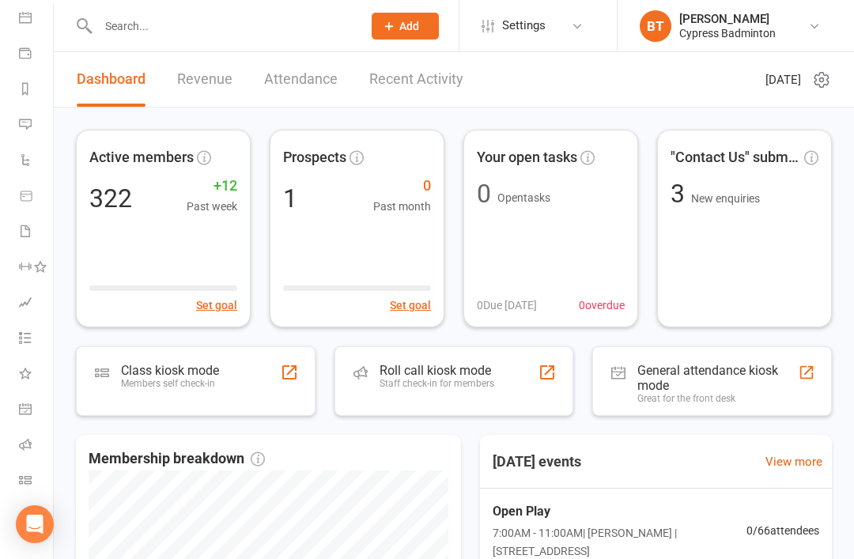
scroll to position [150, 0]
click at [27, 466] on link "Class check-in" at bounding box center [37, 482] width 36 height 36
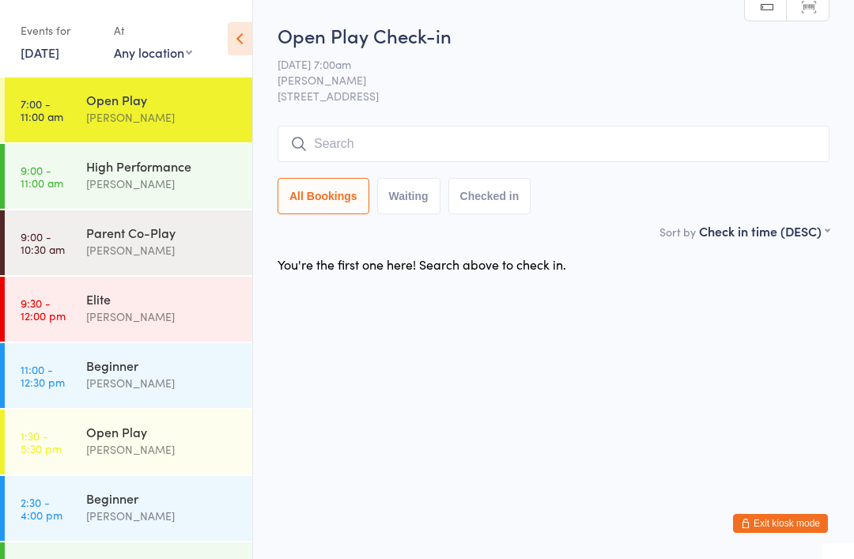
click at [331, 140] on input "search" at bounding box center [554, 144] width 552 height 36
type input "a"
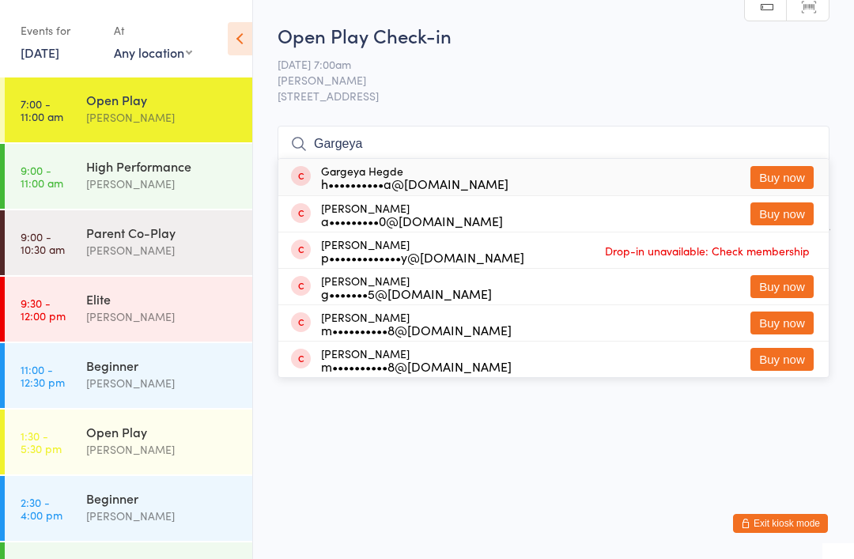
type input "Gargeya"
click at [788, 170] on button "Buy now" at bounding box center [782, 177] width 63 height 23
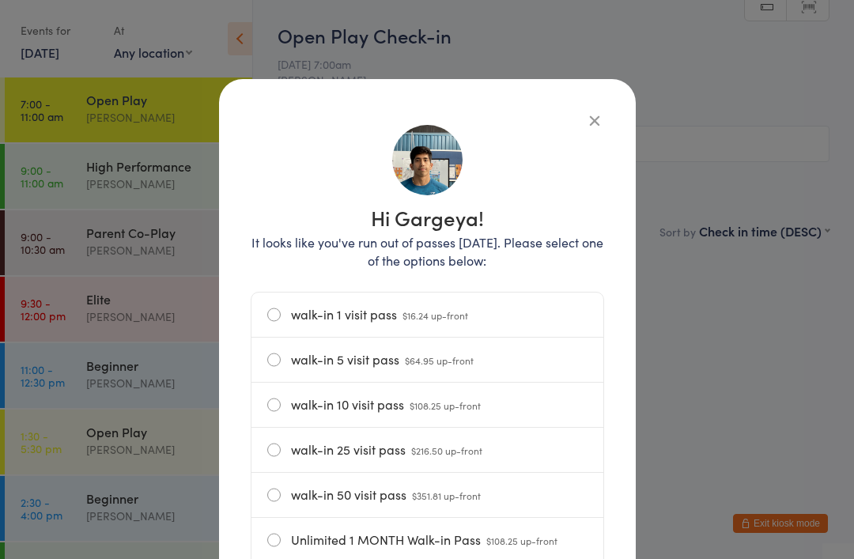
click at [268, 312] on label "walk-in 1 visit pass $16.24 up-front" at bounding box center [427, 315] width 320 height 44
click at [0, 0] on input "walk-in 1 visit pass $16.24 up-front" at bounding box center [0, 0] width 0 height 0
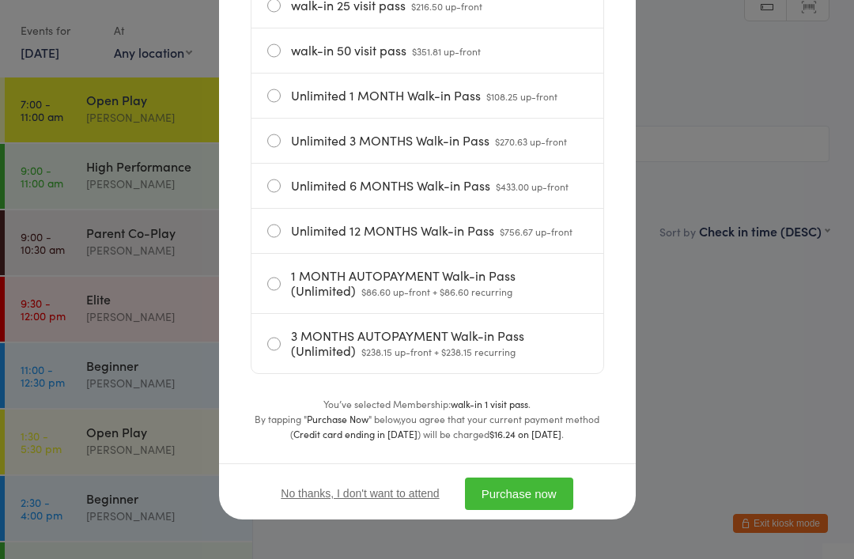
scroll to position [453, 0]
click at [548, 490] on button "Purchase now" at bounding box center [519, 494] width 108 height 32
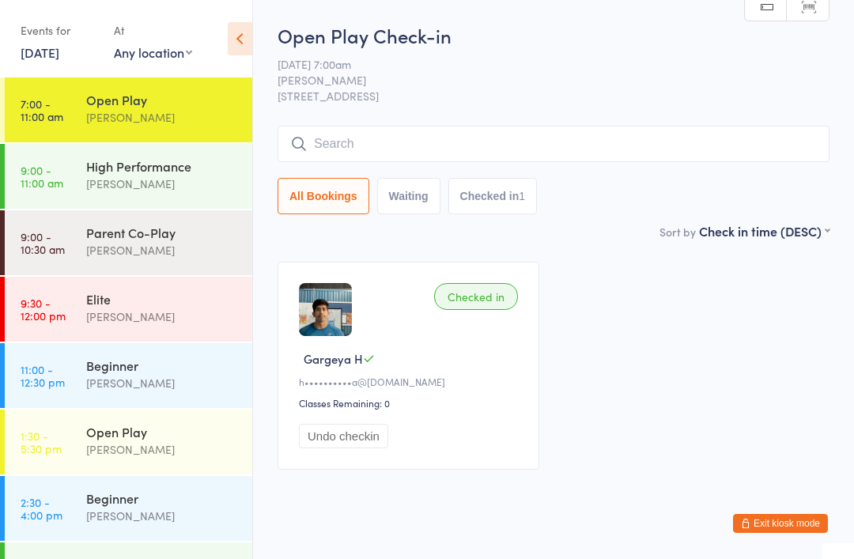
click at [338, 136] on input "search" at bounding box center [554, 144] width 552 height 36
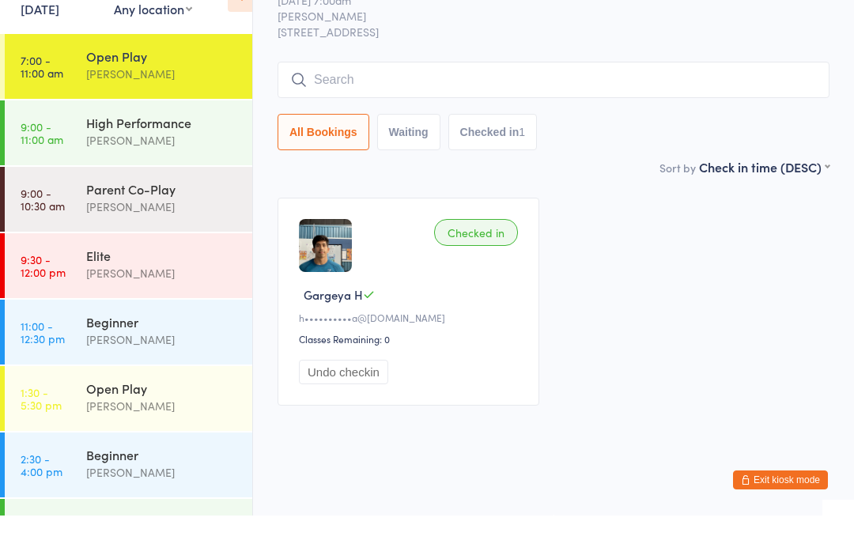
scroll to position [39, 0]
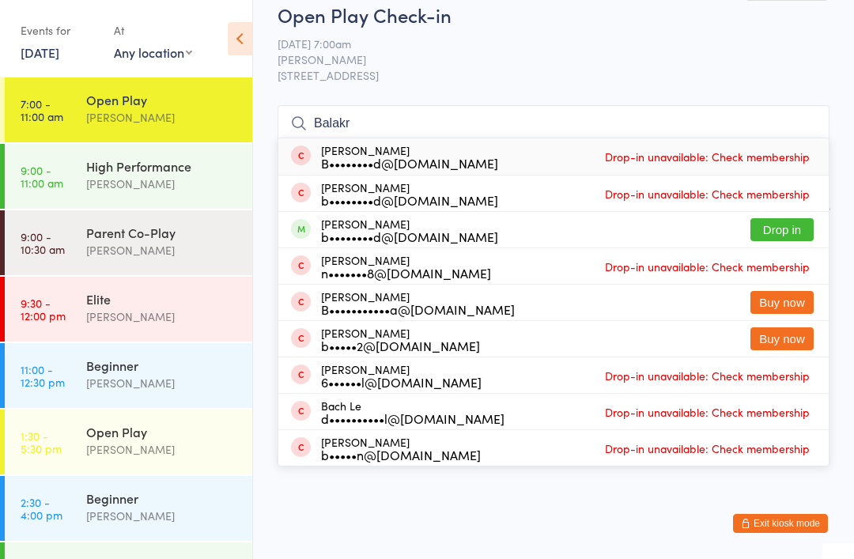
type input "Balakr"
click at [782, 218] on button "Drop in" at bounding box center [782, 229] width 63 height 23
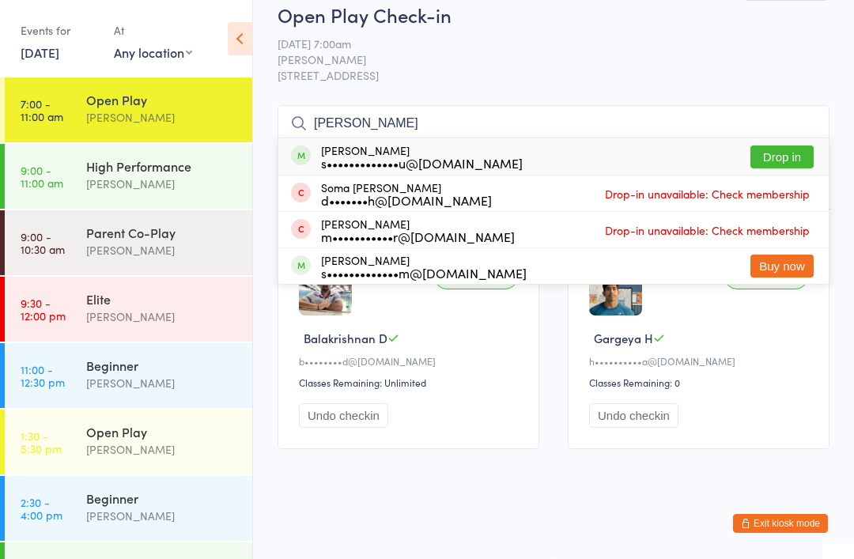
type input "Sekhar"
click at [784, 146] on button "Drop in" at bounding box center [782, 157] width 63 height 23
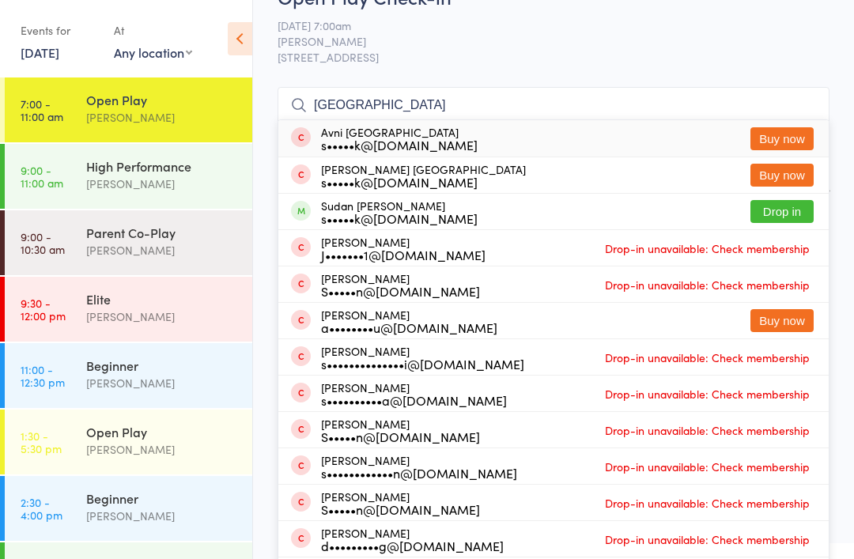
type input "Sudan"
click at [787, 204] on button "Drop in" at bounding box center [782, 211] width 63 height 23
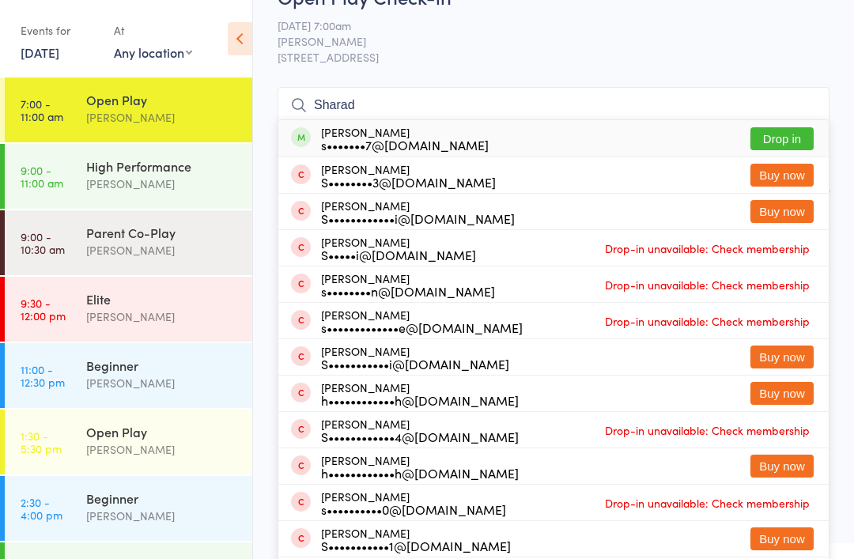
type input "Sharad"
click at [790, 142] on button "Drop in" at bounding box center [782, 138] width 63 height 23
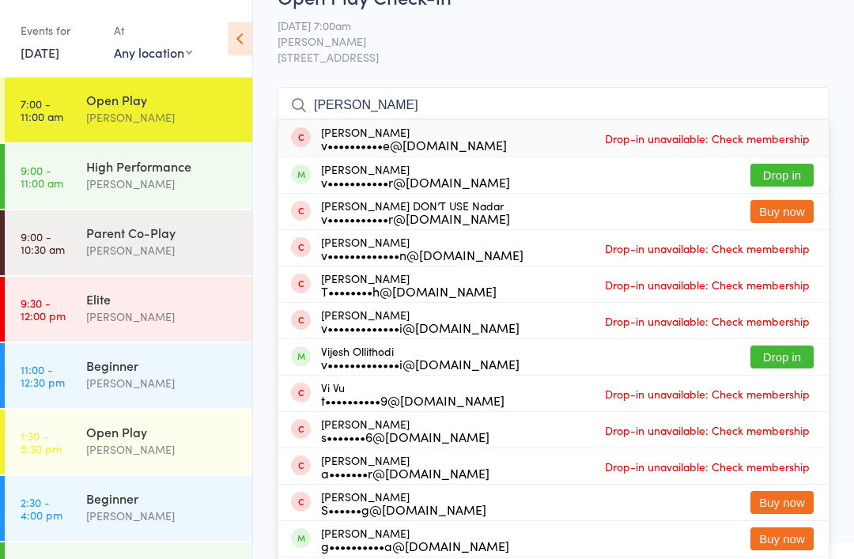
type input "Vignesh"
click at [790, 165] on button "Drop in" at bounding box center [782, 175] width 63 height 23
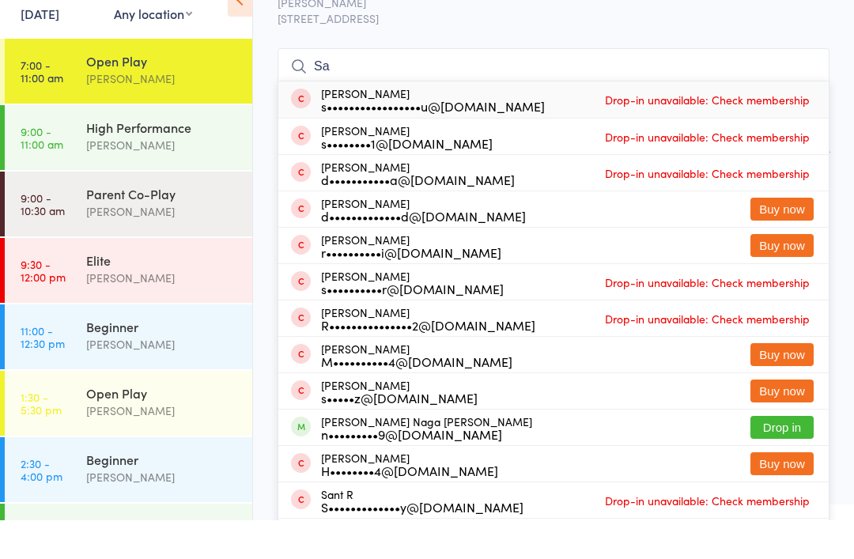
type input "S"
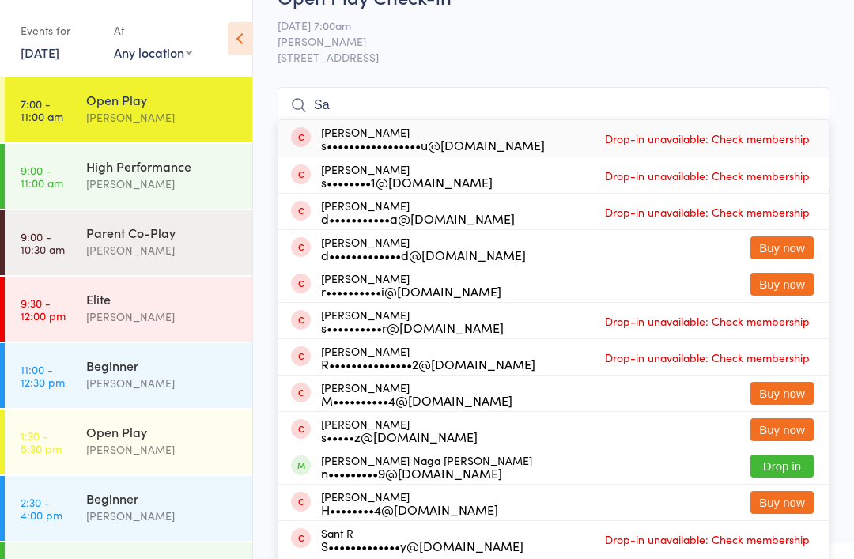
type input "S"
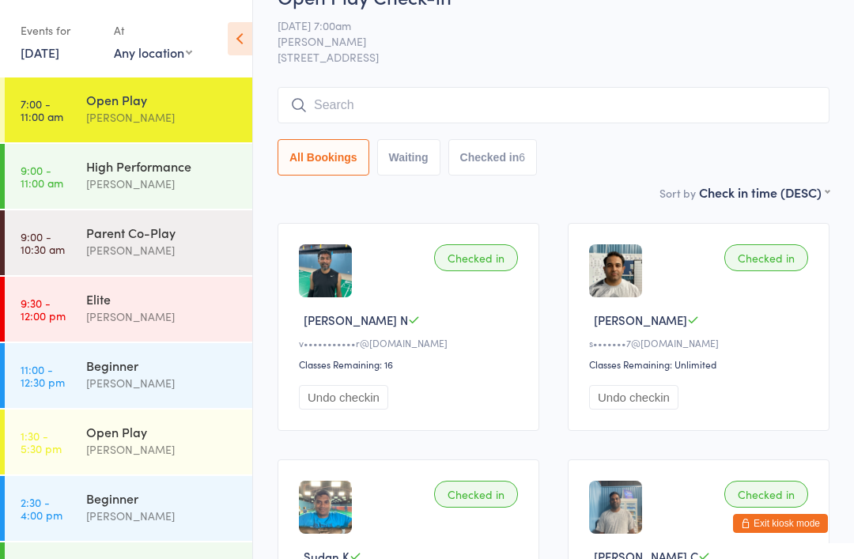
type input "P"
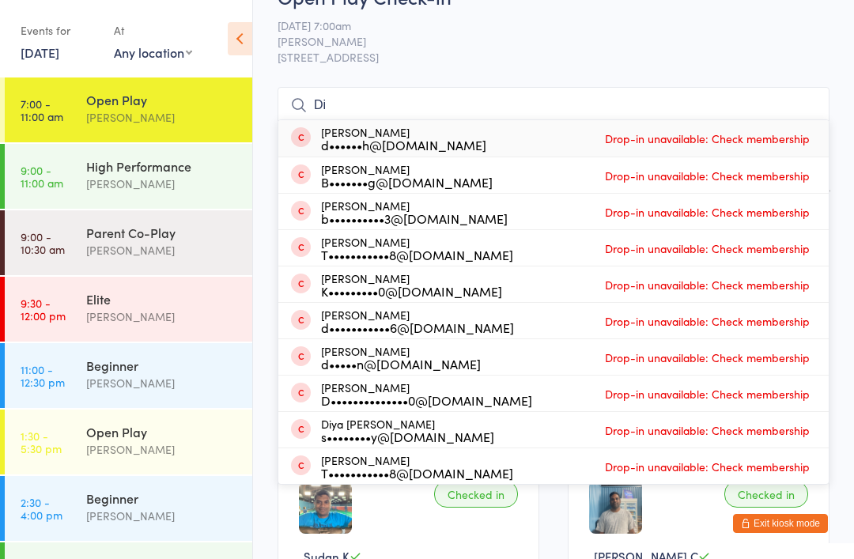
type input "D"
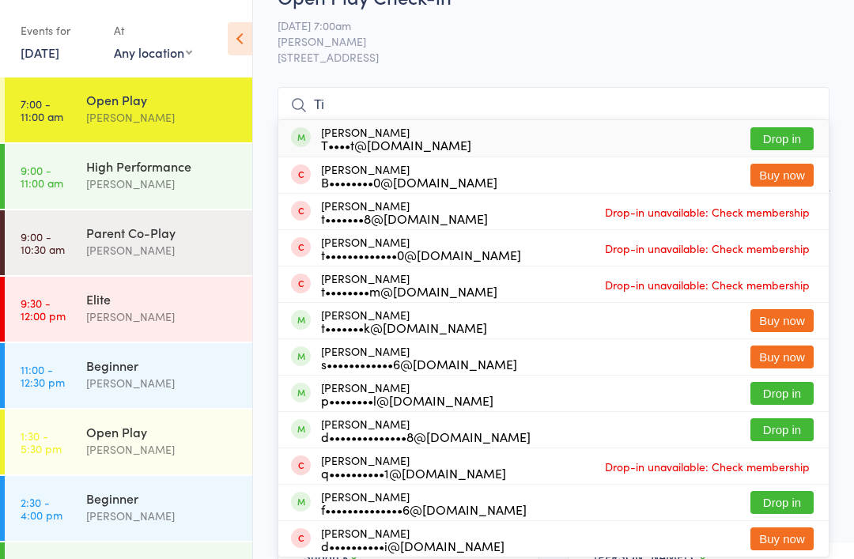
type input "T"
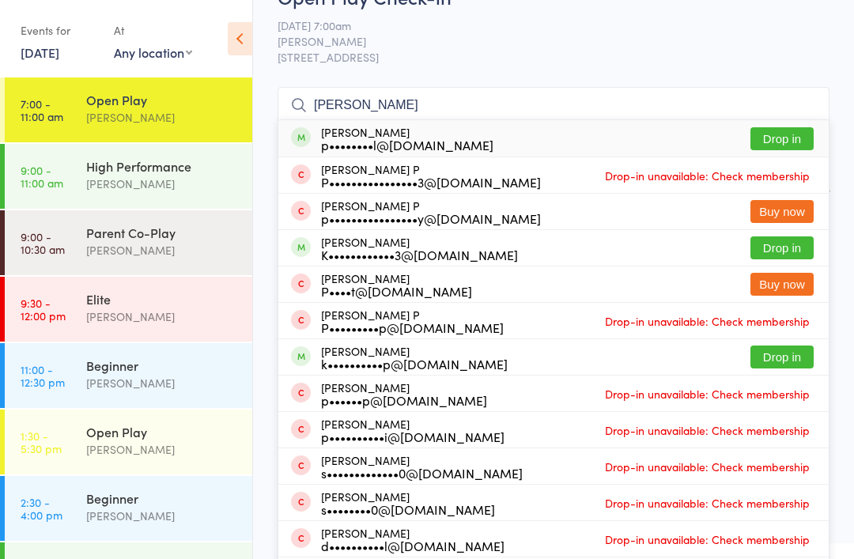
type input "Pratik"
click at [795, 137] on button "Drop in" at bounding box center [782, 138] width 63 height 23
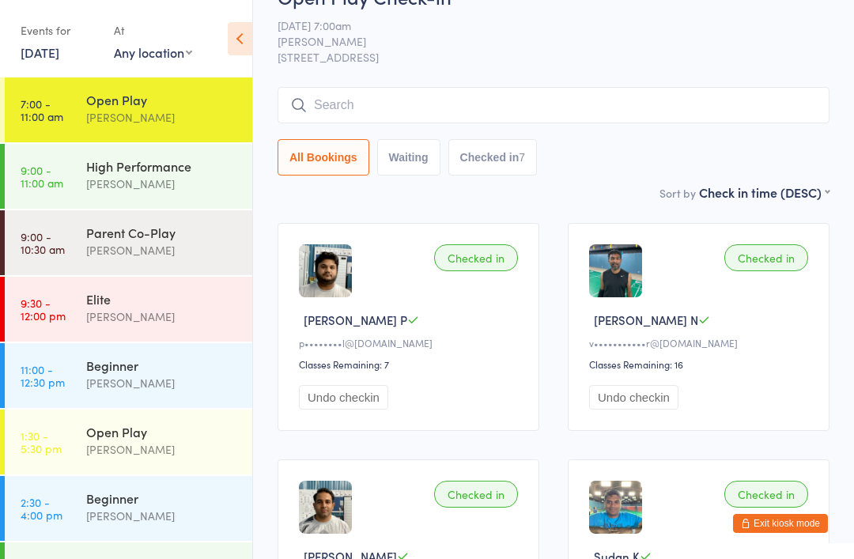
click at [816, 524] on button "Exit kiosk mode" at bounding box center [780, 523] width 95 height 19
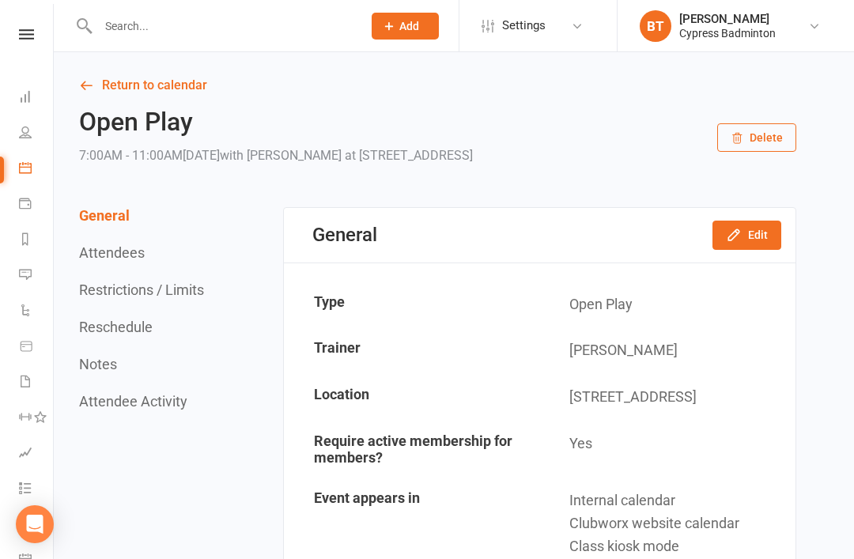
click at [30, 30] on icon at bounding box center [26, 34] width 15 height 10
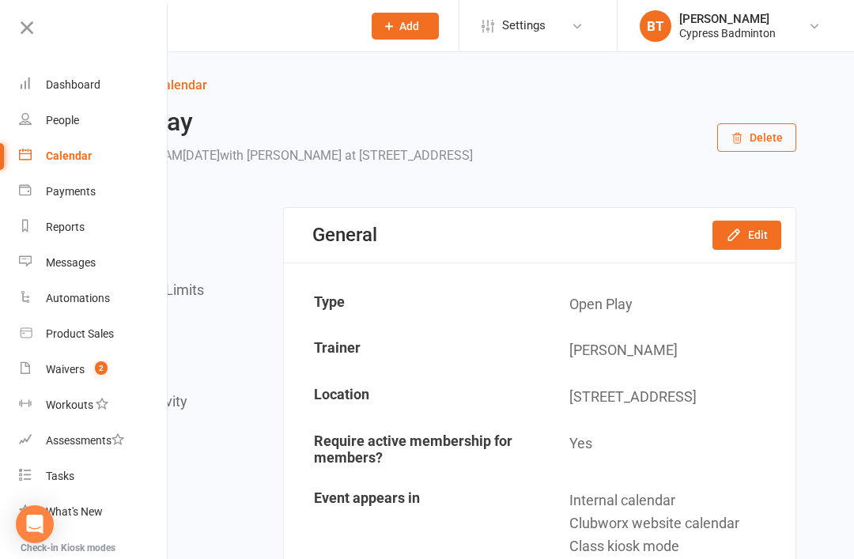
click at [89, 336] on div "Product Sales" at bounding box center [80, 334] width 68 height 13
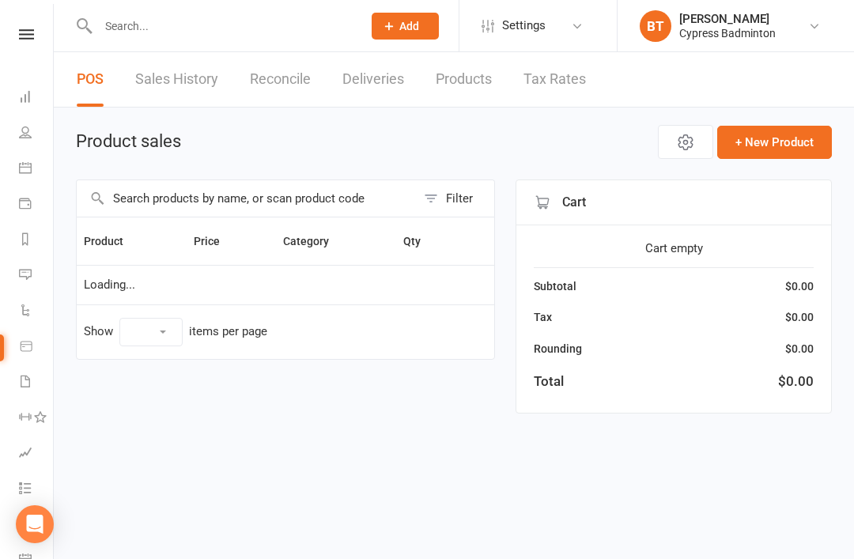
select select "100"
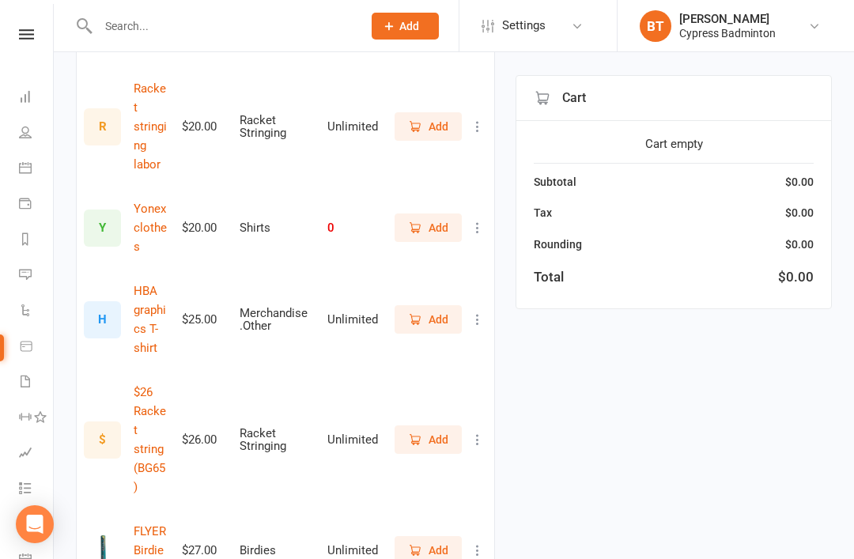
scroll to position [1545, 0]
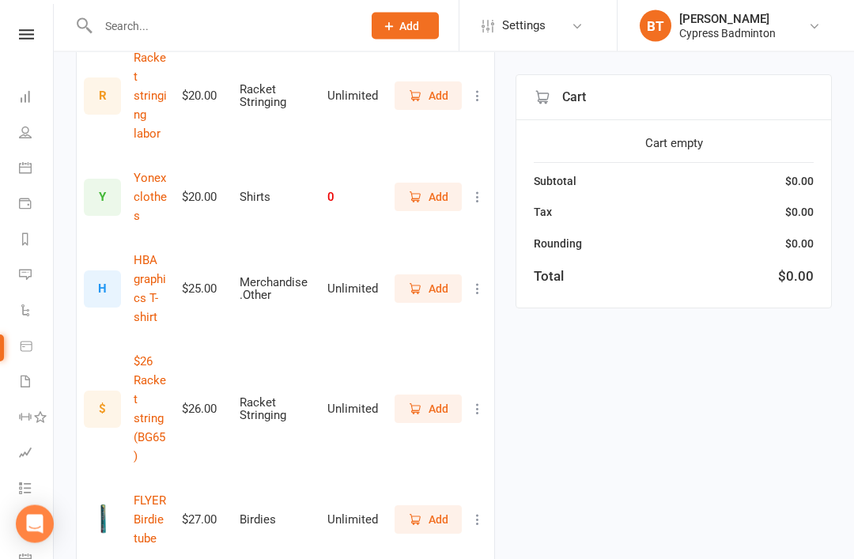
click at [436, 512] on span "Add" at bounding box center [439, 520] width 20 height 17
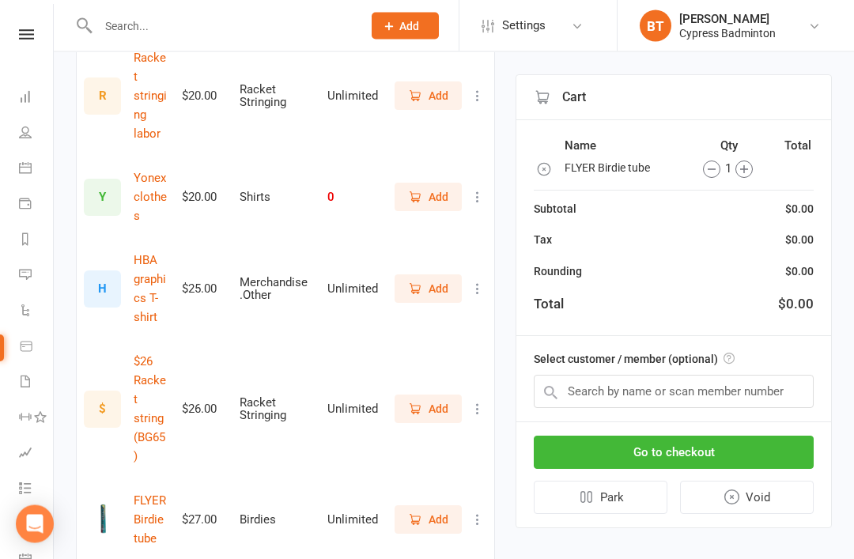
scroll to position [1546, 0]
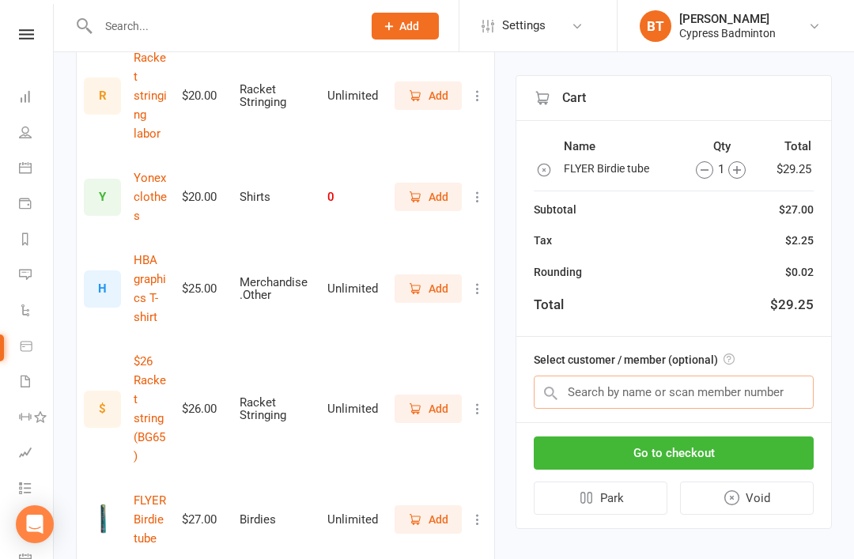
click at [682, 392] on input "text" at bounding box center [674, 392] width 280 height 33
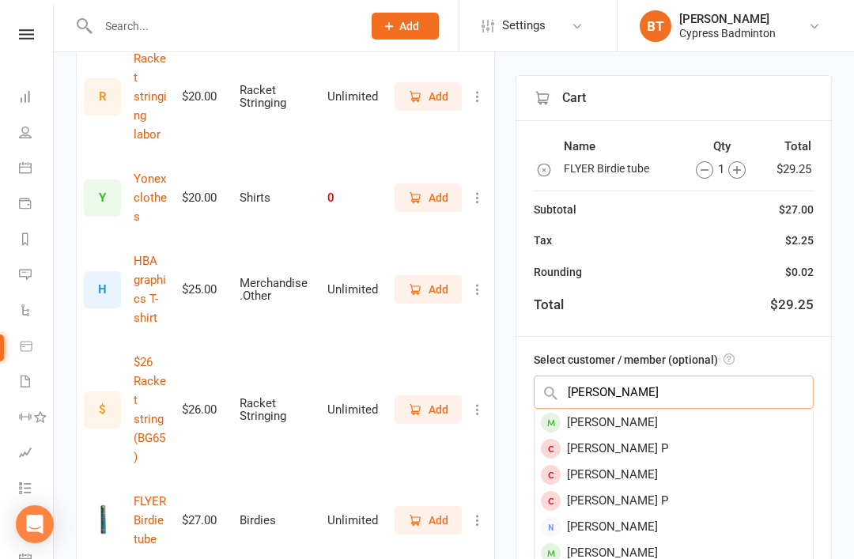
type input "Pratik"
click at [608, 419] on div "Pratik Pal" at bounding box center [674, 423] width 278 height 26
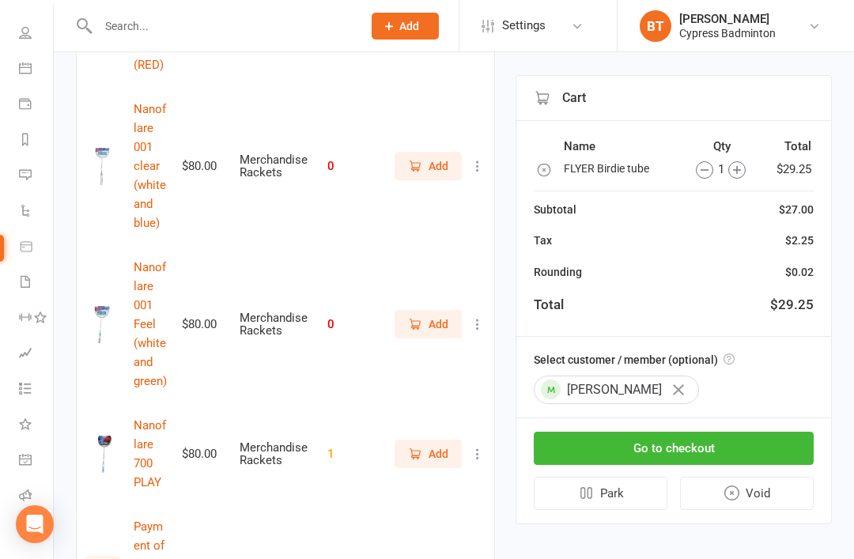
scroll to position [100, 0]
click at [27, 537] on link "Class check-in" at bounding box center [37, 533] width 36 height 36
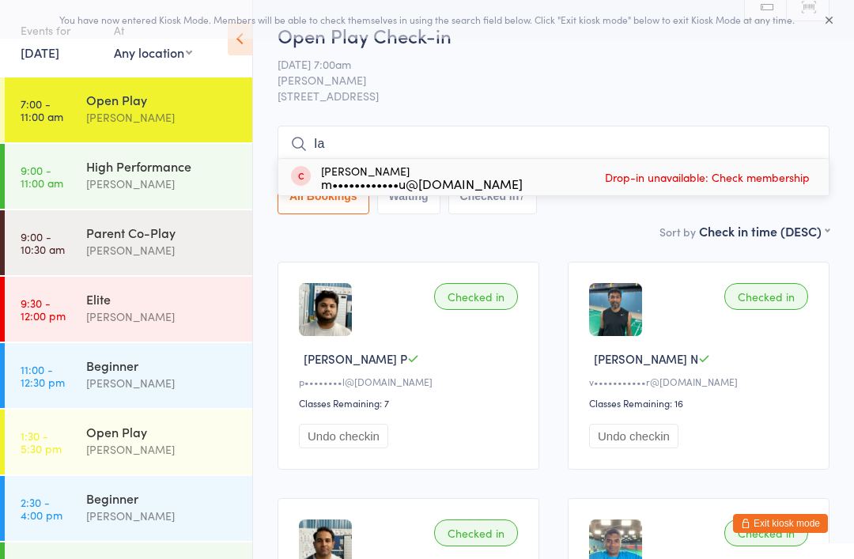
type input "I"
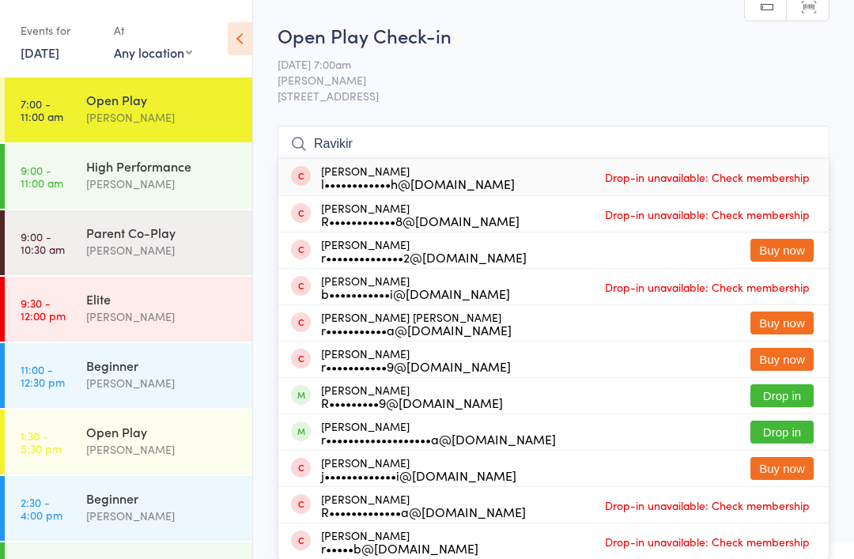
type input "Ravikir"
click at [802, 422] on button "Drop in" at bounding box center [782, 432] width 63 height 23
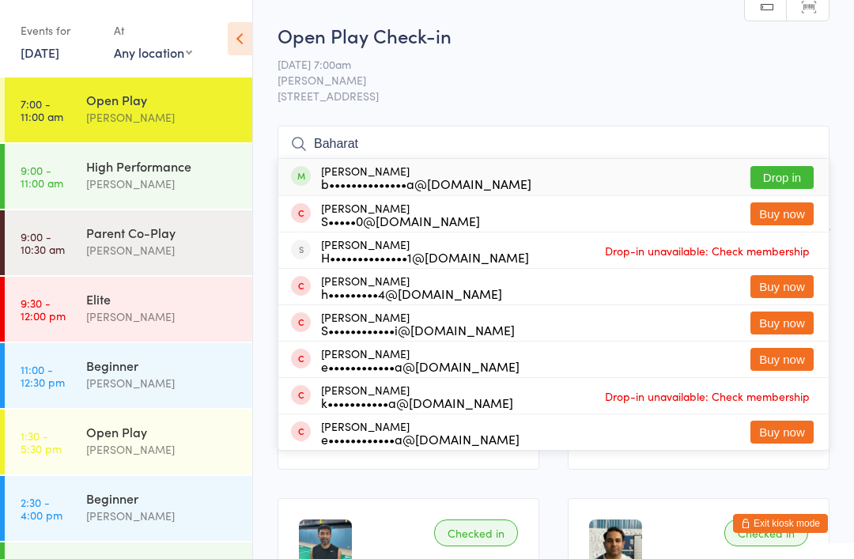
type input "Baharat"
click at [793, 180] on button "Drop in" at bounding box center [782, 177] width 63 height 23
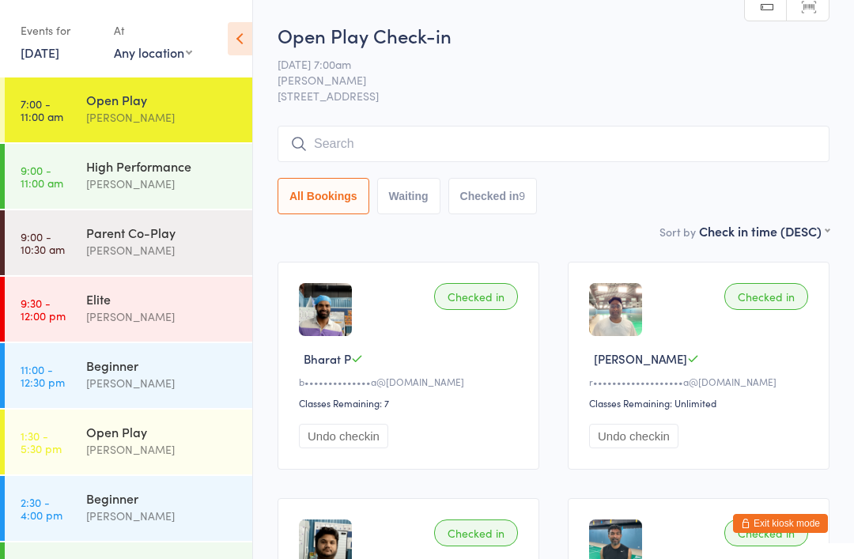
click at [8, 59] on div "Events for [DATE] [DATE] [DATE] Sun Mon Tue Wed Thu Fri Sat 31 27 28 29 30 31 0…" at bounding box center [126, 40] width 252 height 80
click at [333, 146] on input "search" at bounding box center [554, 144] width 552 height 36
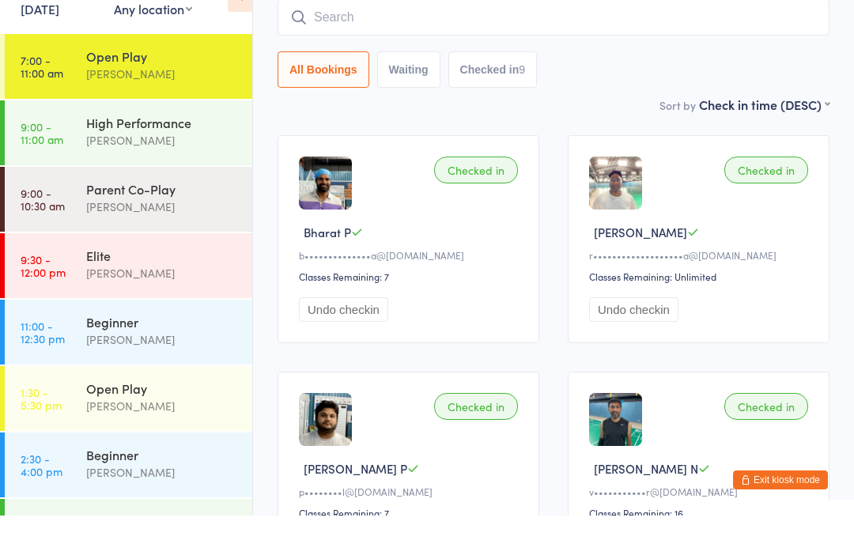
scroll to position [84, 0]
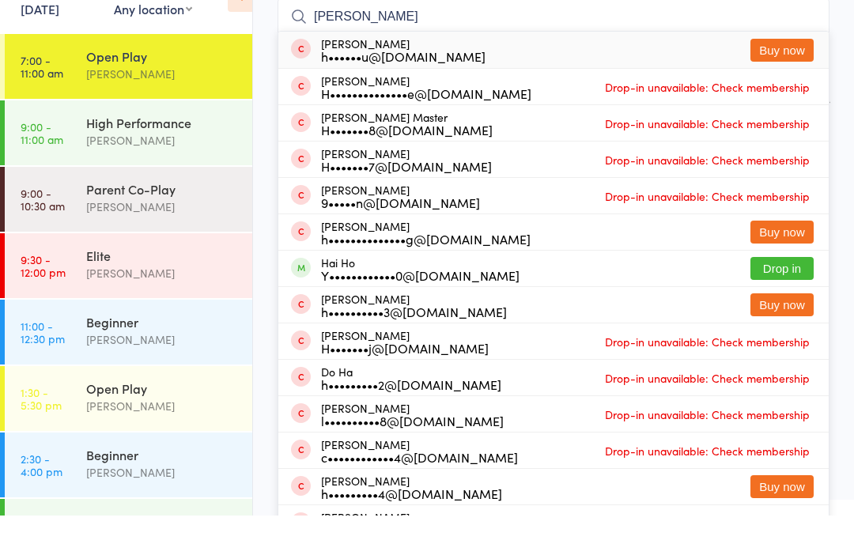
type input "Hari"
click at [784, 82] on button "Buy now" at bounding box center [782, 93] width 63 height 23
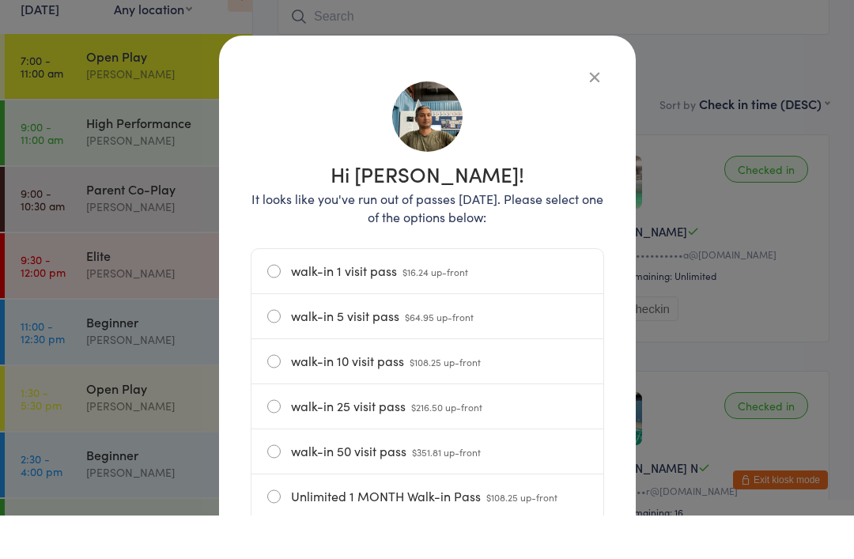
scroll to position [127, 0]
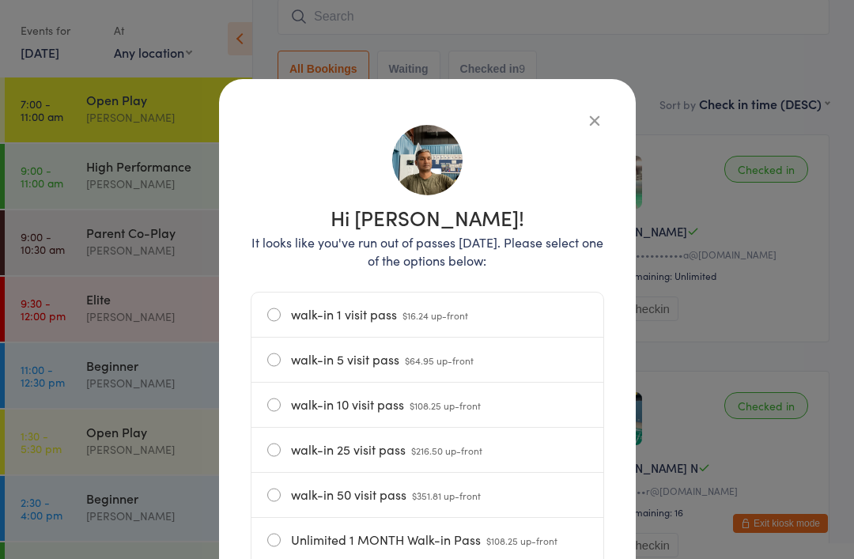
click at [276, 316] on label "walk-in 1 visit pass $16.24 up-front" at bounding box center [427, 315] width 320 height 44
click at [0, 0] on input "walk-in 1 visit pass $16.24 up-front" at bounding box center [0, 0] width 0 height 0
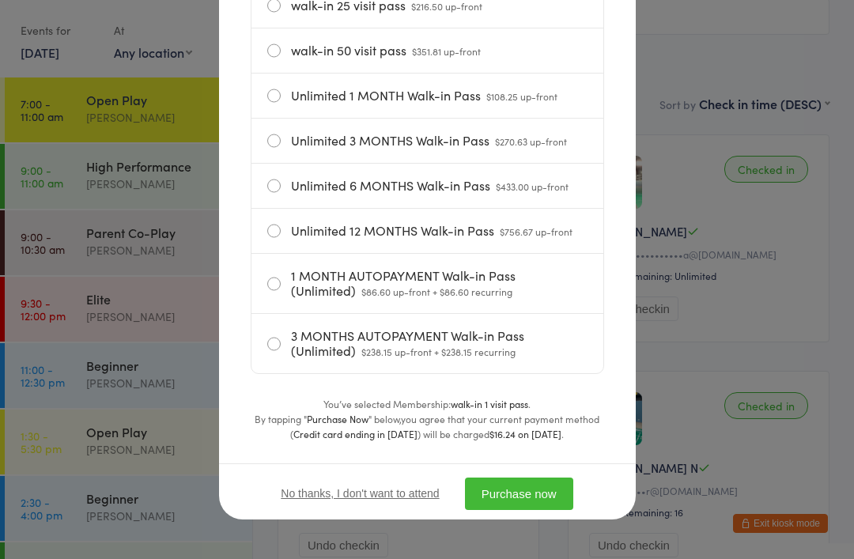
scroll to position [453, 0]
click at [521, 488] on button "Purchase now" at bounding box center [519, 494] width 108 height 32
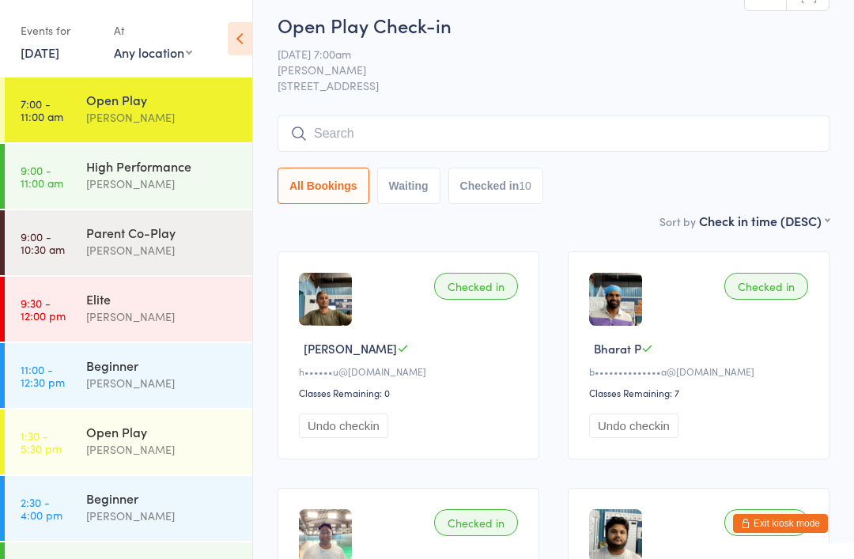
scroll to position [0, 0]
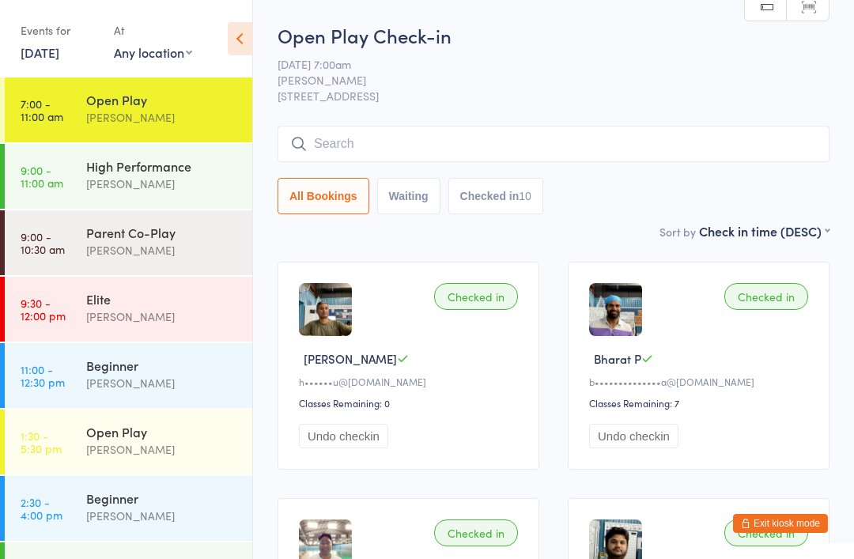
click at [328, 151] on input "search" at bounding box center [554, 144] width 552 height 36
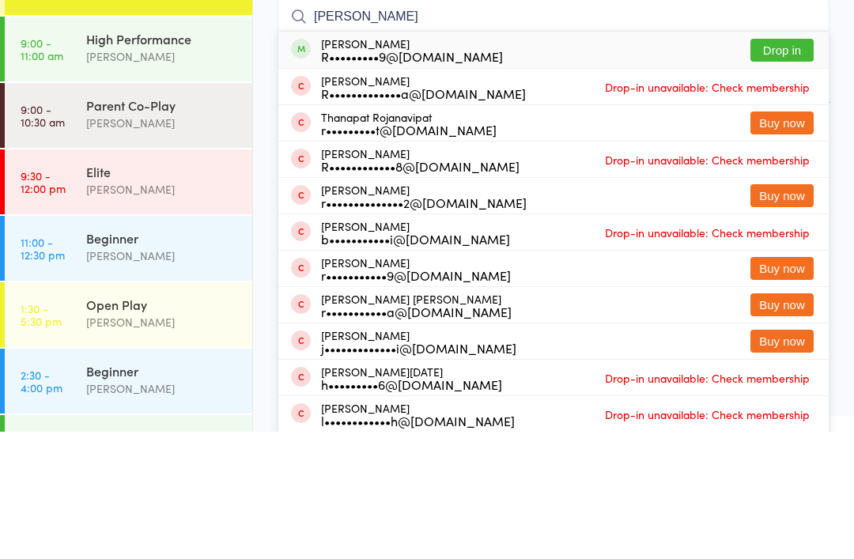
type input "Ravipati"
click at [782, 166] on button "Drop in" at bounding box center [782, 177] width 63 height 23
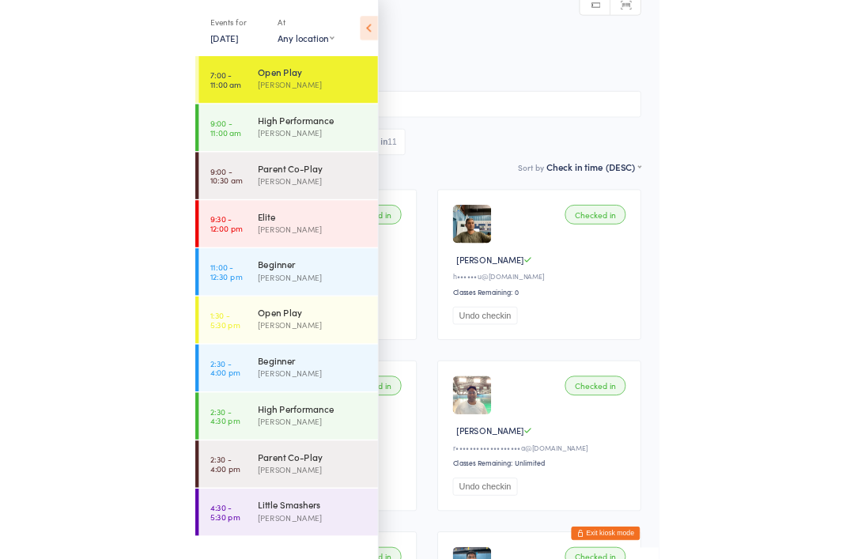
scroll to position [127, 0]
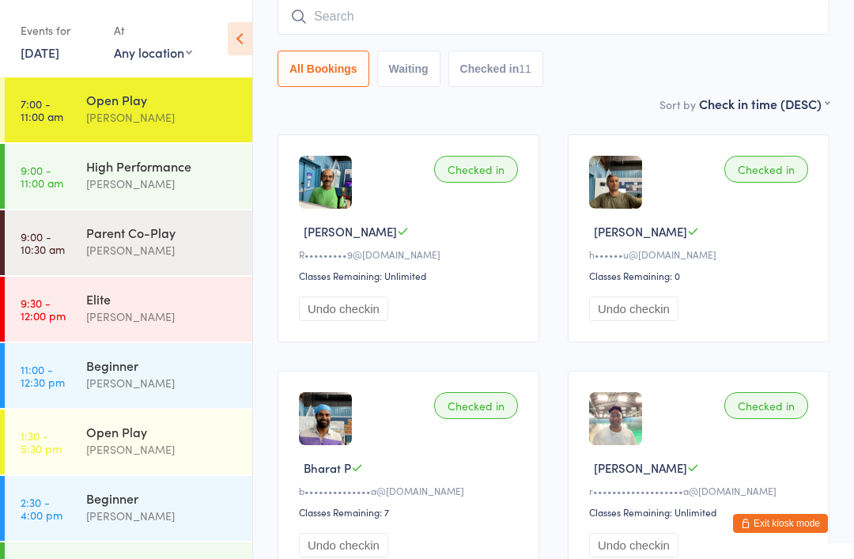
click at [773, 520] on button "Exit kiosk mode" at bounding box center [780, 523] width 95 height 19
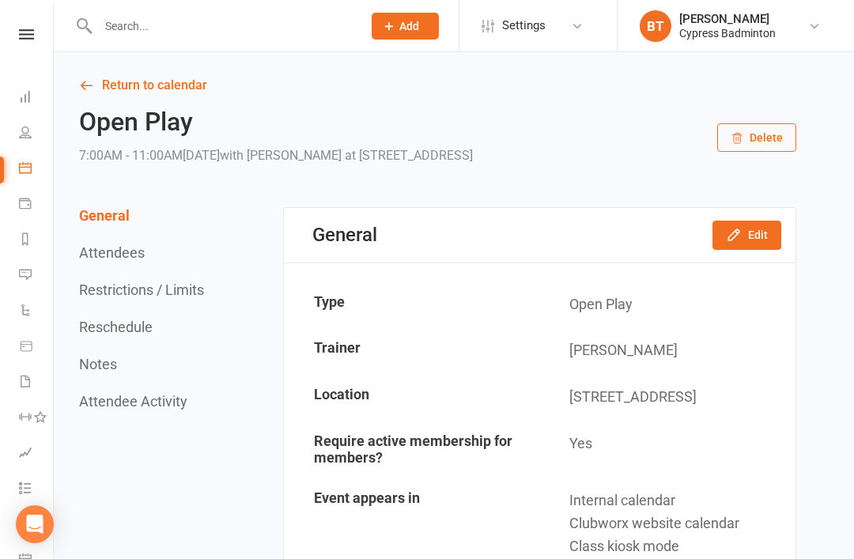
click at [27, 36] on icon at bounding box center [26, 34] width 15 height 10
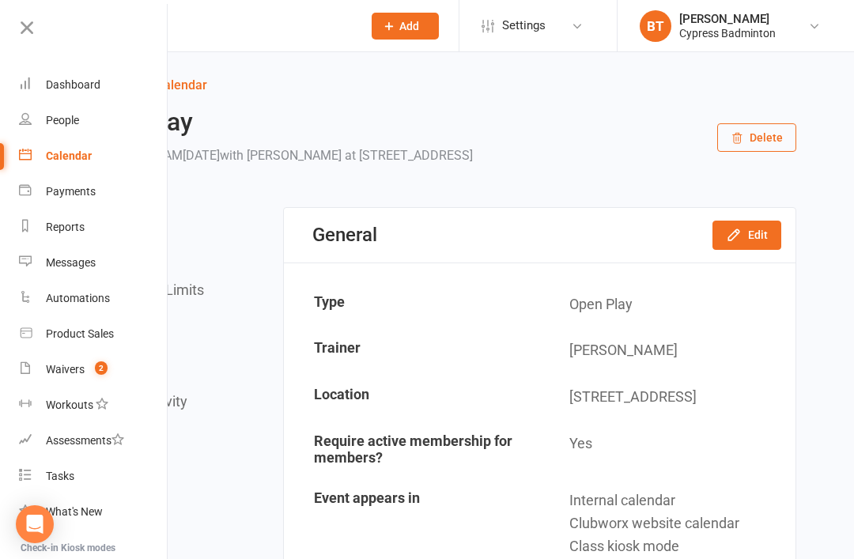
click at [89, 337] on div "Product Sales" at bounding box center [80, 334] width 68 height 13
select select "100"
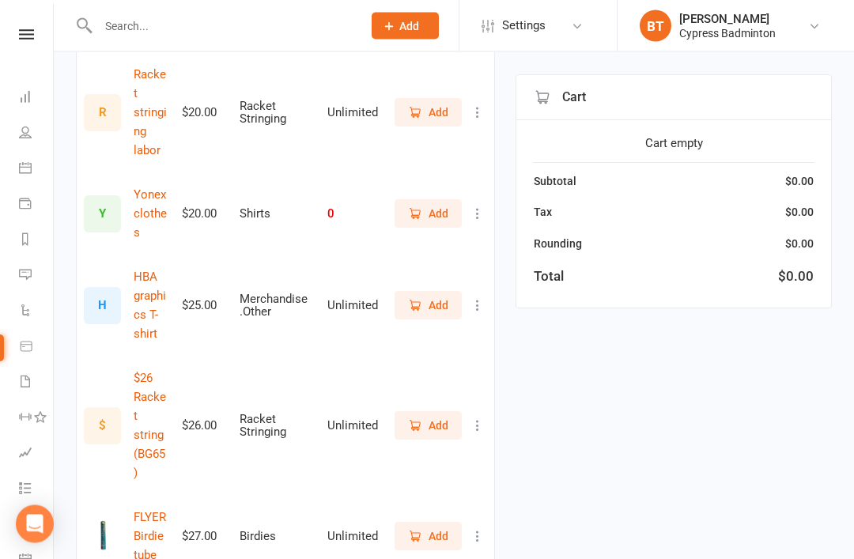
scroll to position [1528, 0]
click at [436, 529] on span "Add" at bounding box center [439, 537] width 20 height 17
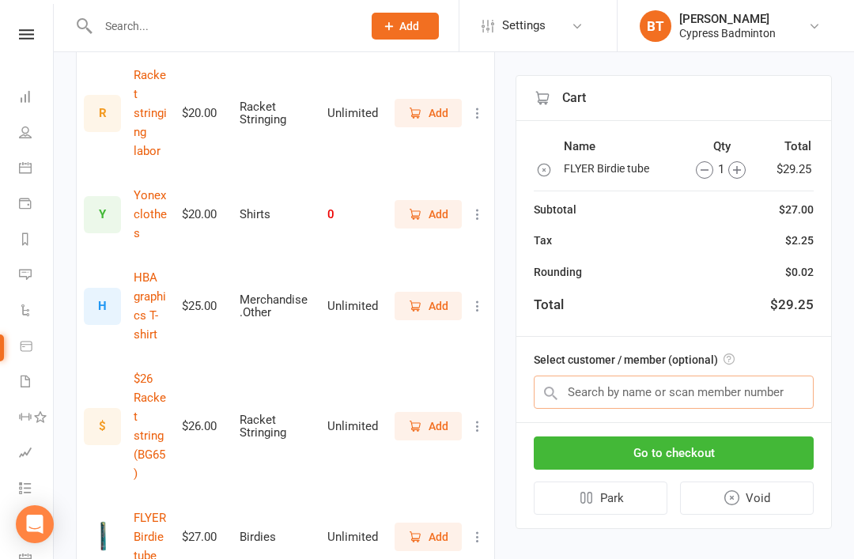
click at [610, 395] on input "text" at bounding box center [674, 392] width 280 height 33
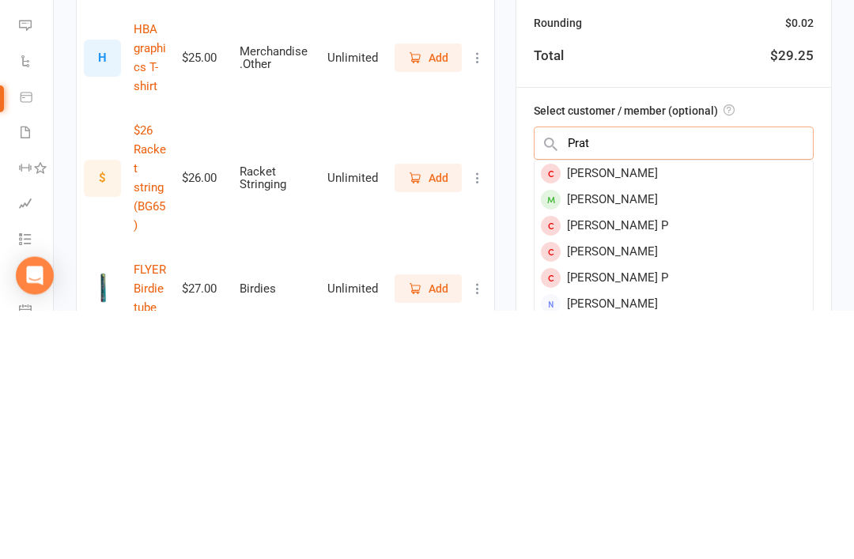
type input "Prat"
click at [603, 436] on div "[PERSON_NAME]" at bounding box center [674, 449] width 278 height 26
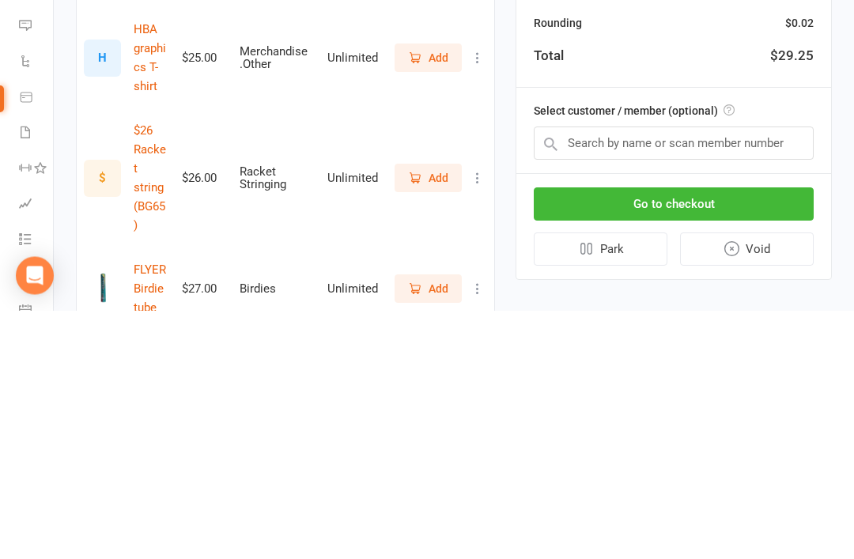
scroll to position [1777, 0]
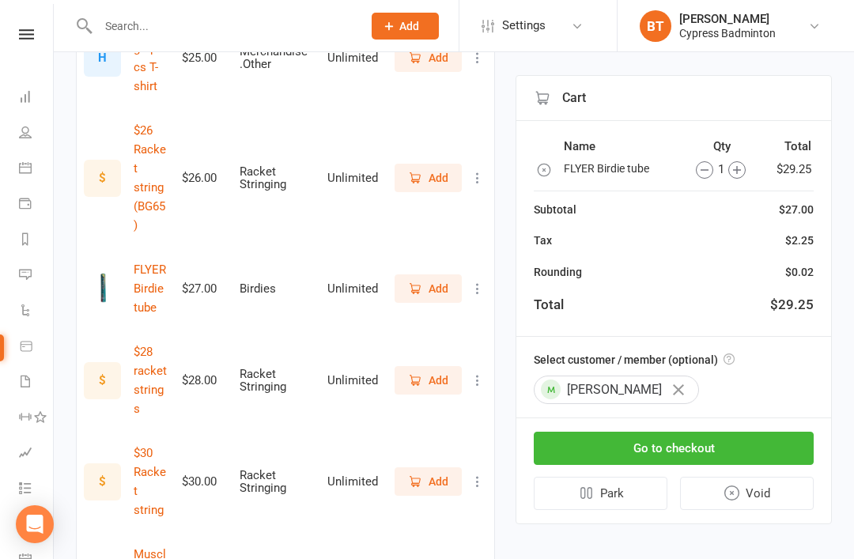
click at [695, 449] on button "Go to checkout" at bounding box center [674, 448] width 280 height 33
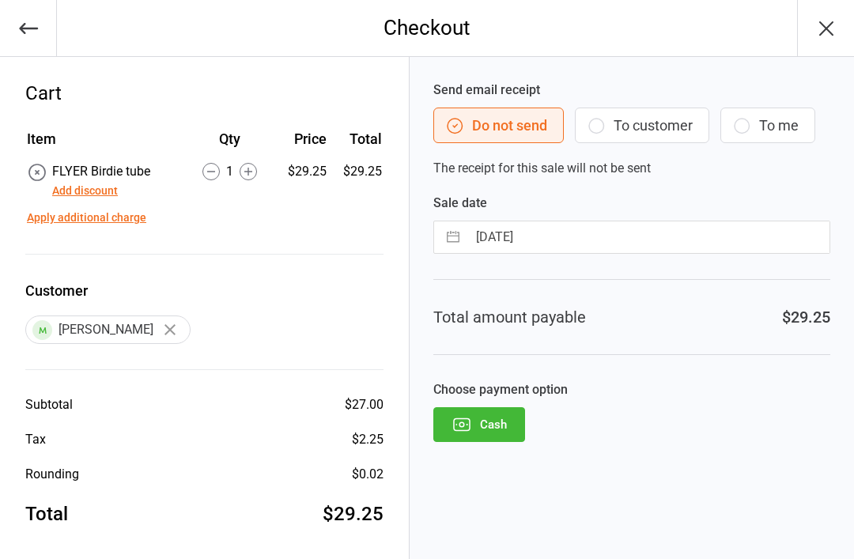
click at [487, 414] on button "Cash" at bounding box center [480, 424] width 92 height 35
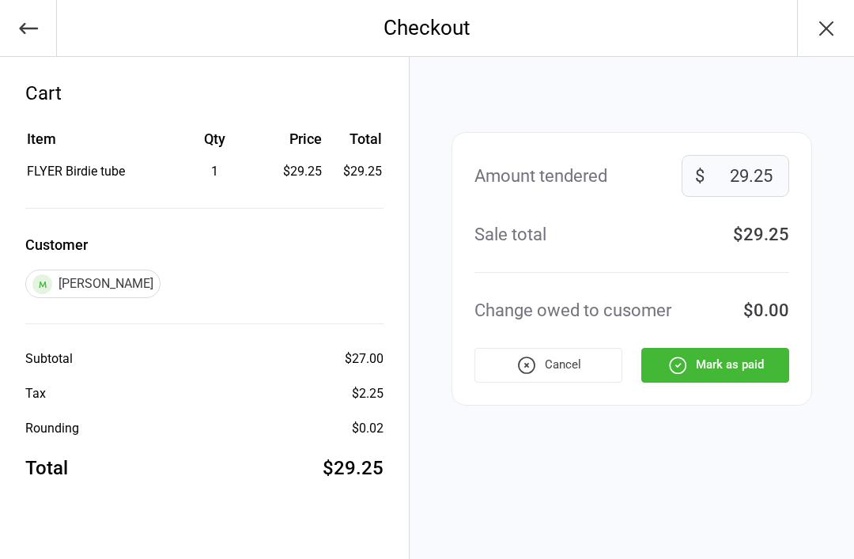
click at [716, 360] on button "Mark as paid" at bounding box center [716, 365] width 148 height 35
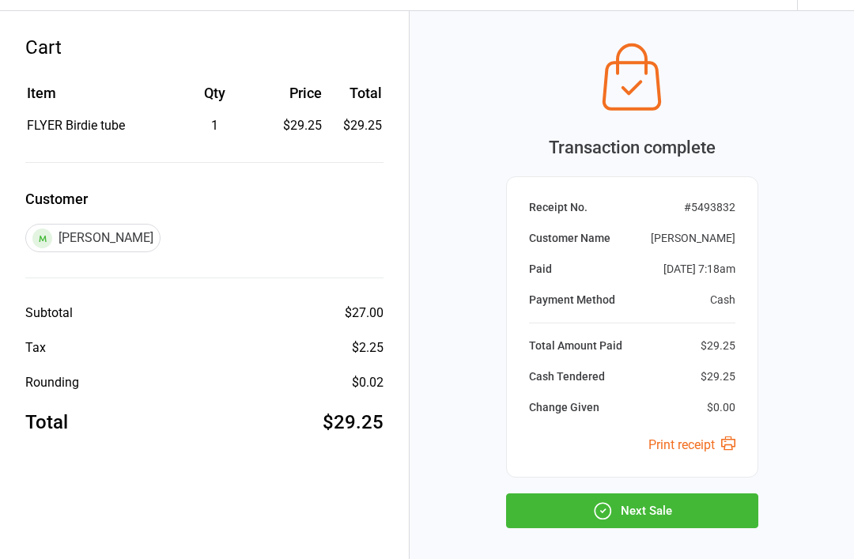
scroll to position [67, 0]
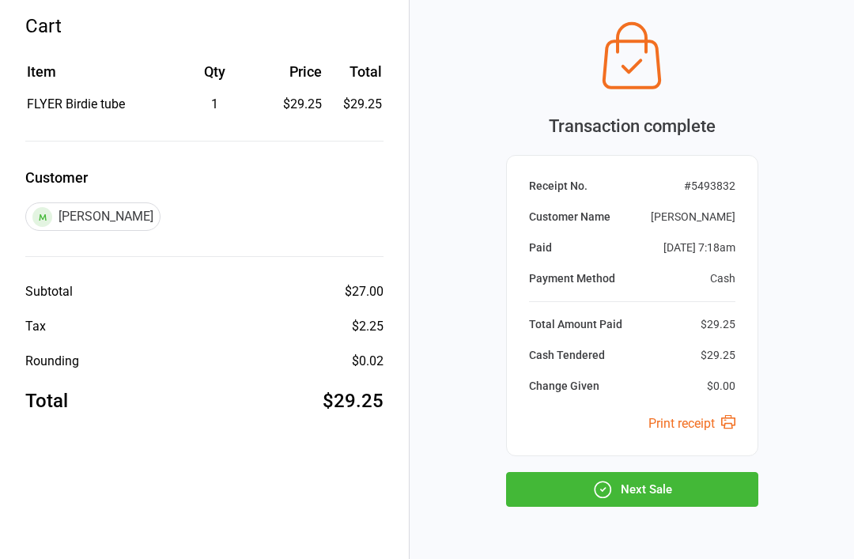
click at [642, 488] on button "Next Sale" at bounding box center [632, 489] width 252 height 35
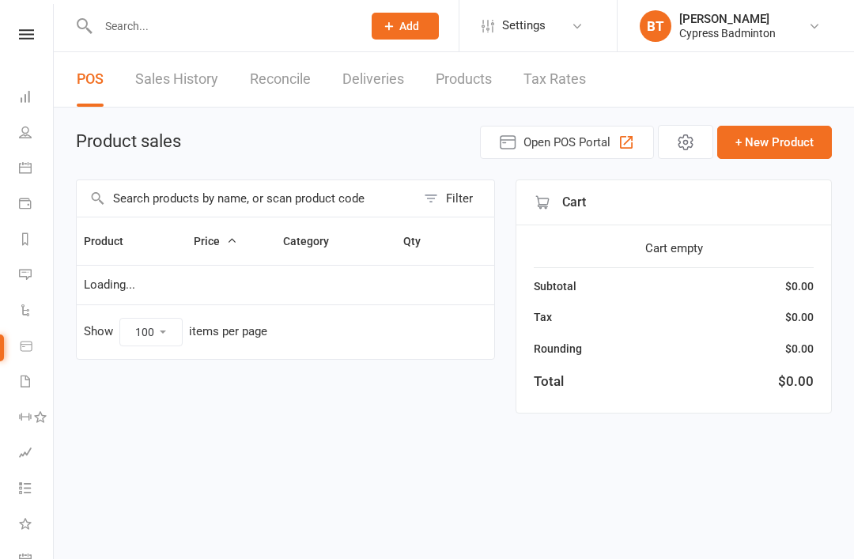
select select "100"
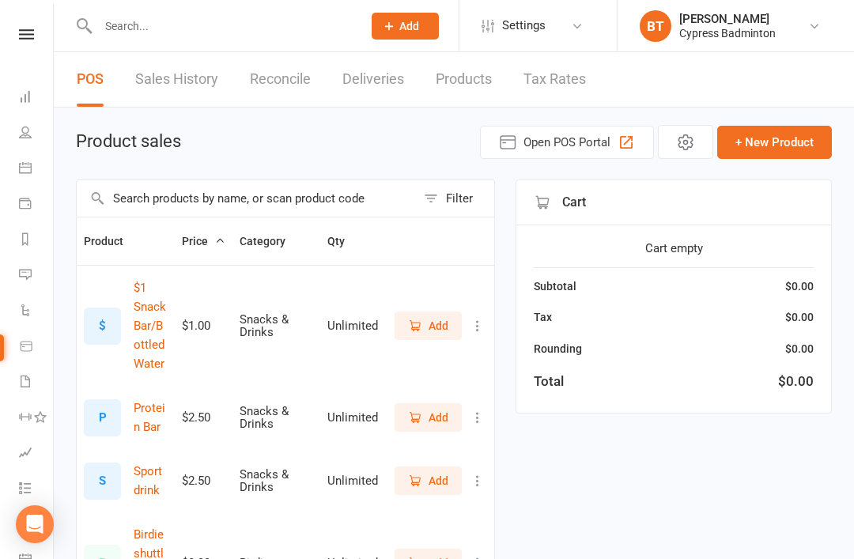
click at [31, 32] on icon at bounding box center [26, 34] width 15 height 10
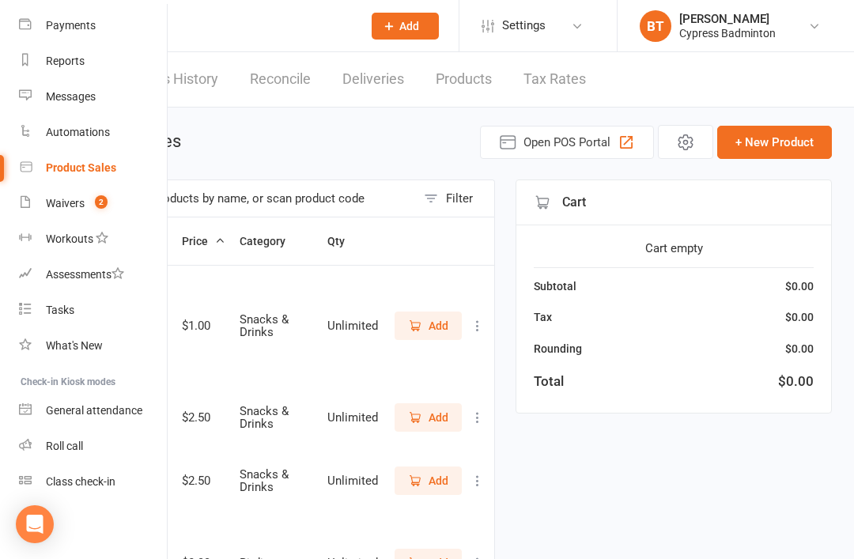
scroll to position [166, 0]
click at [95, 479] on div "Class check-in" at bounding box center [81, 481] width 70 height 13
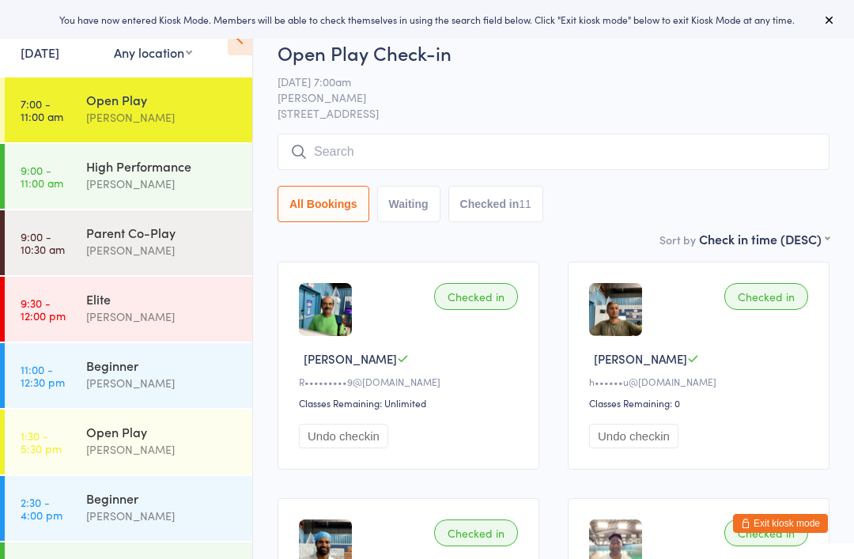
click at [346, 146] on input "search" at bounding box center [554, 152] width 552 height 36
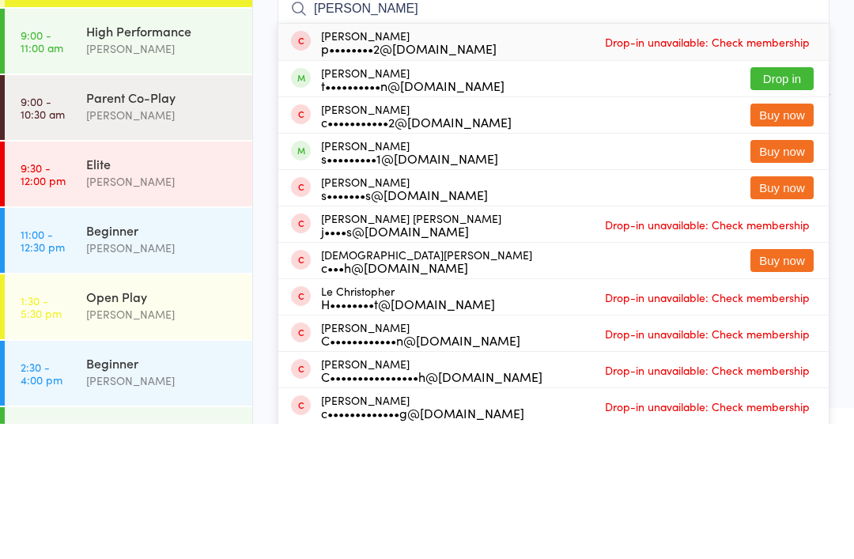
type input "[PERSON_NAME]"
click at [384, 287] on div "s•••••••••1@[DOMAIN_NAME]" at bounding box center [409, 293] width 177 height 13
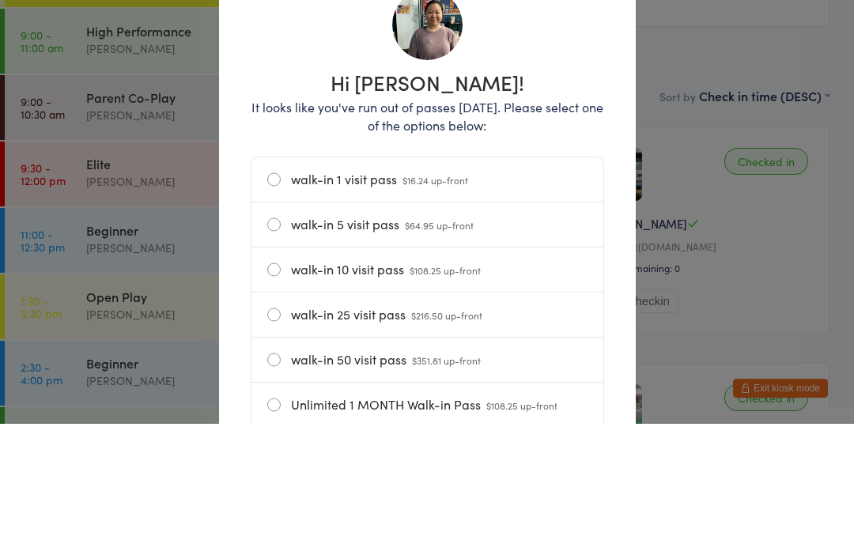
scroll to position [135, 0]
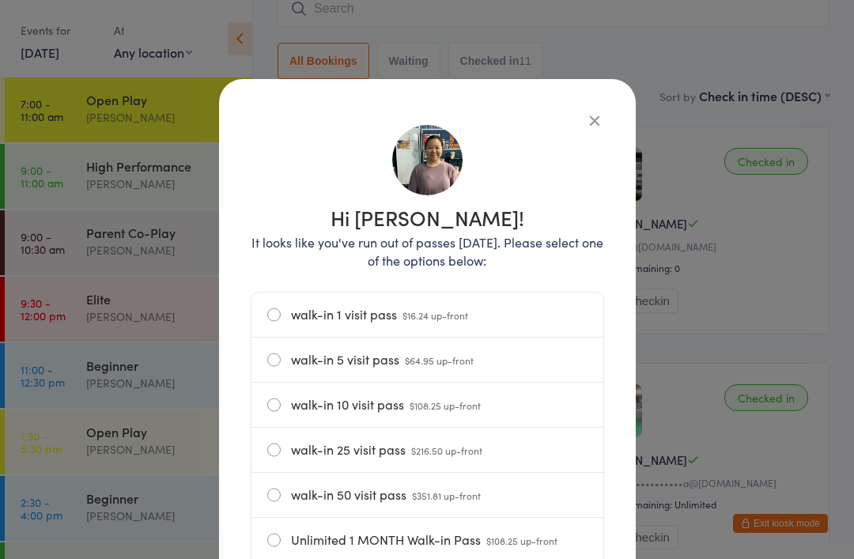
click at [278, 315] on label "walk-in 1 visit pass $16.24 up-front" at bounding box center [427, 315] width 320 height 44
click at [0, 0] on input "walk-in 1 visit pass $16.24 up-front" at bounding box center [0, 0] width 0 height 0
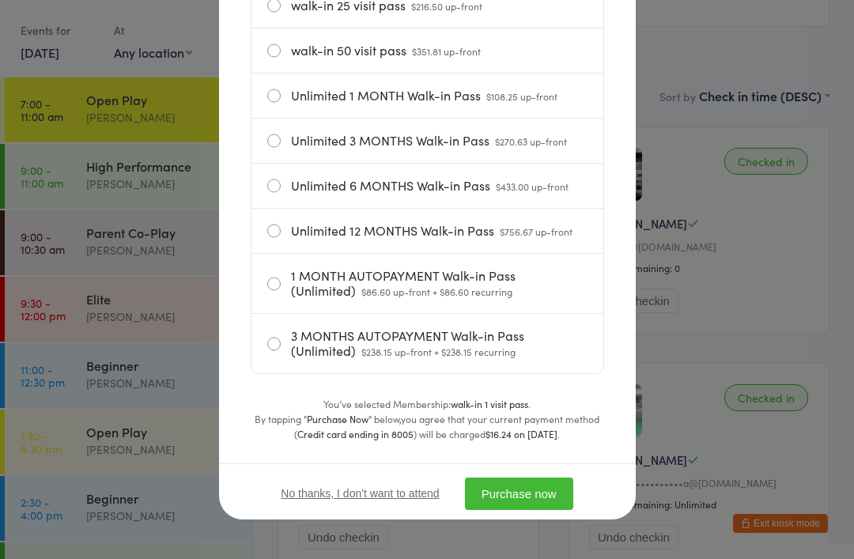
scroll to position [453, 0]
click at [548, 502] on button "Purchase now" at bounding box center [519, 494] width 108 height 32
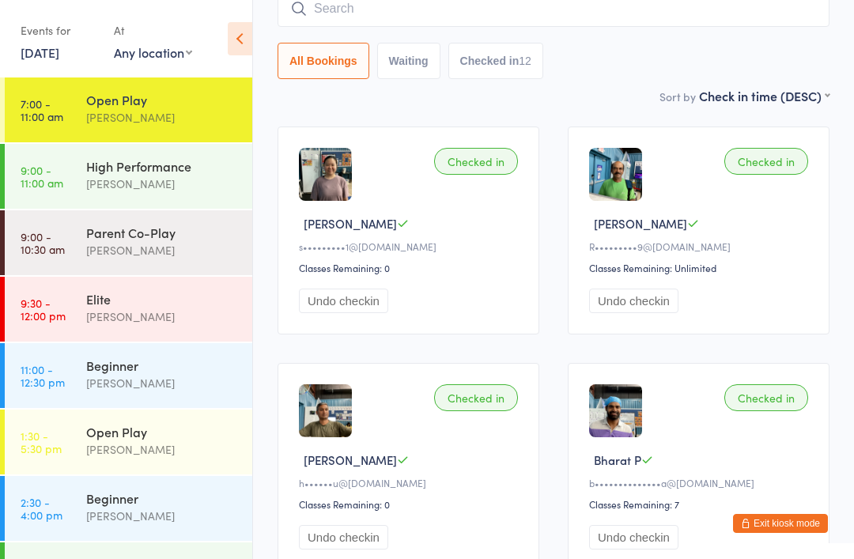
scroll to position [0, 0]
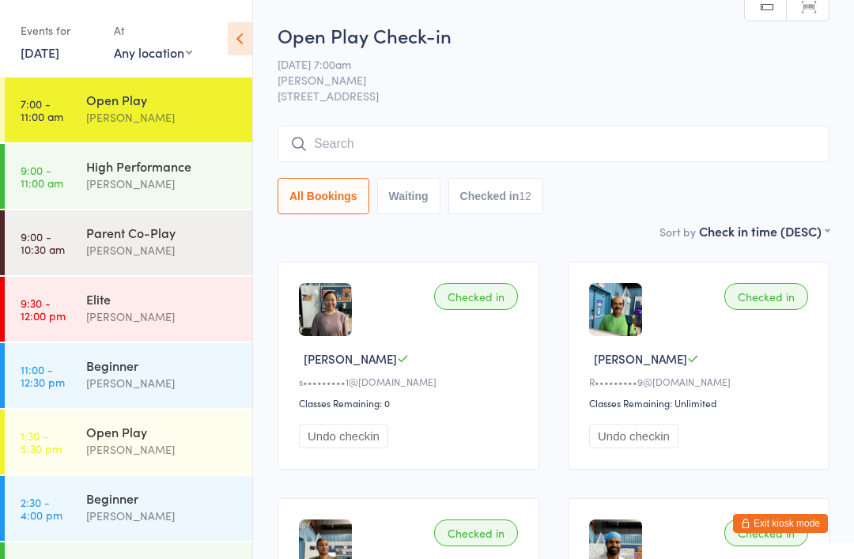
click at [335, 142] on input "search" at bounding box center [554, 144] width 552 height 36
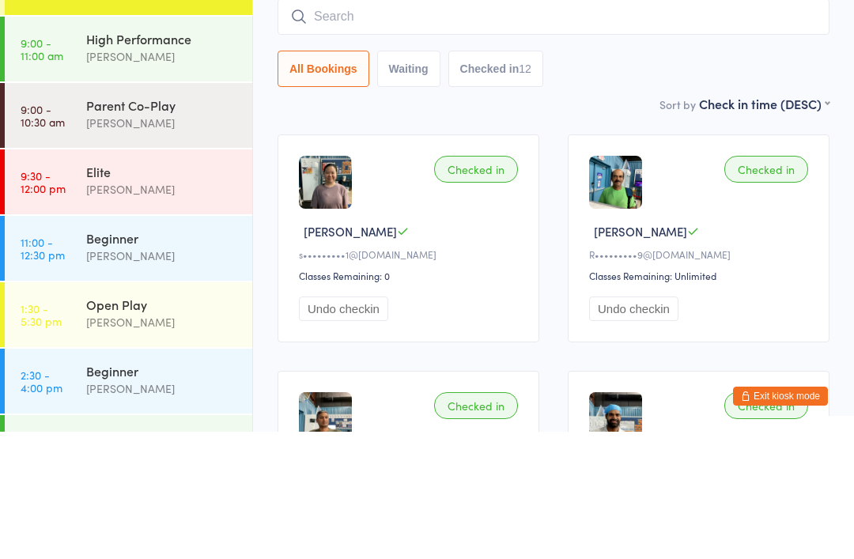
scroll to position [127, 0]
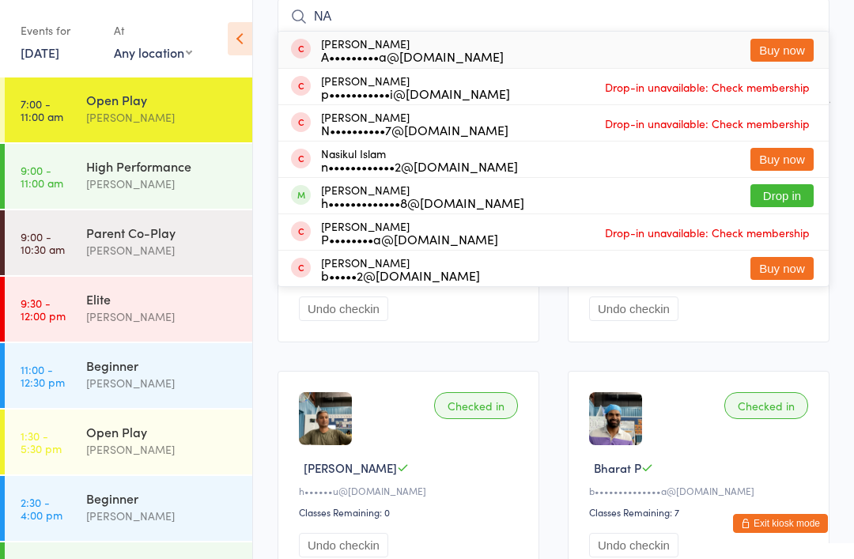
type input "N"
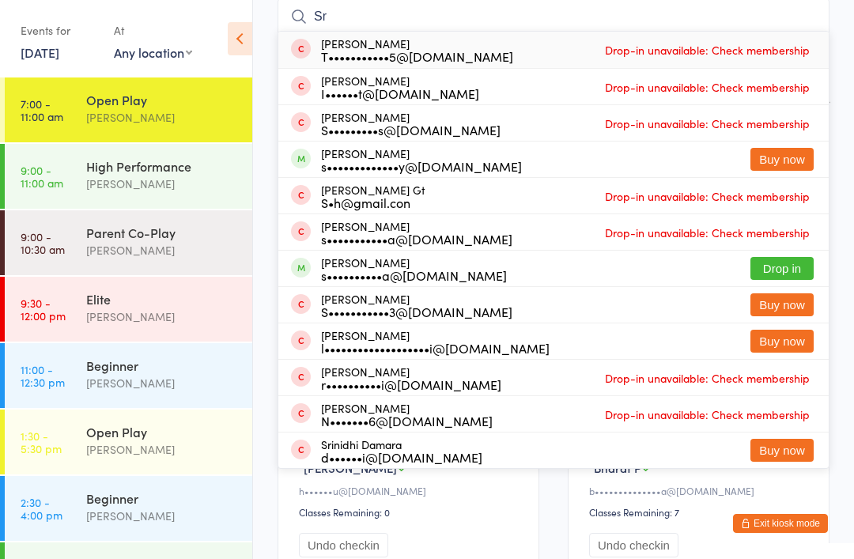
type input "S"
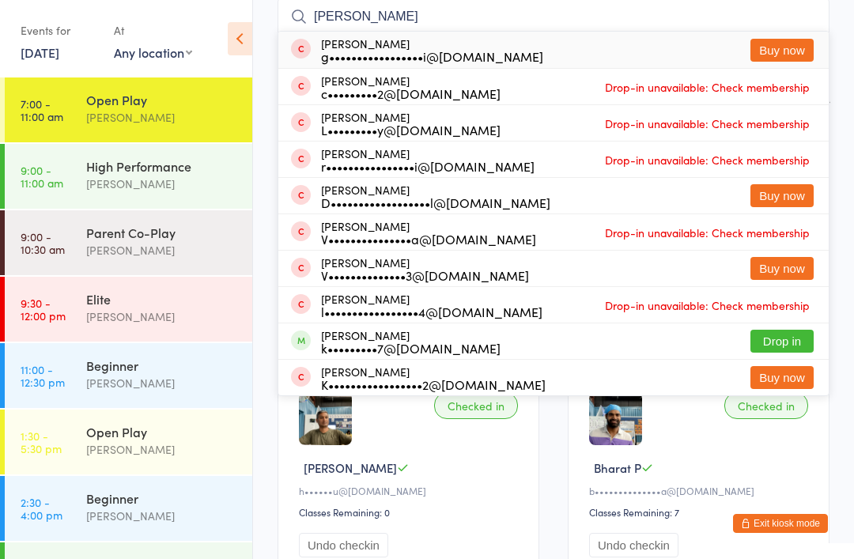
type input "[PERSON_NAME]"
click at [766, 48] on button "Buy now" at bounding box center [782, 50] width 63 height 23
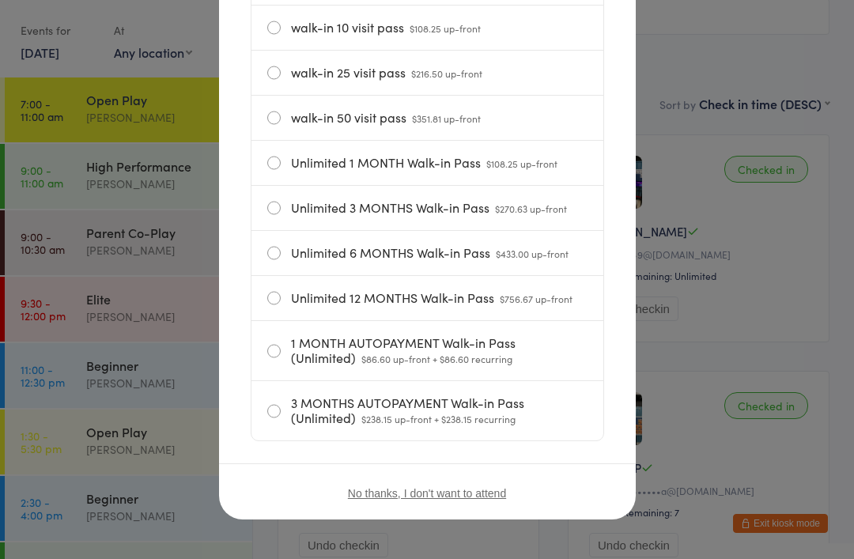
scroll to position [386, 0]
click at [712, 51] on div "Hi lakshmi gayathri! It looks like you've run out of passes today. Please selec…" at bounding box center [427, 279] width 854 height 559
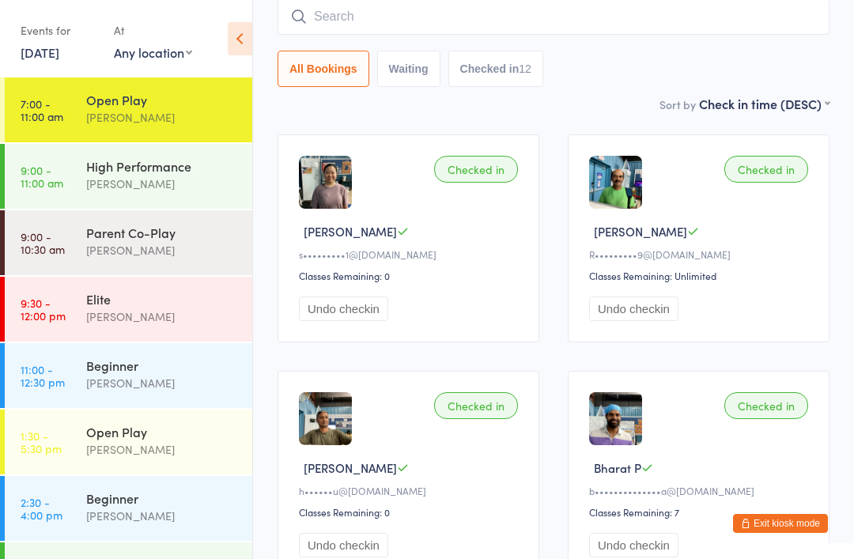
click at [710, 61] on div "All Bookings Waiting Checked in 12" at bounding box center [554, 69] width 552 height 36
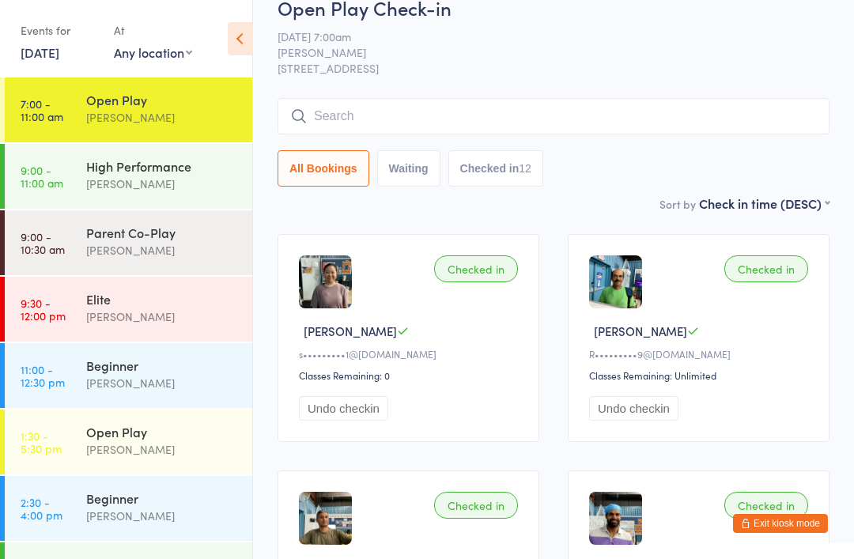
scroll to position [0, 0]
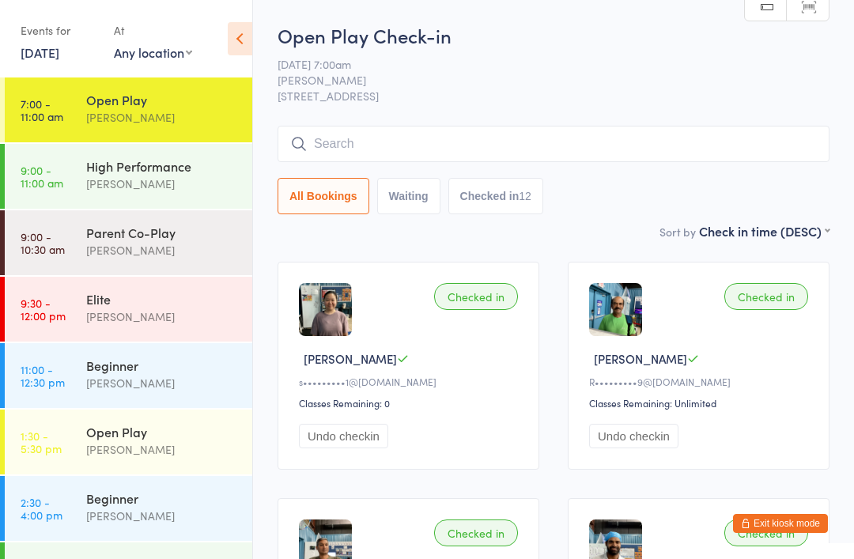
click at [373, 147] on input "search" at bounding box center [554, 144] width 552 height 36
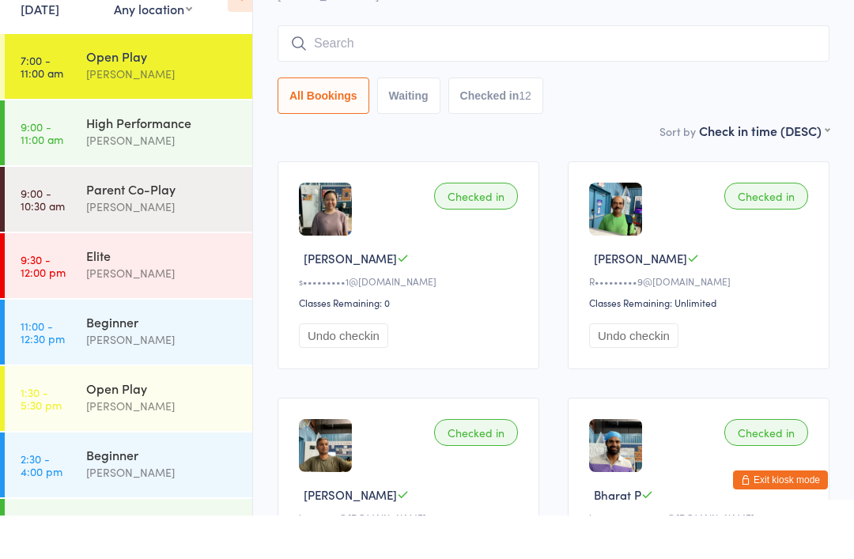
scroll to position [84, 0]
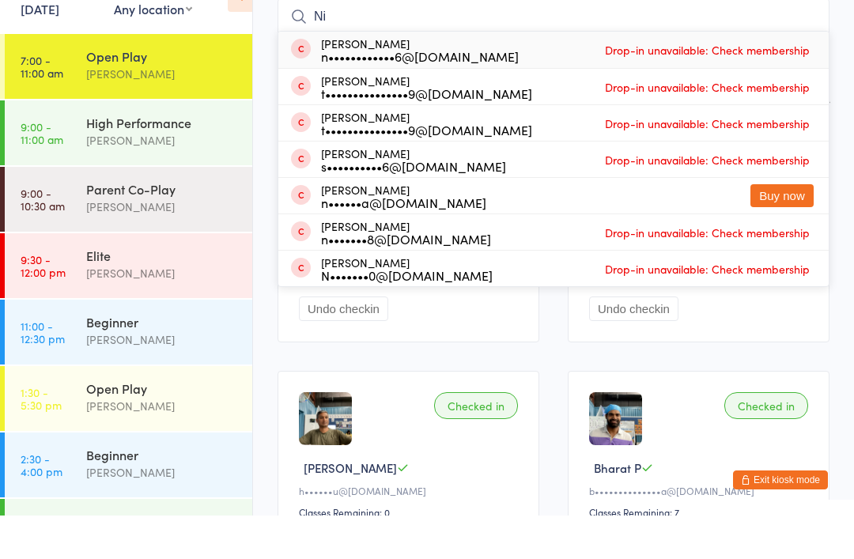
type input "N"
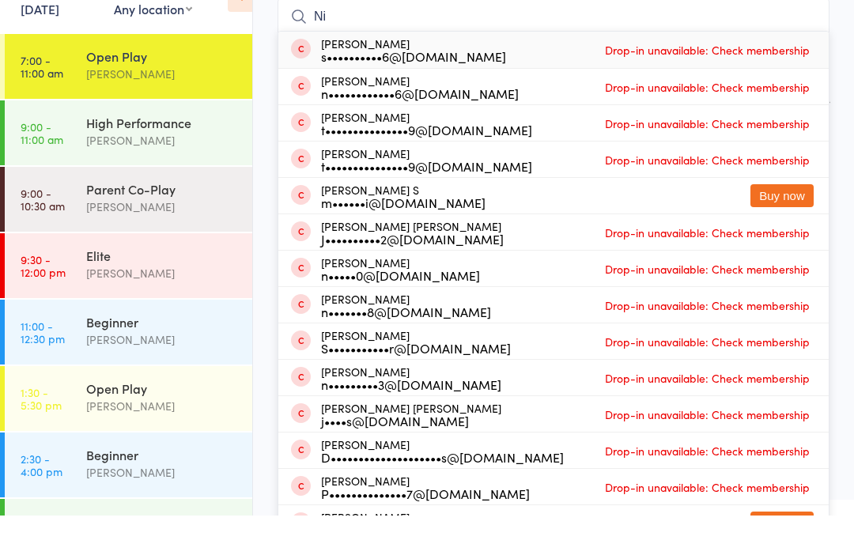
type input "N"
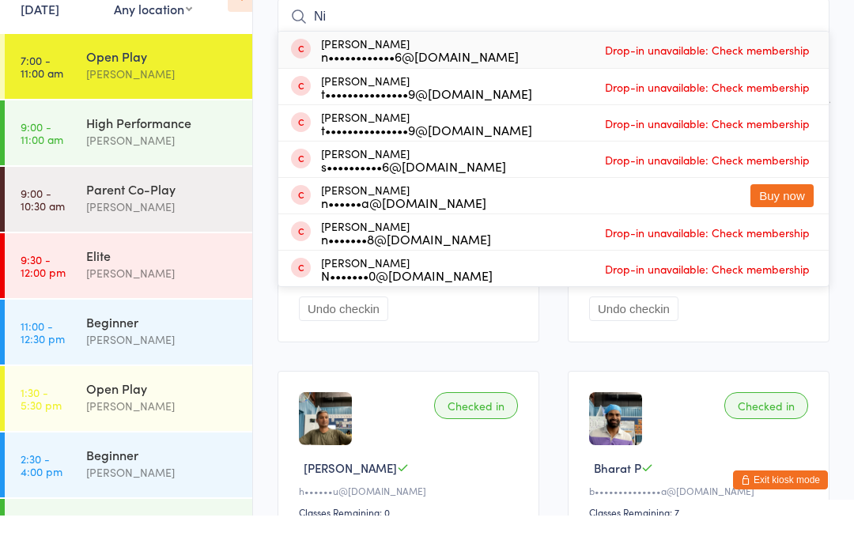
type input "N"
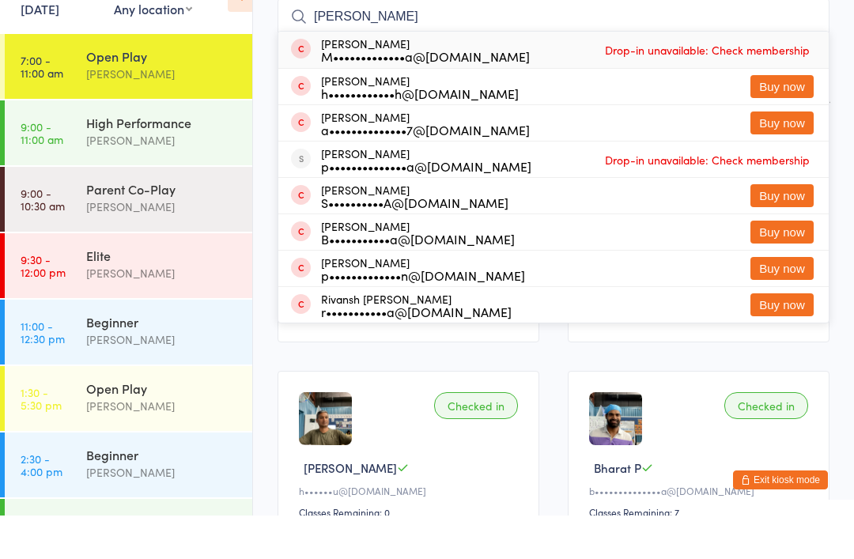
scroll to position [127, 0]
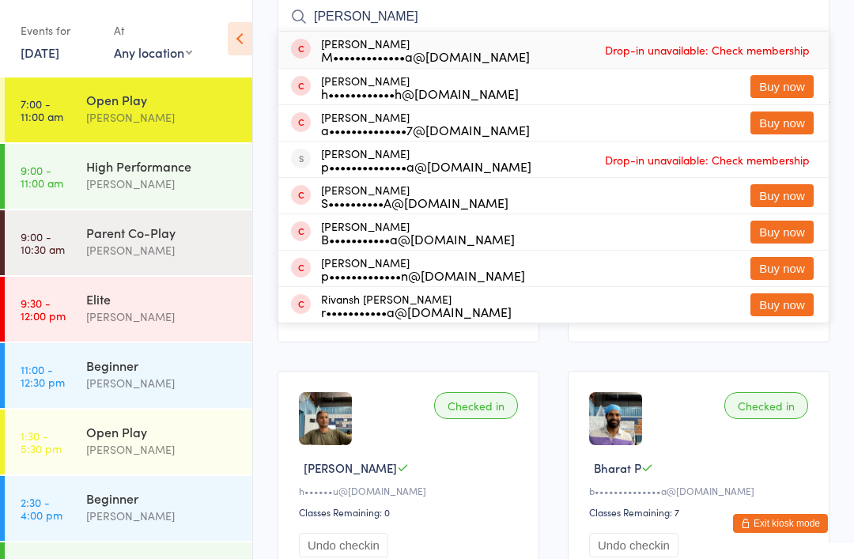
type input "[PERSON_NAME]"
click at [790, 514] on button "Exit kiosk mode" at bounding box center [780, 523] width 95 height 19
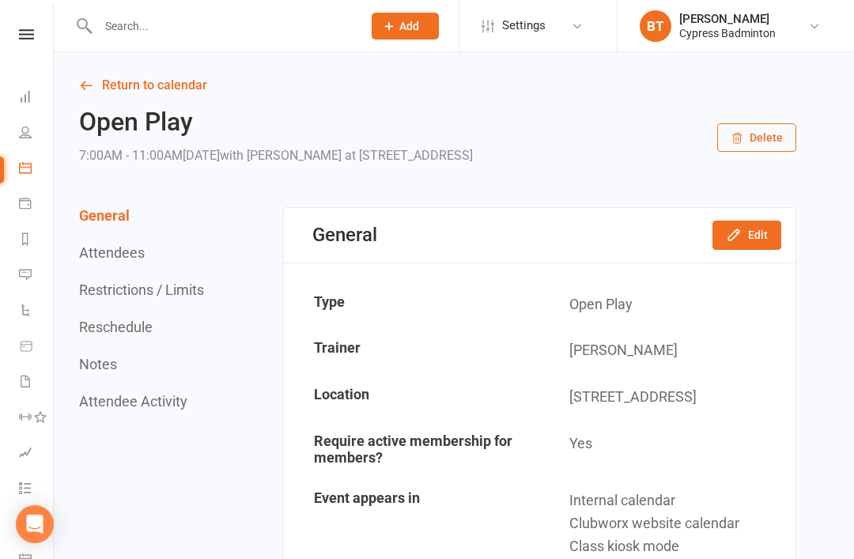
click at [38, 29] on link at bounding box center [26, 34] width 56 height 10
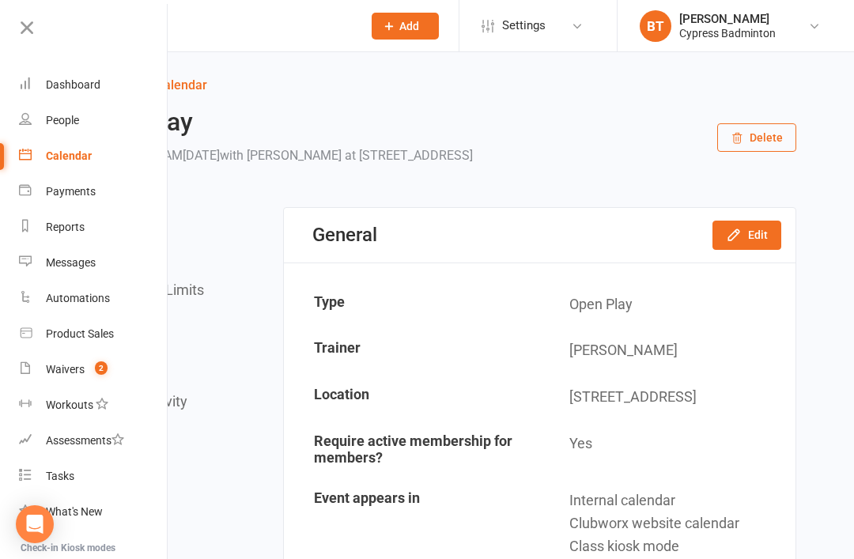
click at [82, 334] on div "Product Sales" at bounding box center [80, 334] width 68 height 13
select select "100"
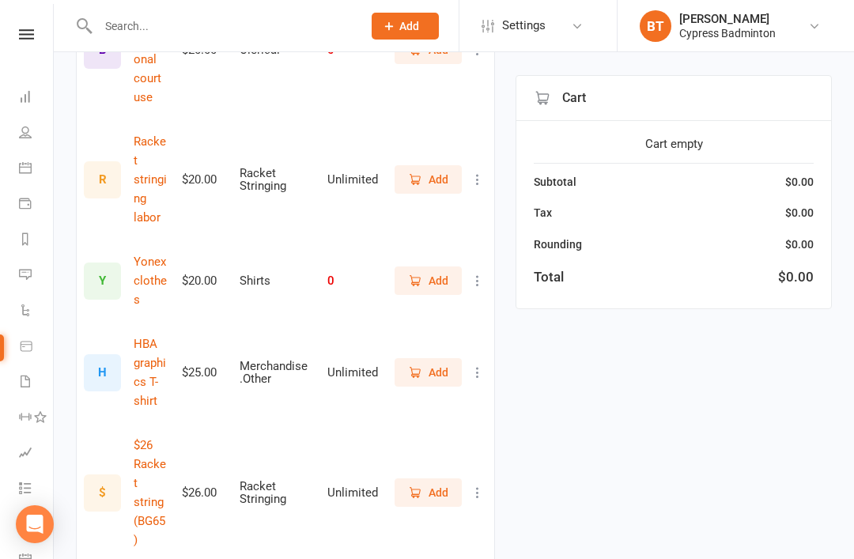
scroll to position [1506, 0]
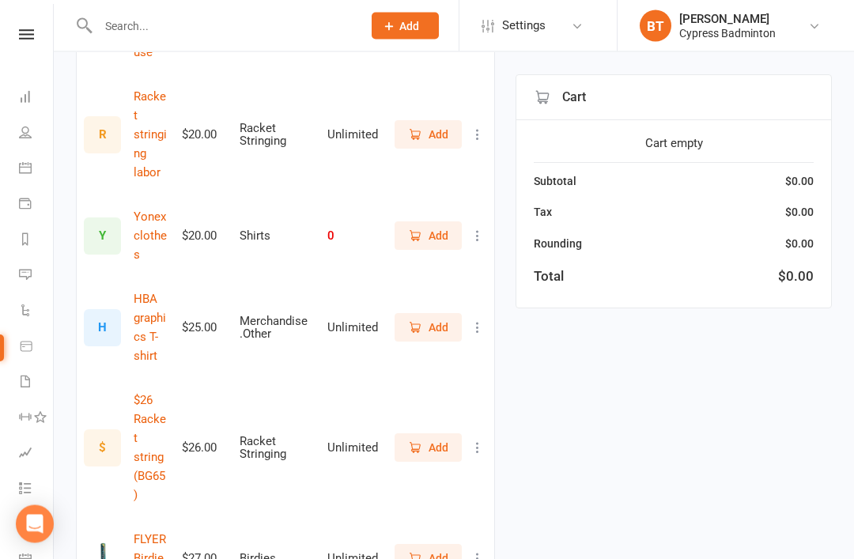
click at [430, 551] on span "Add" at bounding box center [439, 559] width 20 height 17
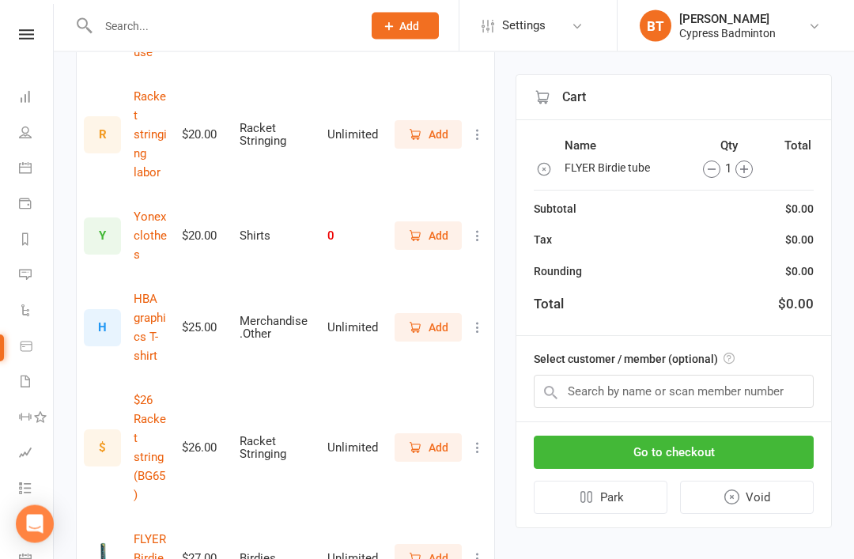
scroll to position [1507, 0]
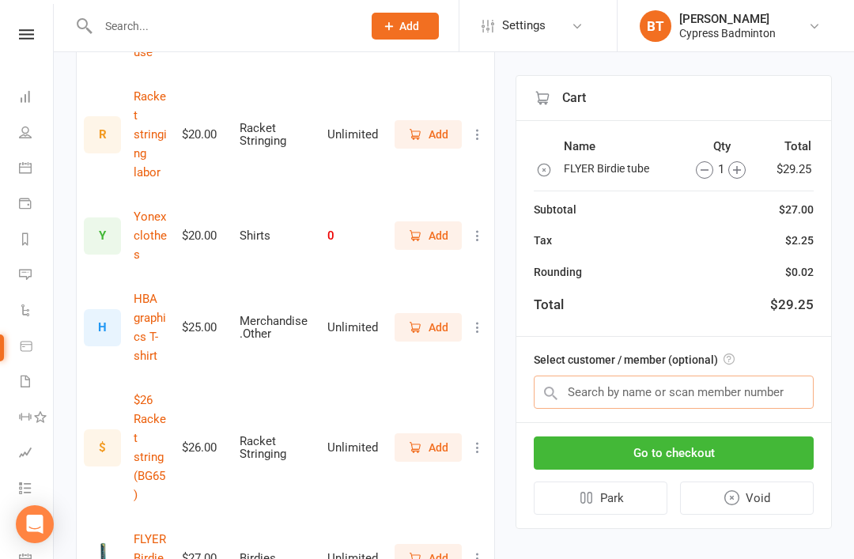
click at [586, 388] on input "text" at bounding box center [674, 392] width 280 height 33
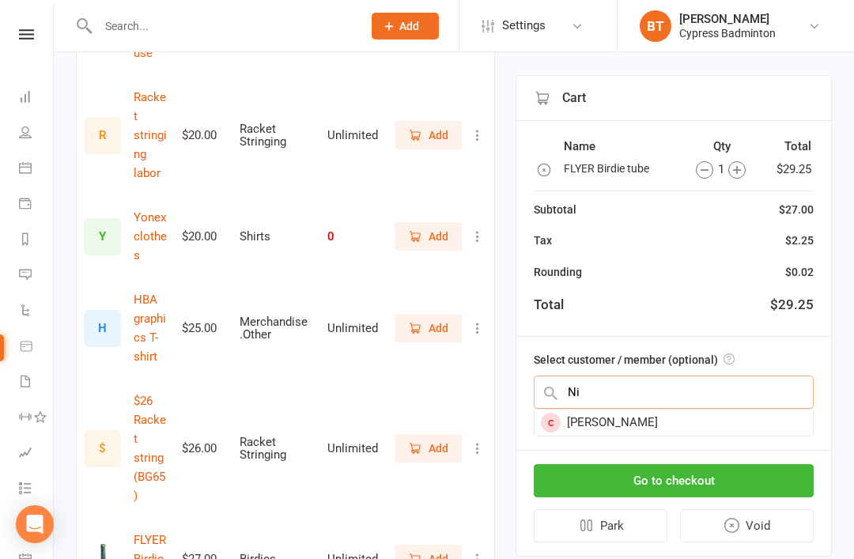
type input "N"
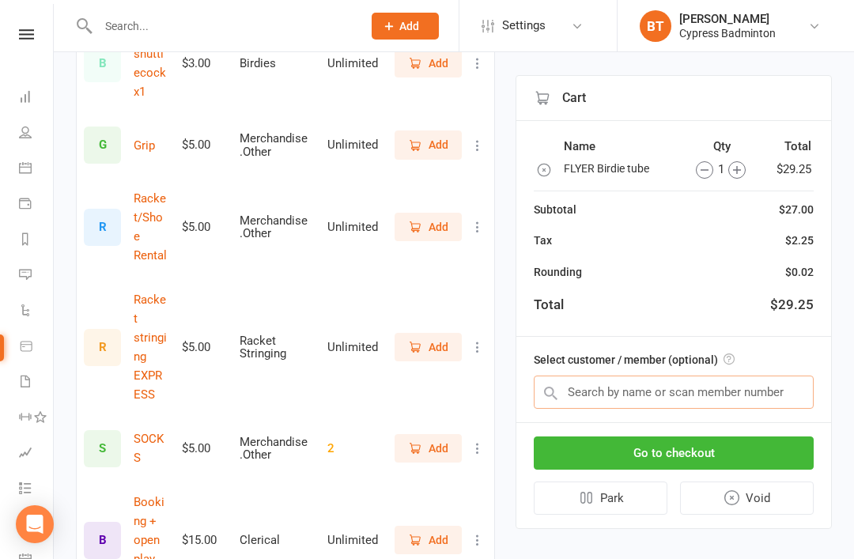
scroll to position [0, 0]
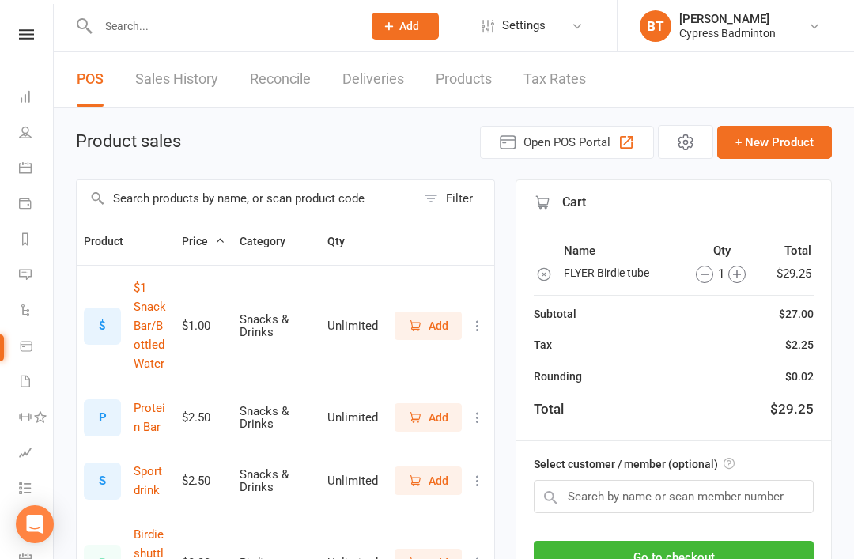
click at [127, 31] on input "text" at bounding box center [222, 26] width 258 height 22
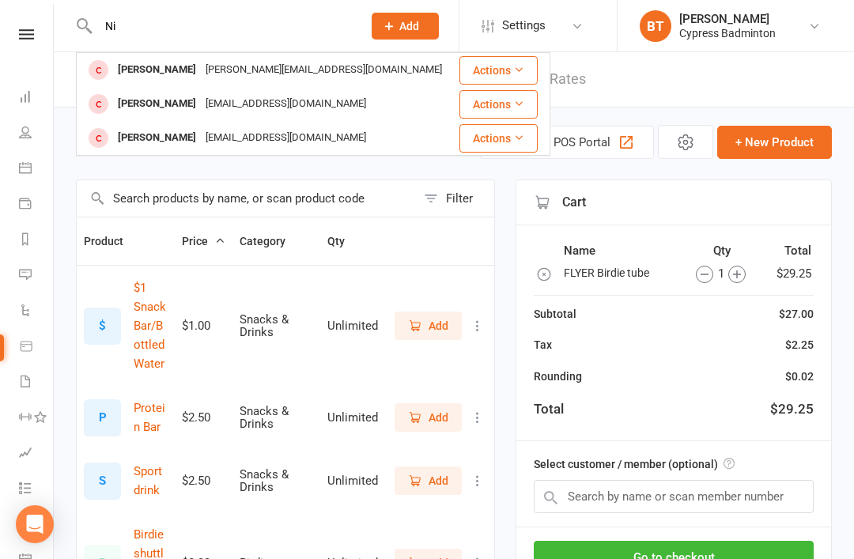
type input "N"
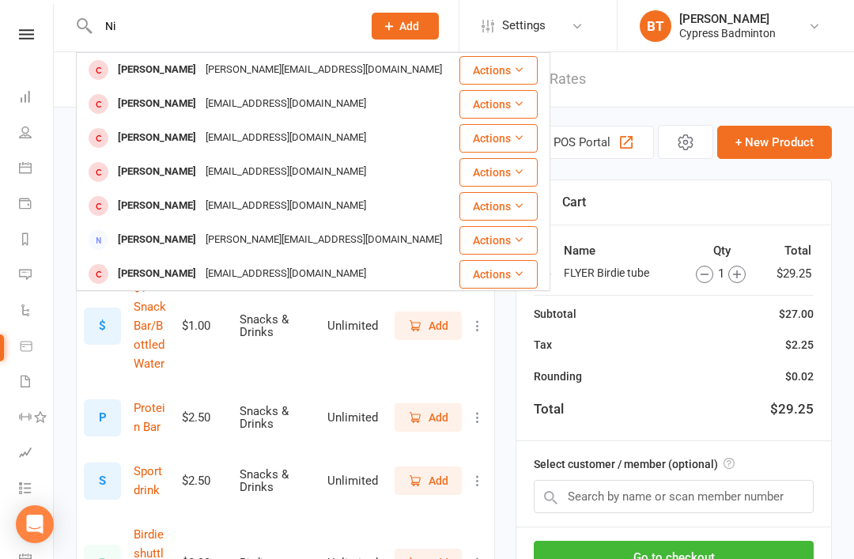
type input "N"
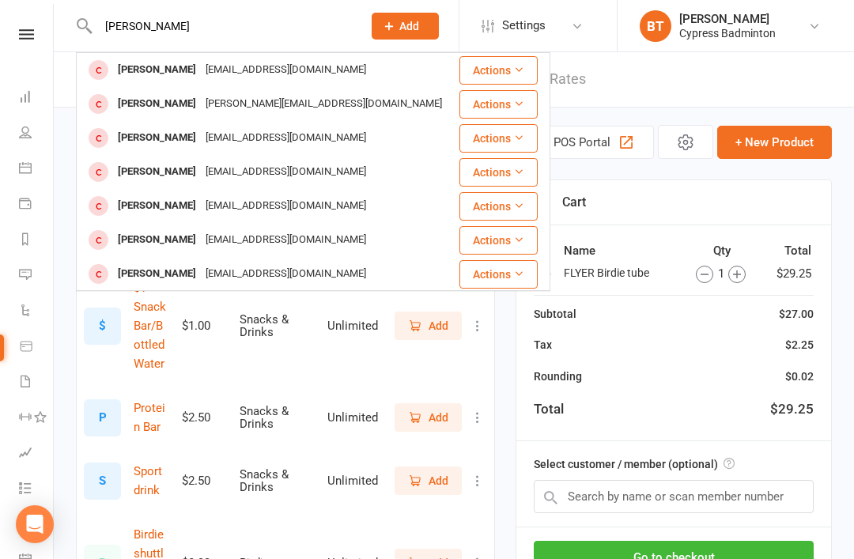
type input "Ninad"
click at [31, 20] on nav "Clubworx Dashboard People Calendar Payments Reports Messages Automations Produc…" at bounding box center [27, 283] width 54 height 559
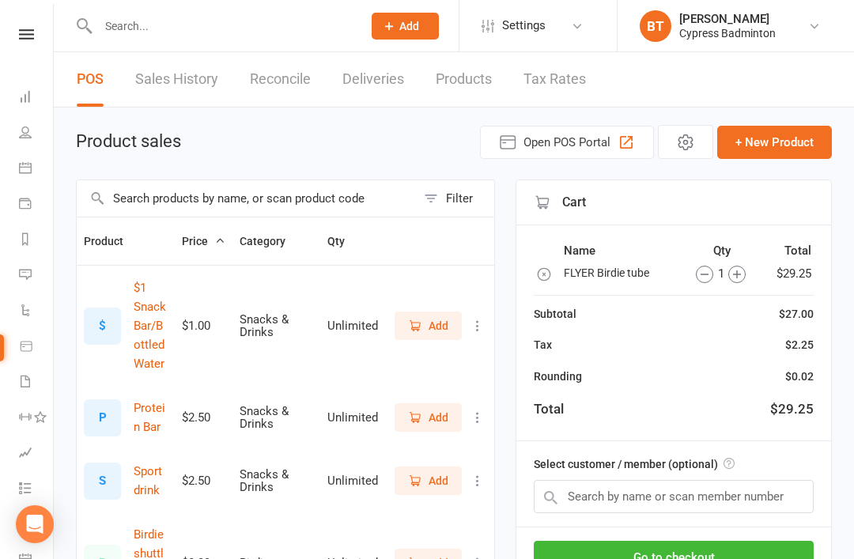
click at [26, 39] on icon at bounding box center [26, 34] width 15 height 10
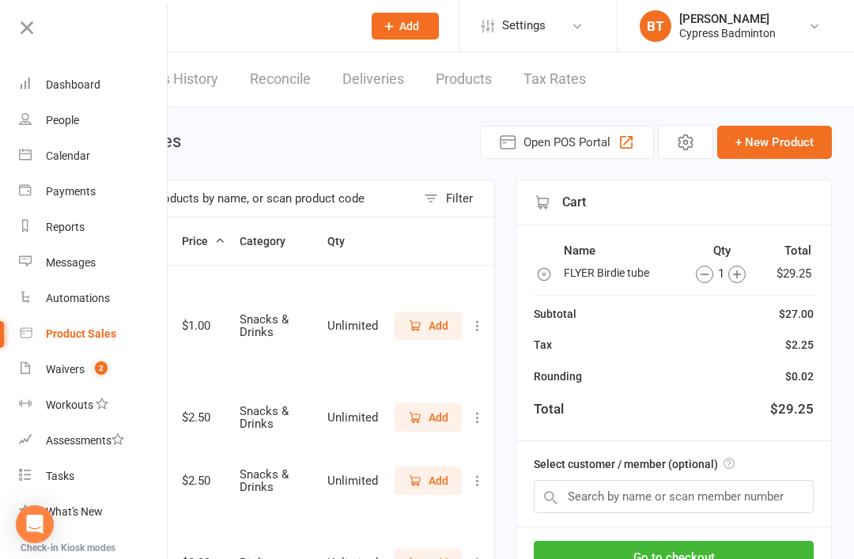
click at [214, 35] on input "text" at bounding box center [222, 26] width 258 height 22
click at [35, 27] on icon at bounding box center [27, 28] width 22 height 22
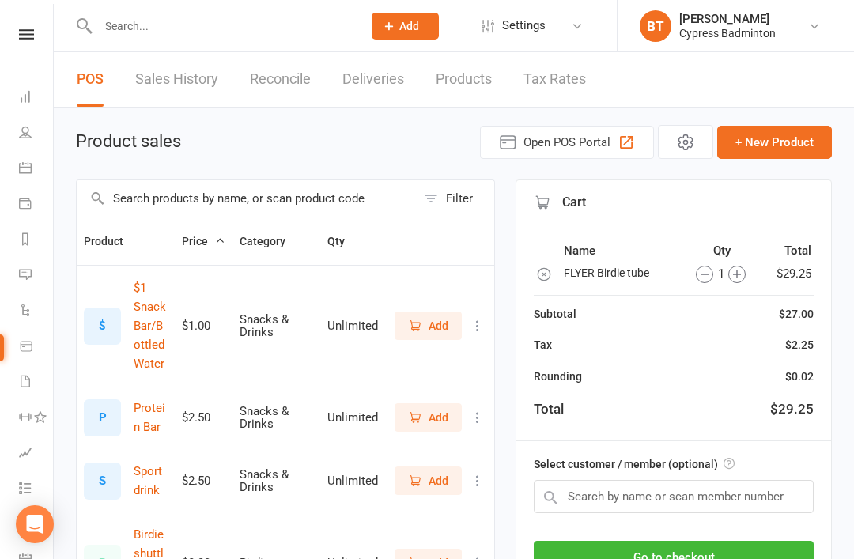
click at [129, 23] on input "text" at bounding box center [222, 26] width 258 height 22
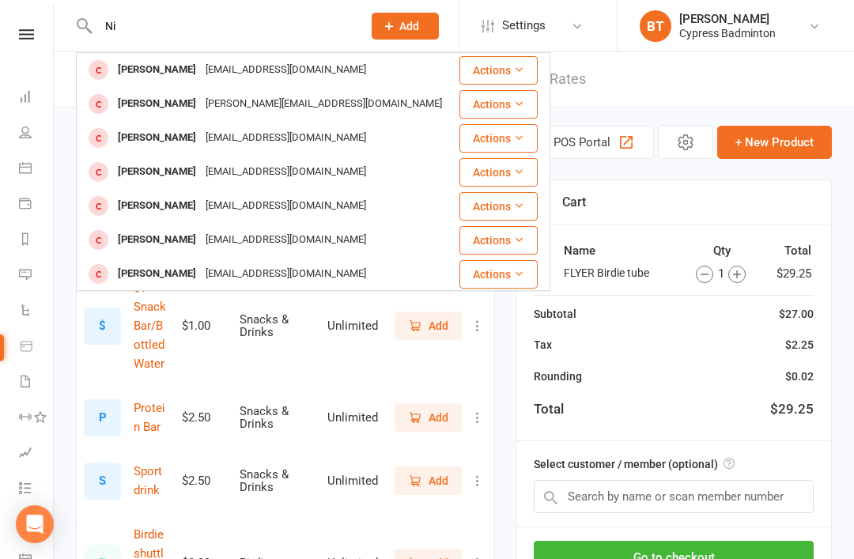
type input "N"
type input "A"
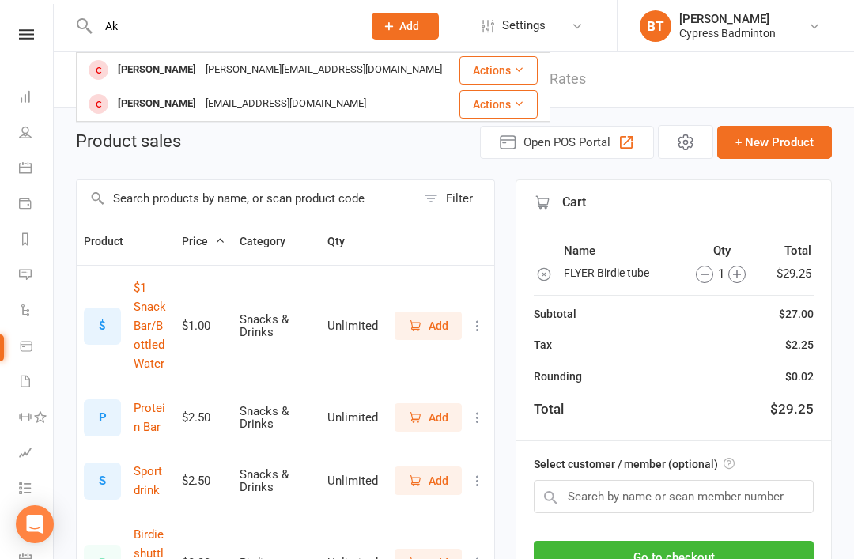
type input "A"
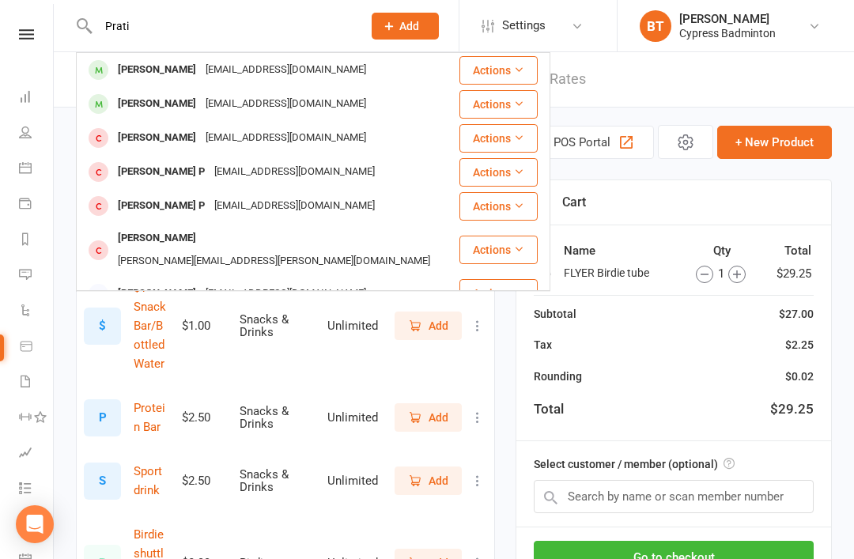
click at [166, 28] on input "Prati" at bounding box center [222, 26] width 258 height 22
type input "P"
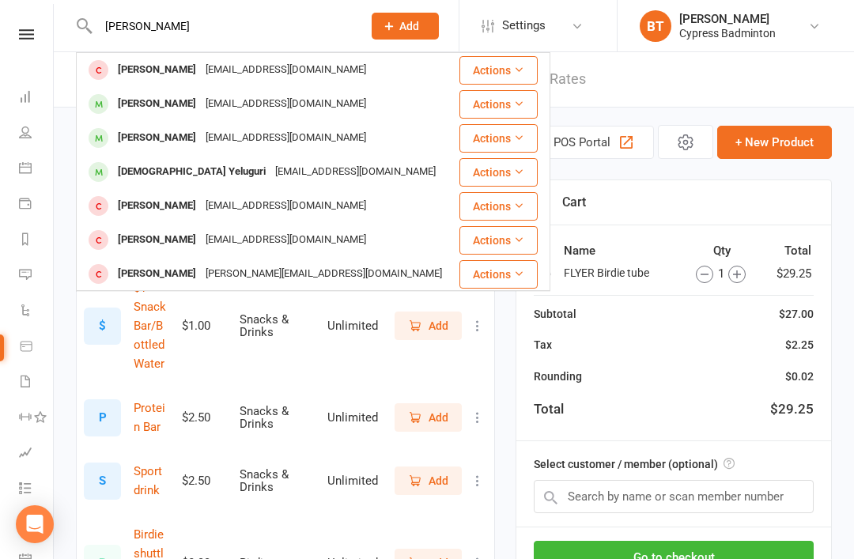
type input "Sruthi thota"
click at [509, 65] on button "Actions" at bounding box center [499, 70] width 78 height 28
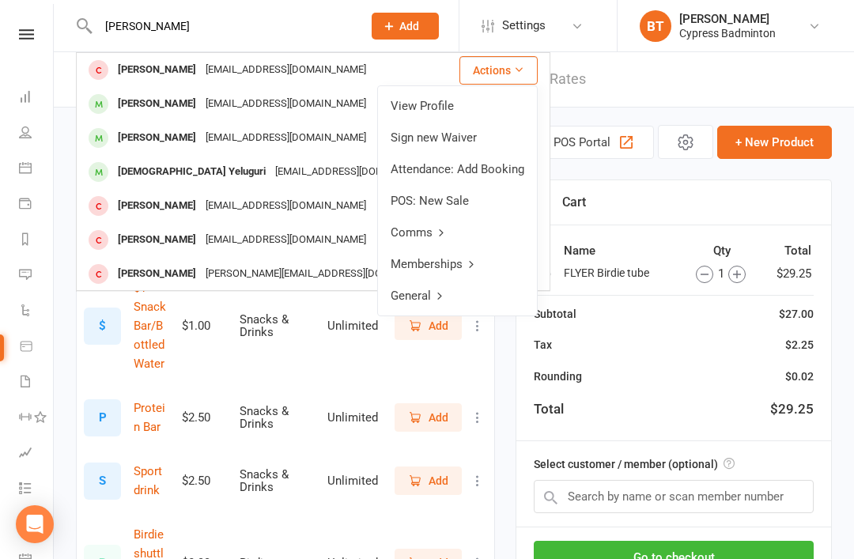
click at [447, 104] on link "View Profile" at bounding box center [457, 106] width 159 height 32
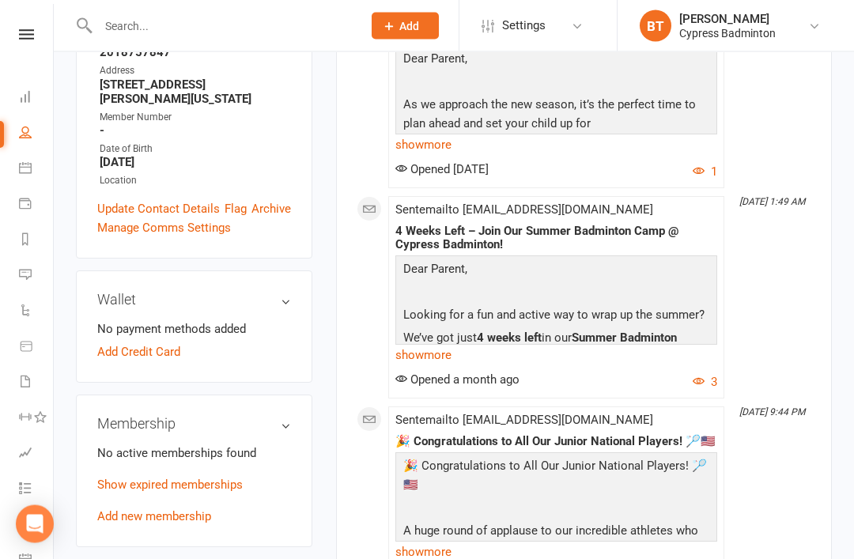
scroll to position [356, 0]
click at [202, 509] on link "Add new membership" at bounding box center [154, 516] width 114 height 14
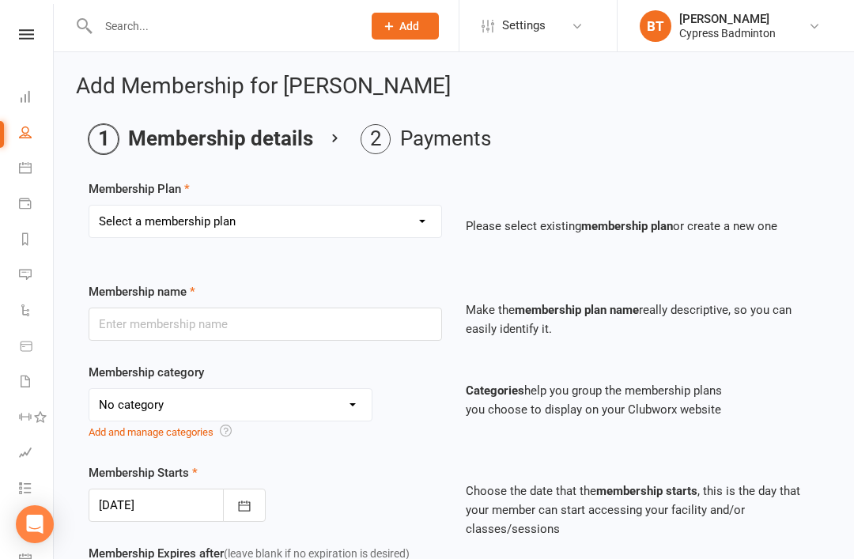
click at [425, 225] on select "Select a membership plan Create new Membership Plan walk-in 1 visit pass walk-i…" at bounding box center [265, 222] width 352 height 32
select select "4"
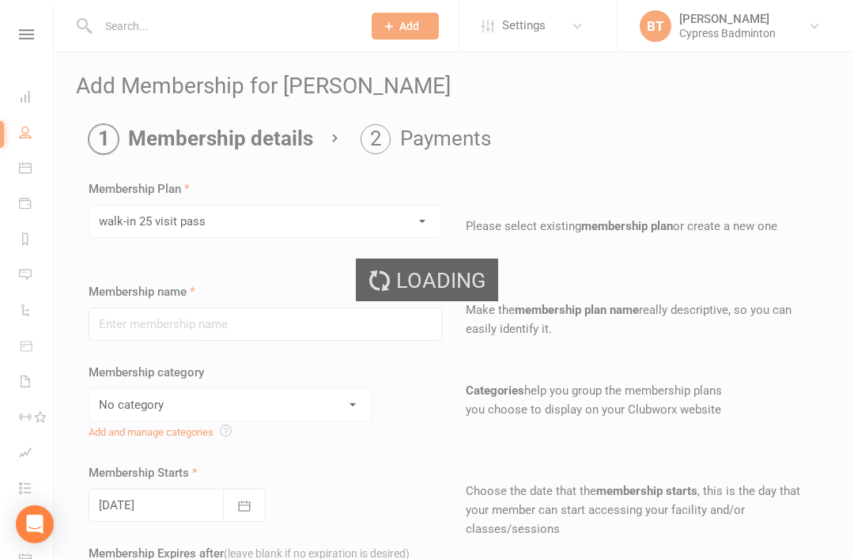
type input "walk-in 25 visit pass"
select select "29"
type input "5"
select select "2"
type input "25"
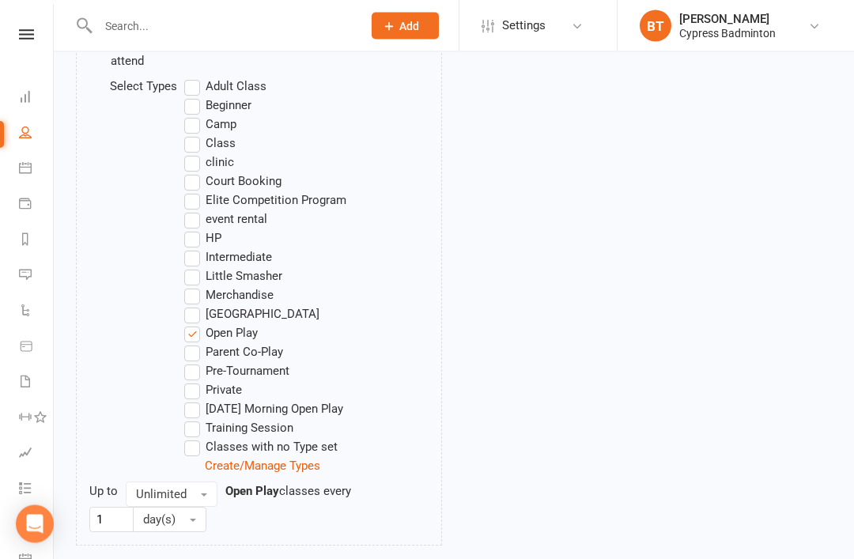
scroll to position [971, 0]
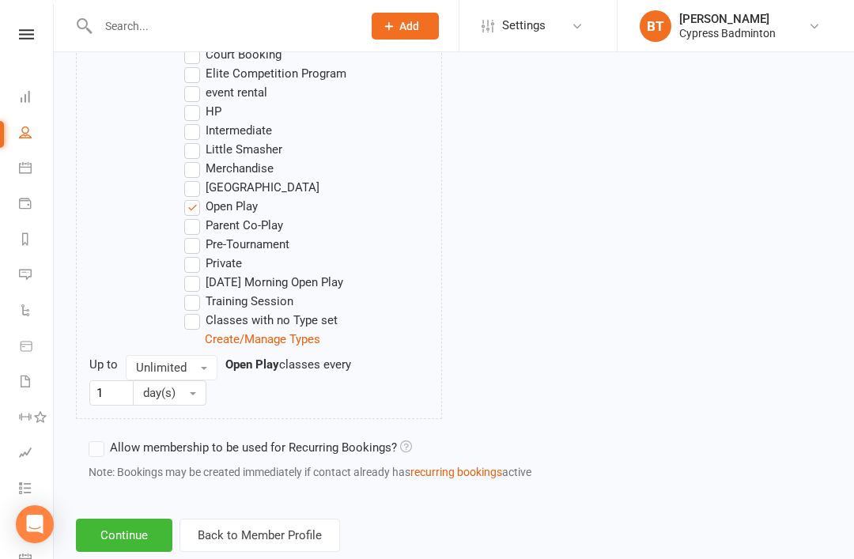
click at [137, 539] on button "Continue" at bounding box center [124, 535] width 97 height 33
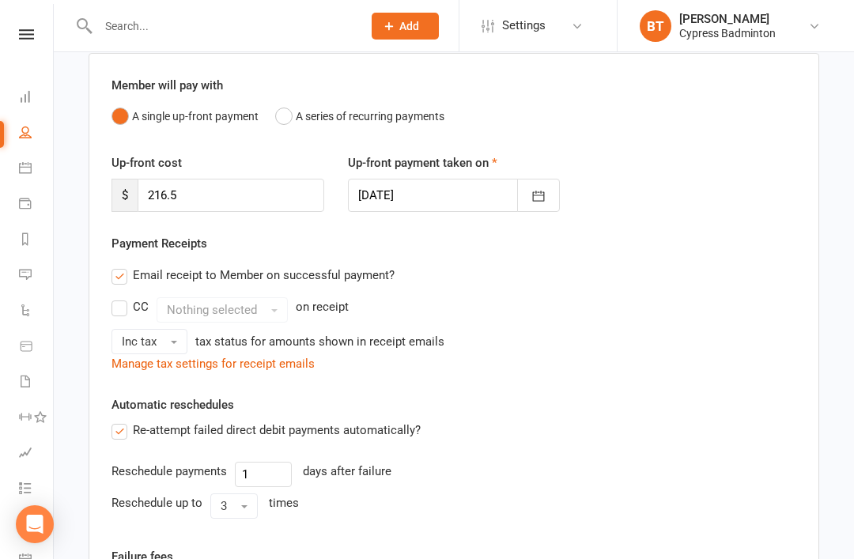
scroll to position [123, 0]
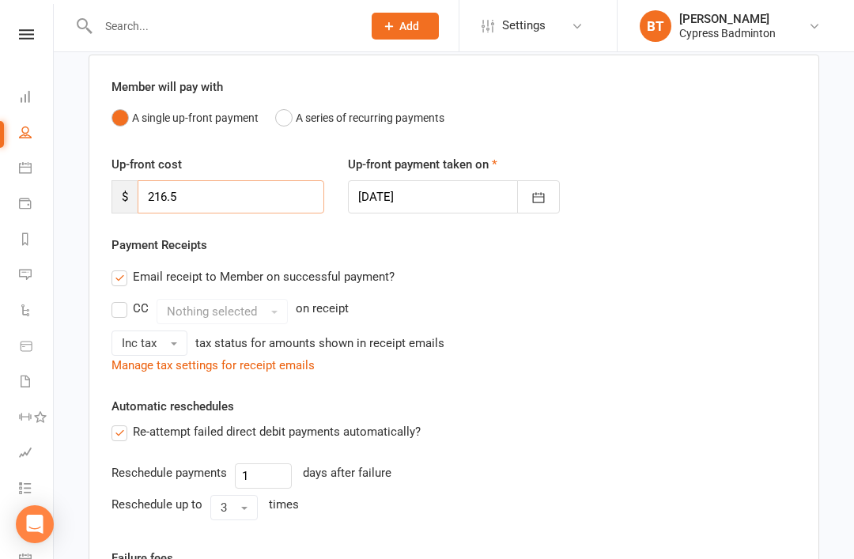
click at [212, 195] on input "216.5" at bounding box center [231, 196] width 187 height 33
type input "2"
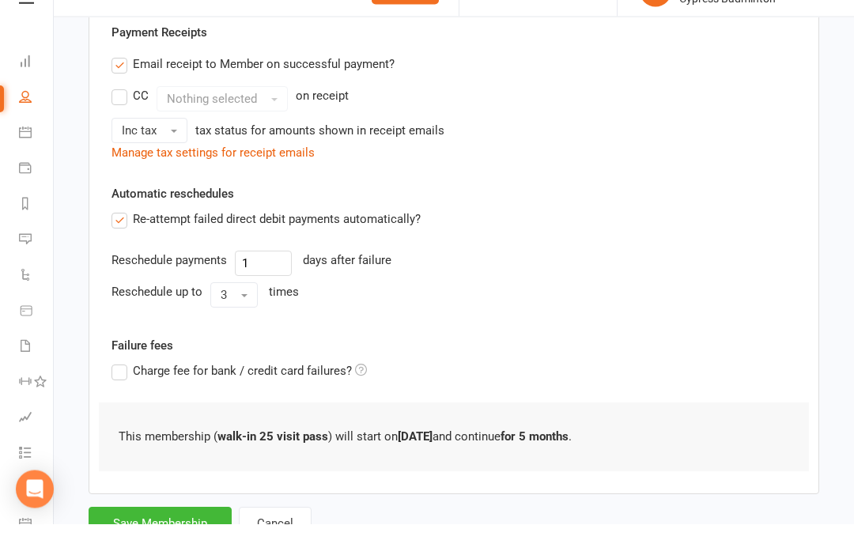
scroll to position [371, 0]
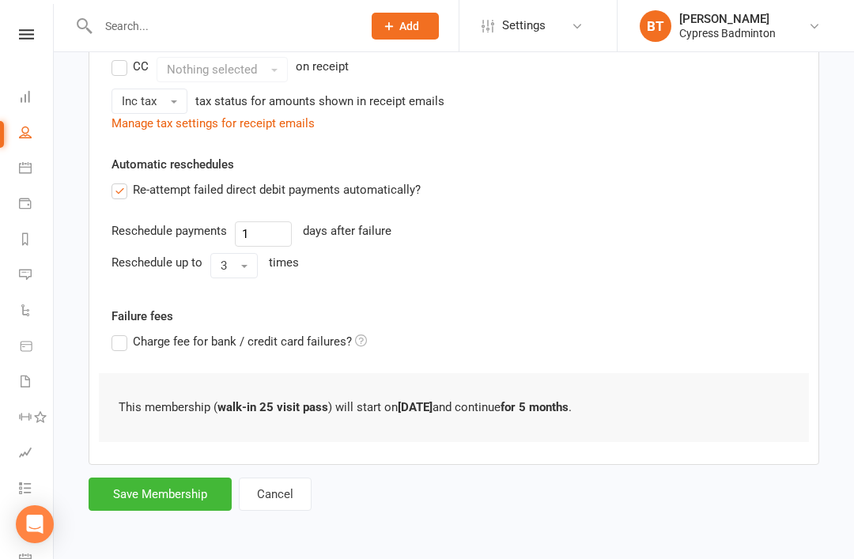
type input "0"
click at [176, 494] on button "Save Membership" at bounding box center [160, 494] width 143 height 33
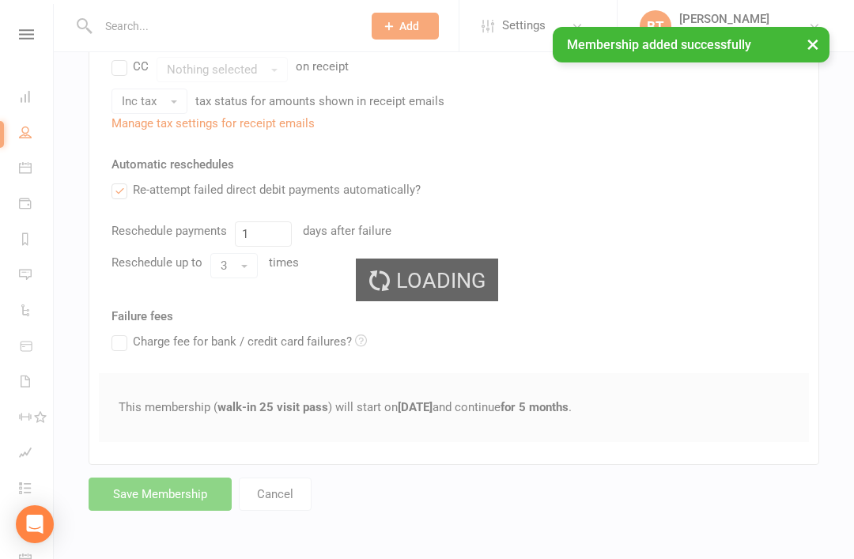
scroll to position [328, 0]
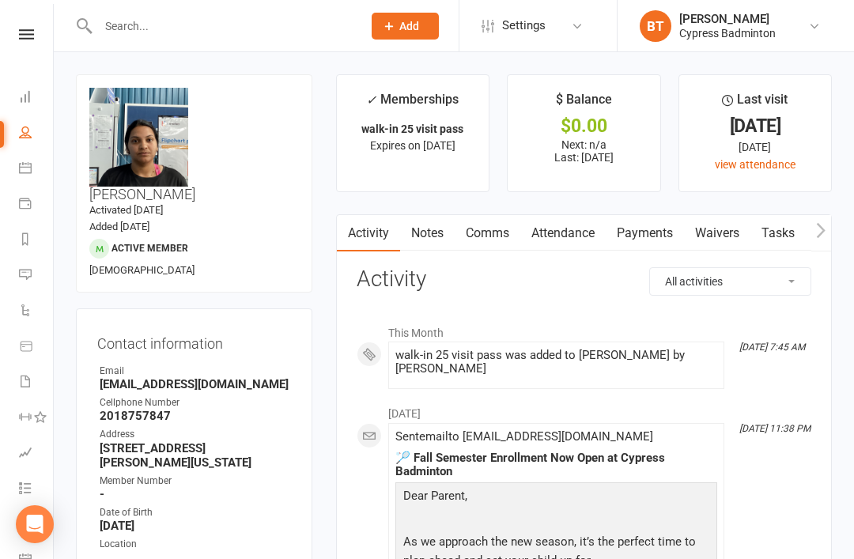
click at [112, 28] on input "text" at bounding box center [222, 26] width 258 height 22
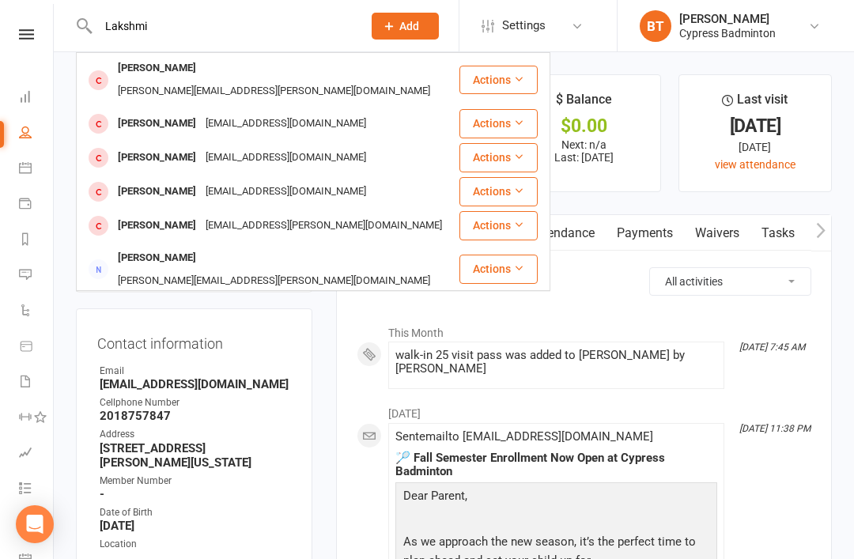
type input "Lakshmi"
click at [512, 66] on button "Actions" at bounding box center [499, 80] width 78 height 28
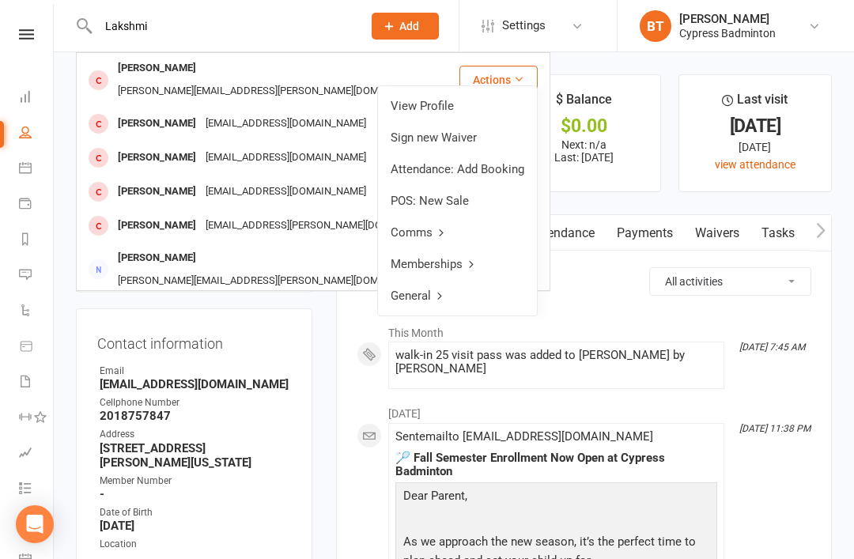
click at [444, 104] on link "View Profile" at bounding box center [457, 106] width 159 height 32
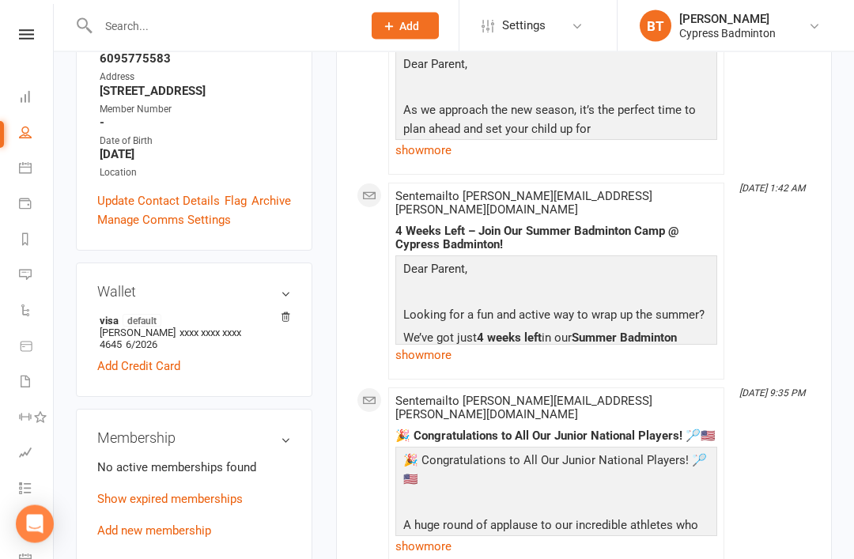
scroll to position [374, 0]
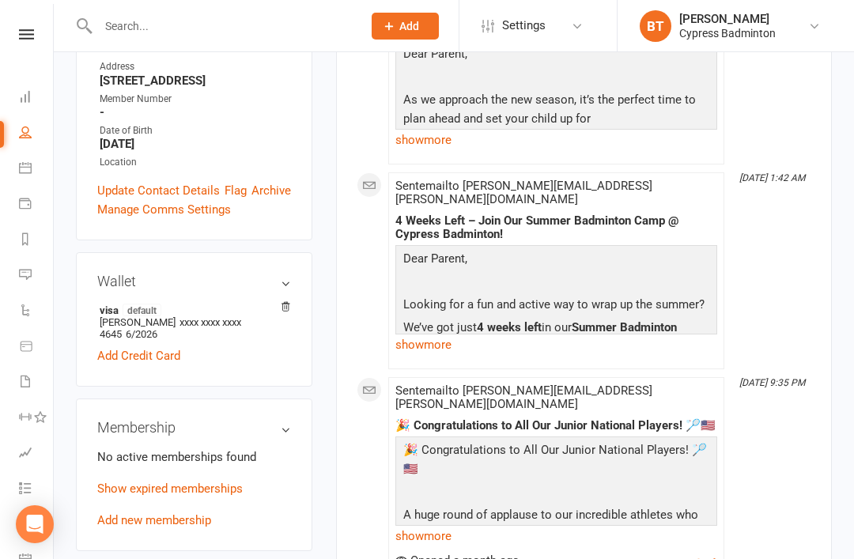
click at [210, 513] on link "Add new membership" at bounding box center [154, 520] width 114 height 14
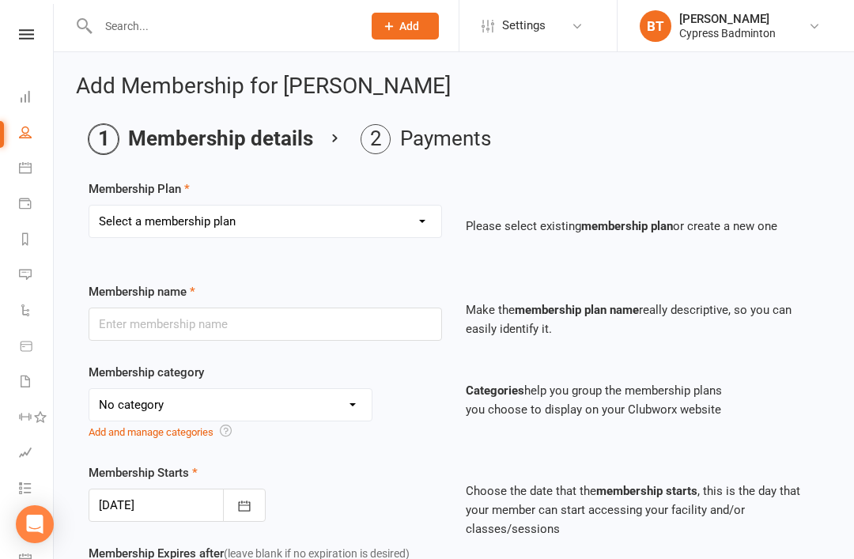
click at [426, 222] on select "Select a membership plan Create new Membership Plan walk-in 1 visit pass walk-i…" at bounding box center [265, 222] width 352 height 32
select select "4"
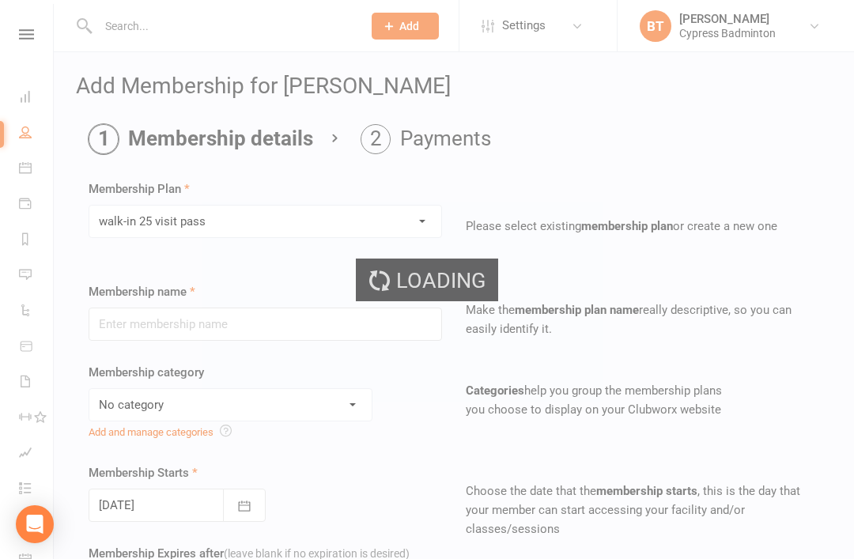
type input "walk-in 25 visit pass"
select select "29"
type input "5"
select select "2"
type input "25"
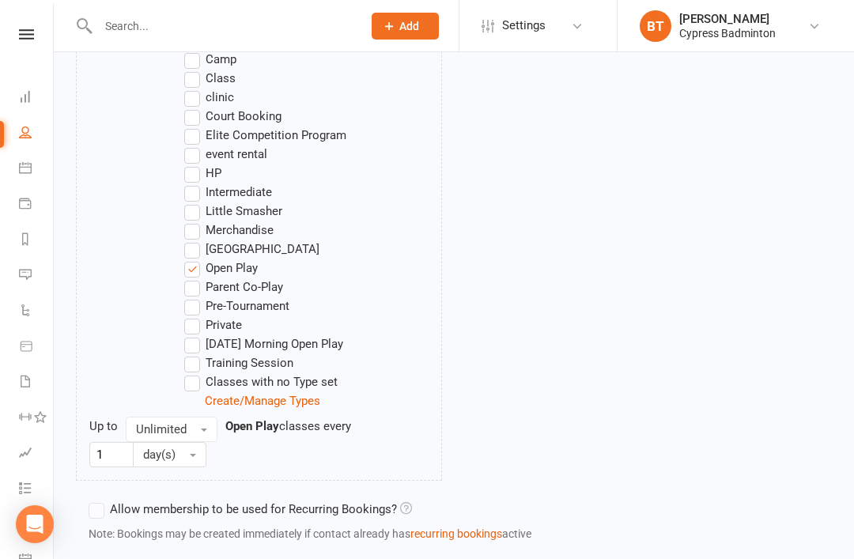
scroll to position [971, 0]
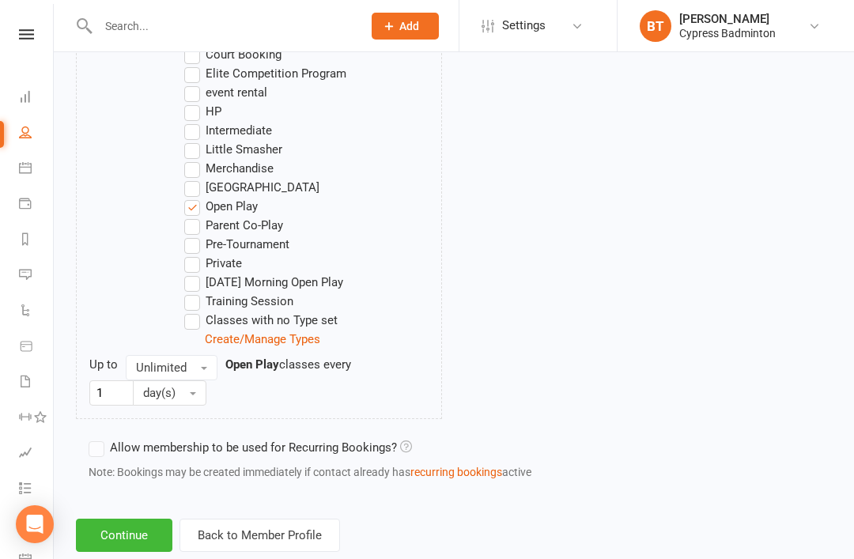
click at [135, 534] on button "Continue" at bounding box center [124, 535] width 97 height 33
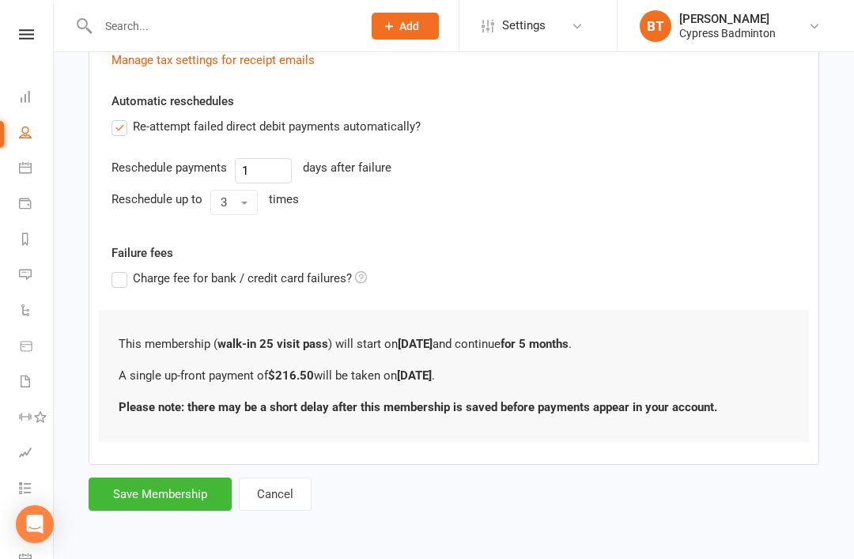
scroll to position [0, 0]
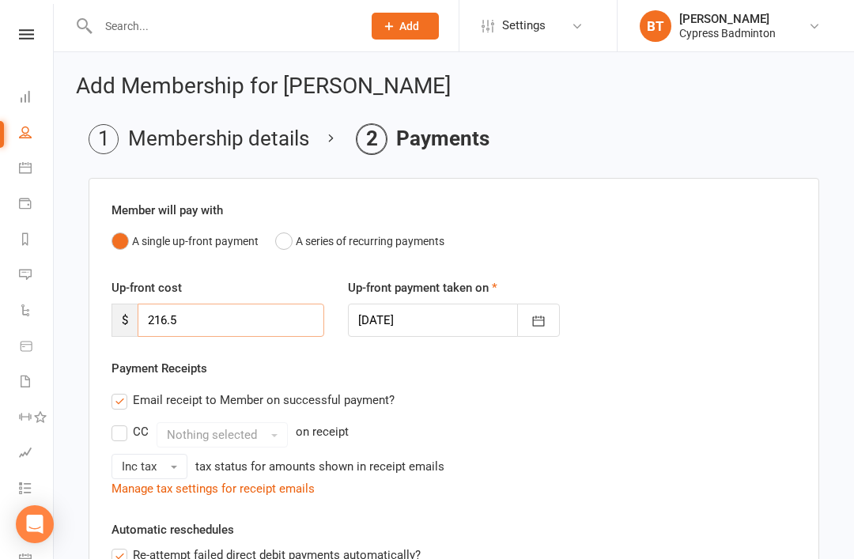
click at [213, 310] on input "216.5" at bounding box center [231, 320] width 187 height 33
type input "2"
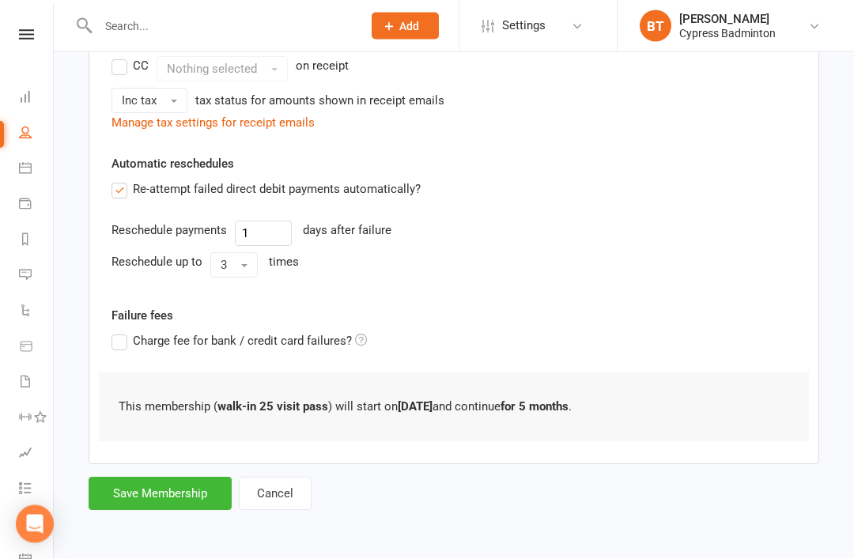
scroll to position [371, 0]
type input "0"
click at [194, 480] on button "Save Membership" at bounding box center [160, 494] width 143 height 33
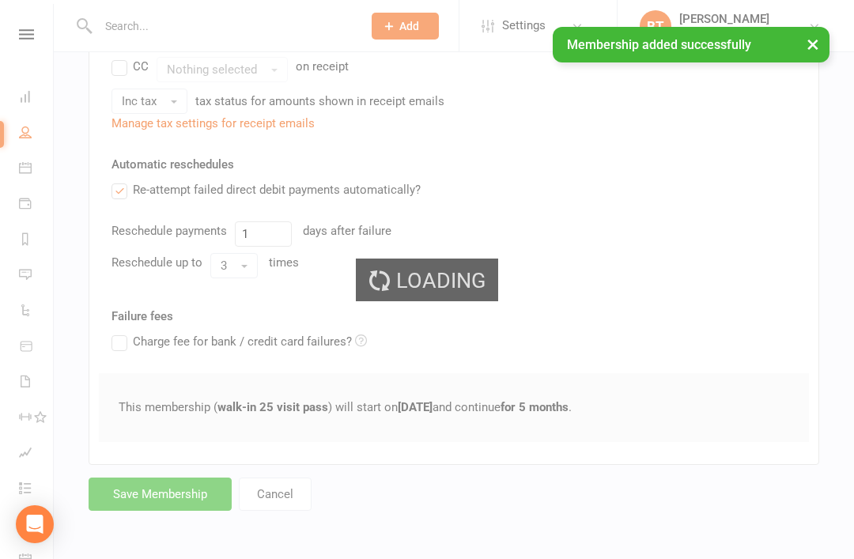
scroll to position [328, 0]
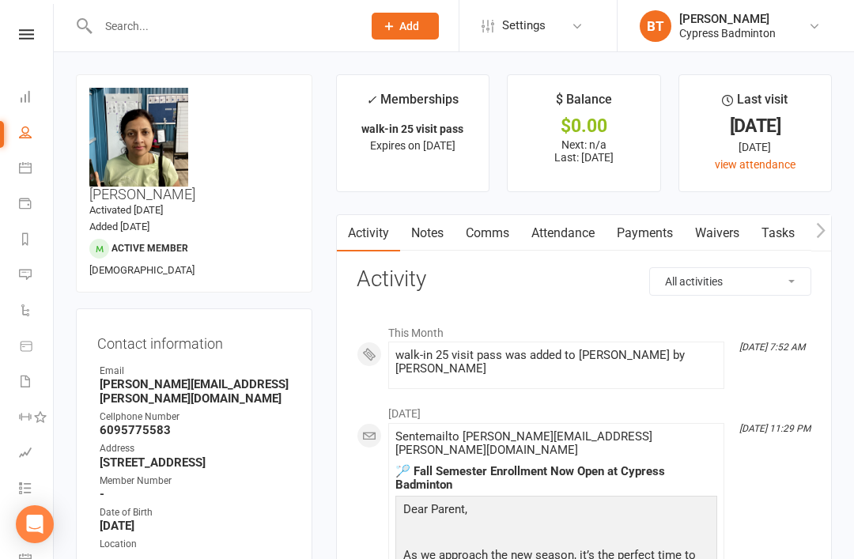
click at [139, 19] on input "text" at bounding box center [222, 26] width 258 height 22
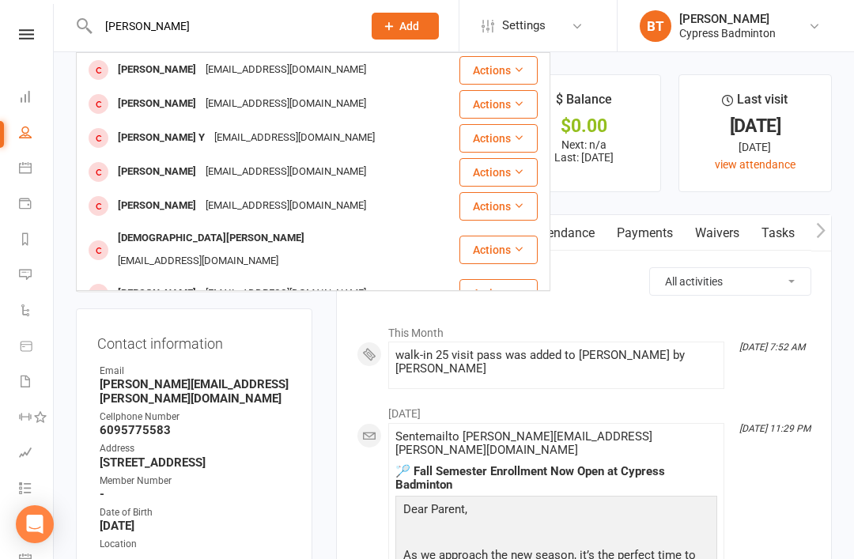
type input "Manasa akula"
click at [501, 66] on button "Actions" at bounding box center [499, 70] width 78 height 28
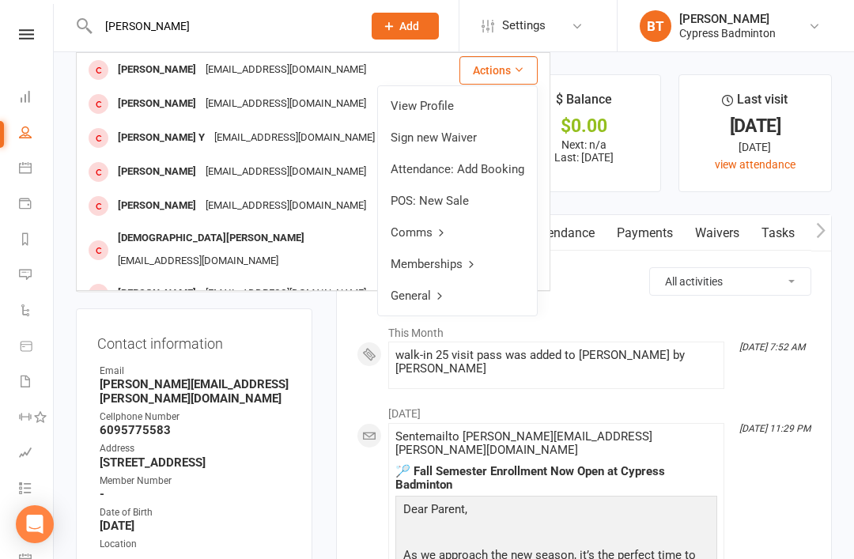
click at [445, 107] on link "View Profile" at bounding box center [457, 106] width 159 height 32
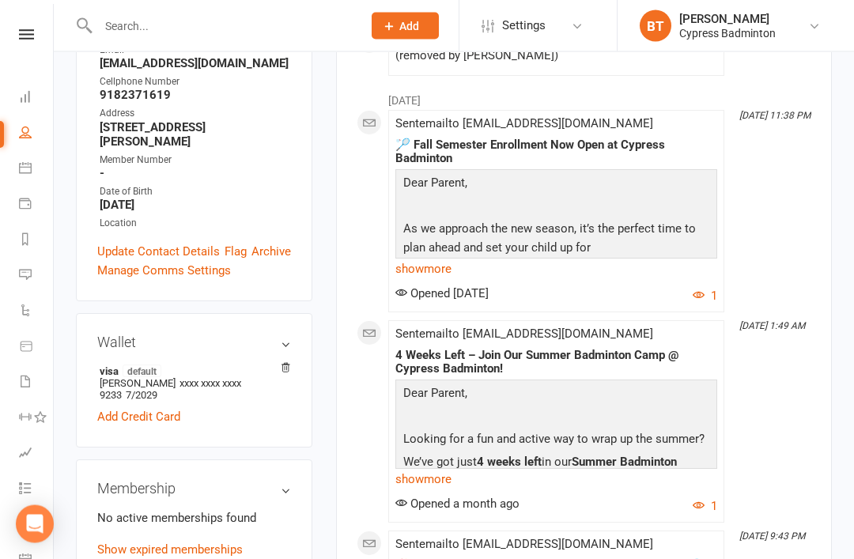
scroll to position [313, 0]
click at [284, 362] on icon at bounding box center [285, 367] width 11 height 11
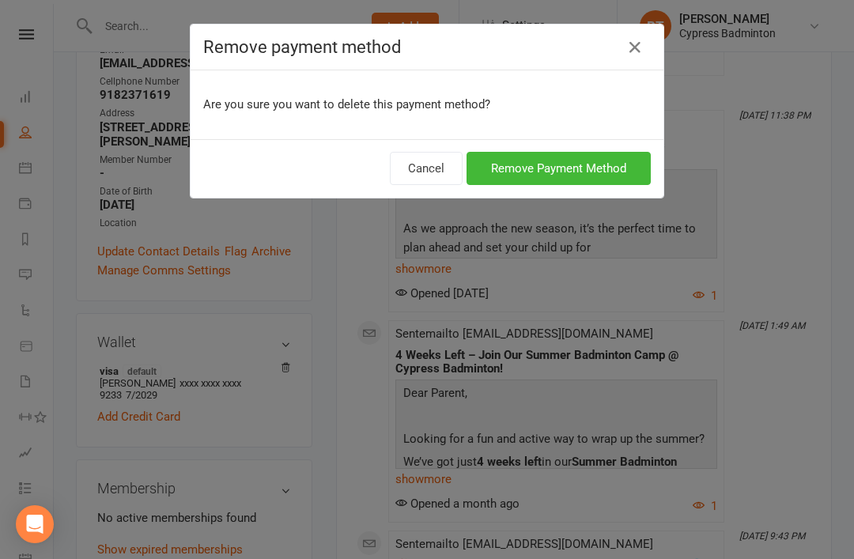
click at [329, 415] on div "Remove payment method Are you sure you want to delete this payment method? Canc…" at bounding box center [427, 279] width 854 height 559
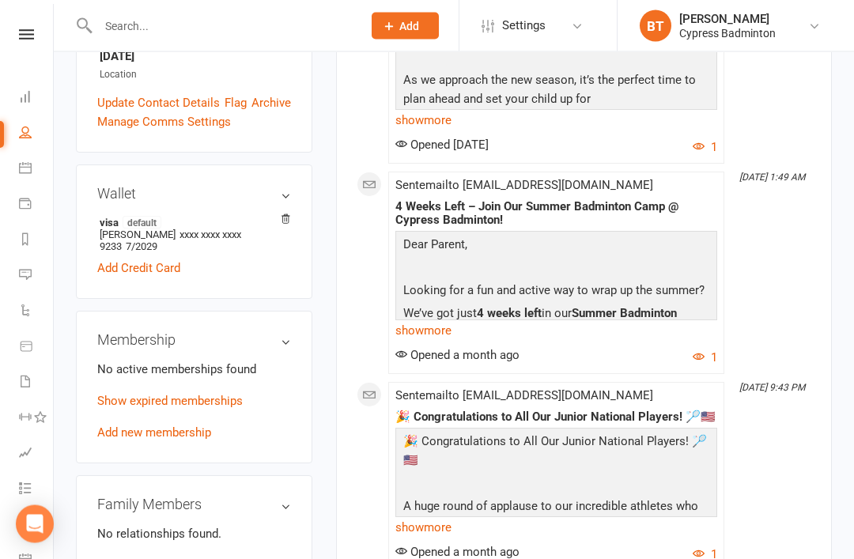
scroll to position [462, 0]
click at [199, 426] on link "Add new membership" at bounding box center [154, 433] width 114 height 14
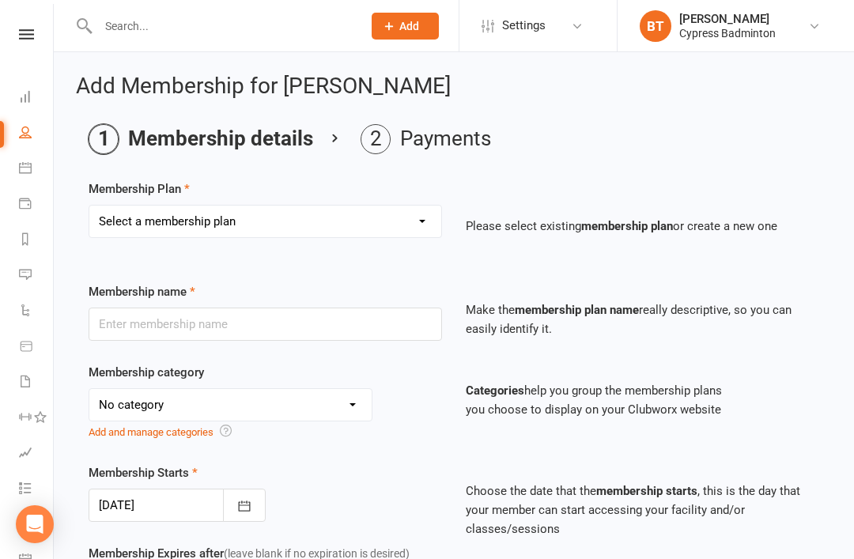
click at [422, 225] on select "Select a membership plan Create new Membership Plan walk-in 1 visit pass walk-i…" at bounding box center [265, 222] width 352 height 32
select select "4"
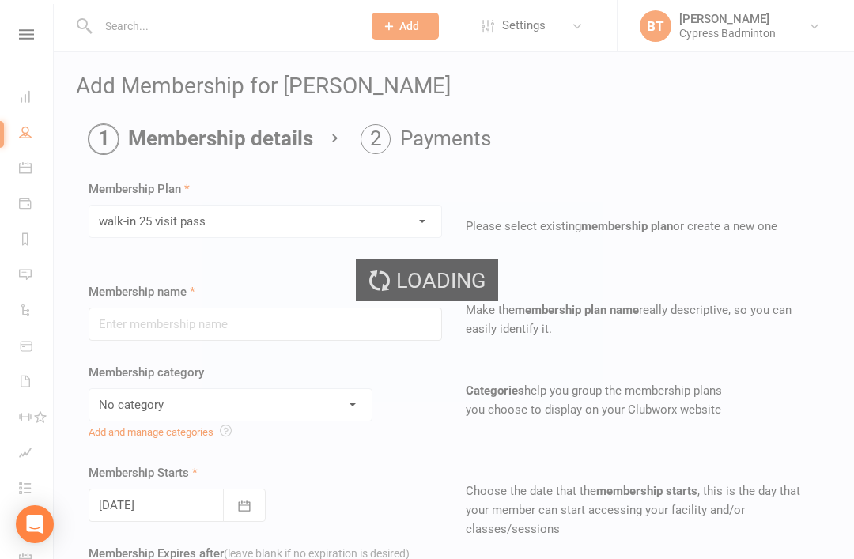
type input "walk-in 25 visit pass"
select select "29"
type input "5"
select select "2"
type input "25"
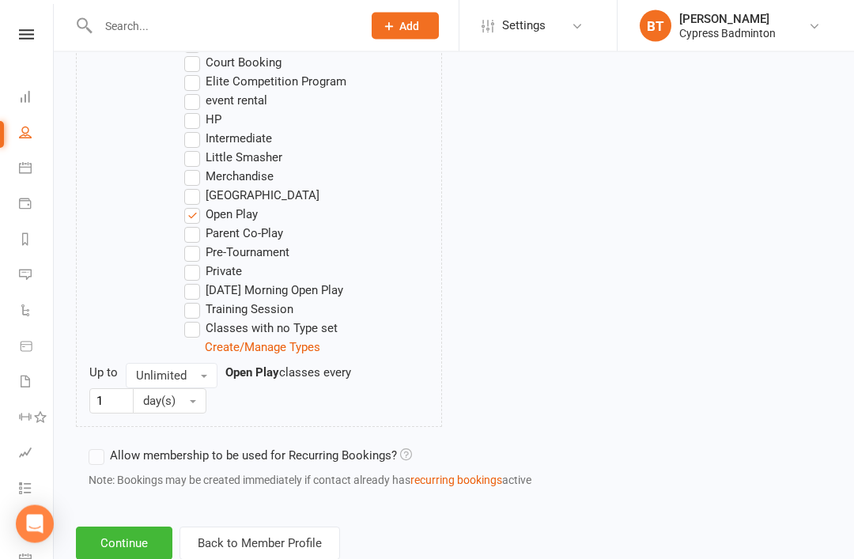
scroll to position [971, 0]
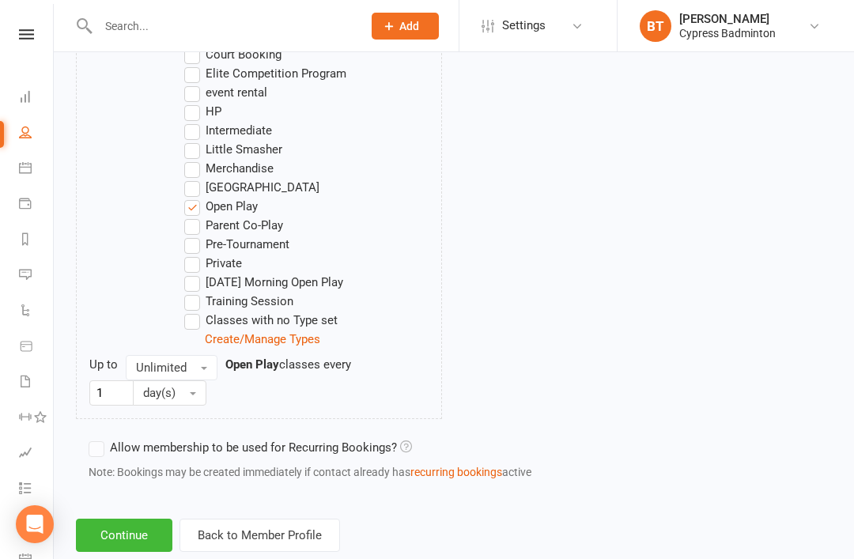
click at [125, 533] on button "Continue" at bounding box center [124, 535] width 97 height 33
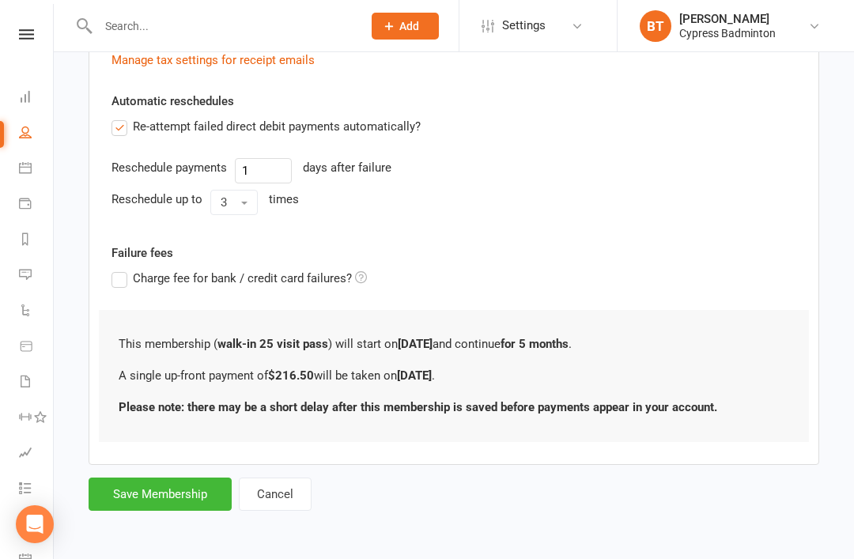
scroll to position [0, 0]
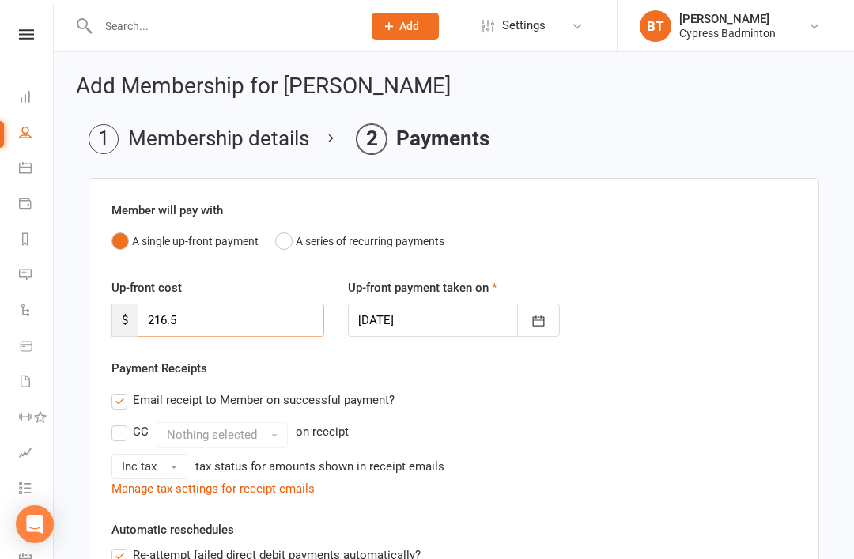
click at [209, 320] on input "216.5" at bounding box center [231, 320] width 187 height 33
type input "2"
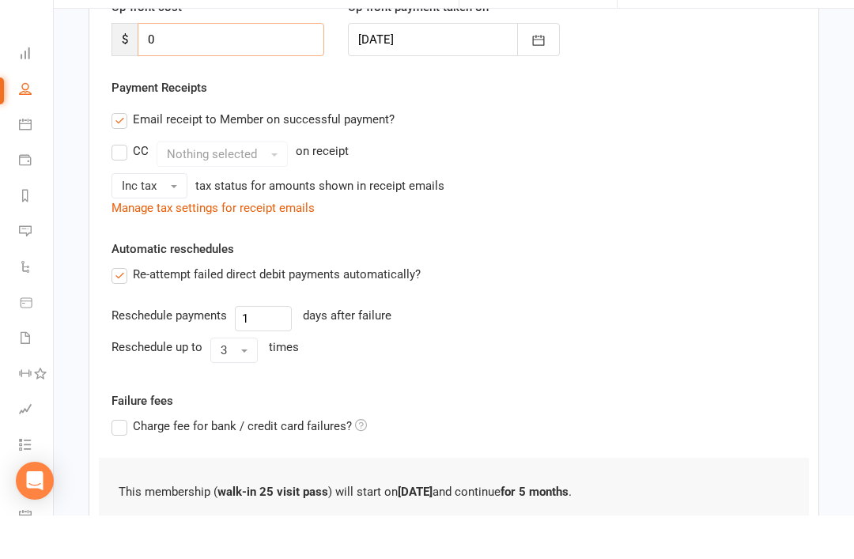
scroll to position [371, 0]
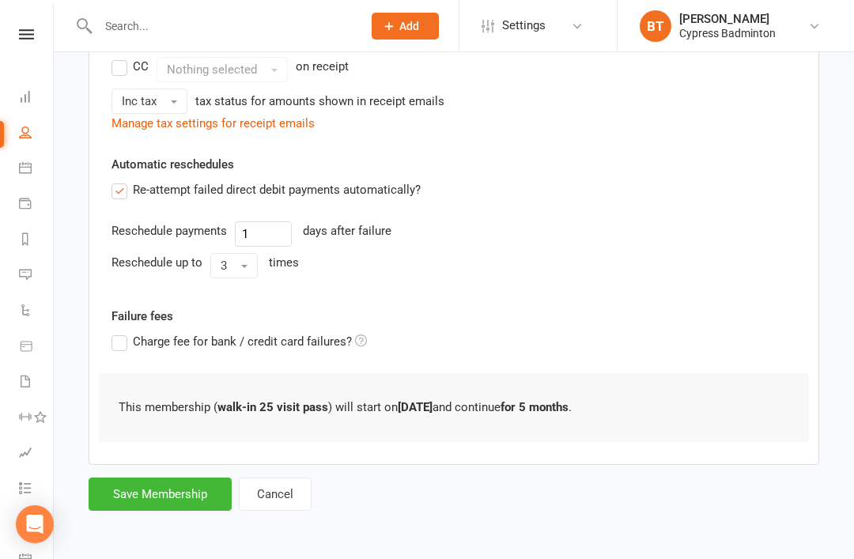
type input "0"
click at [165, 486] on button "Save Membership" at bounding box center [160, 494] width 143 height 33
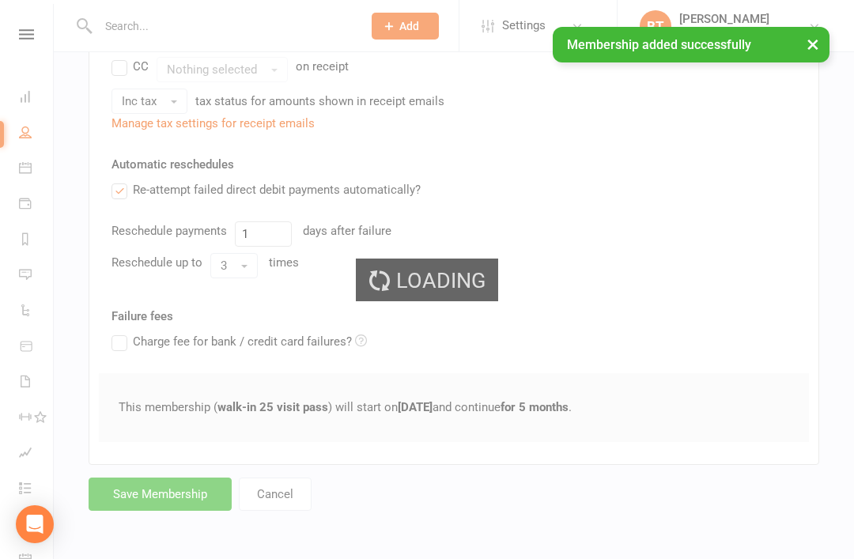
scroll to position [328, 0]
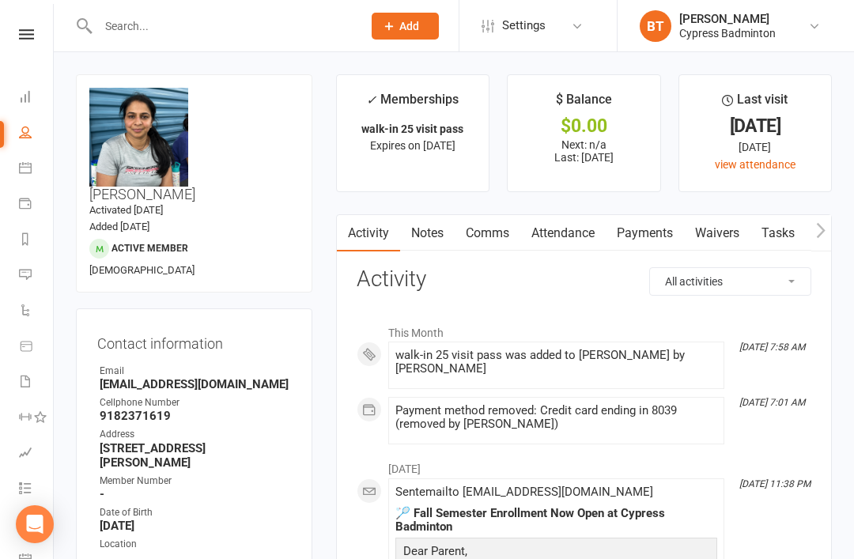
click at [157, 28] on input "text" at bounding box center [222, 26] width 258 height 22
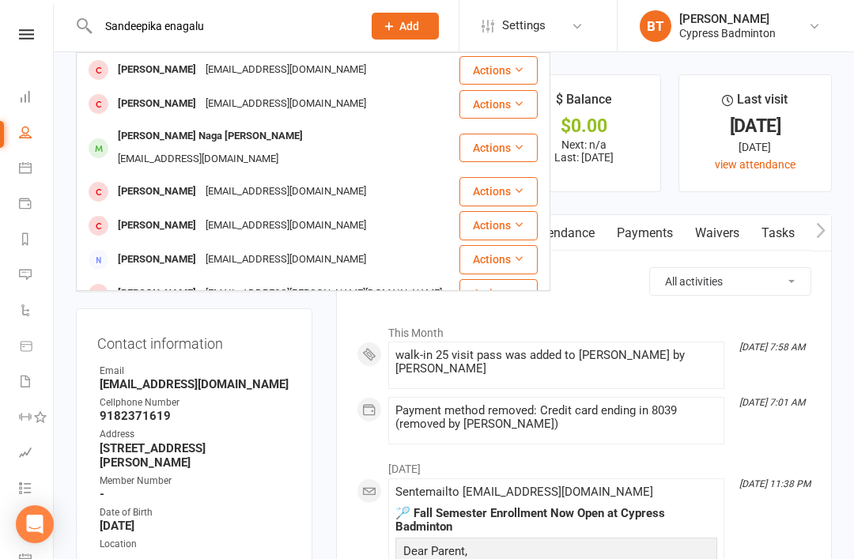
type input "Sandeepika enagalu"
click at [517, 68] on icon at bounding box center [518, 69] width 11 height 11
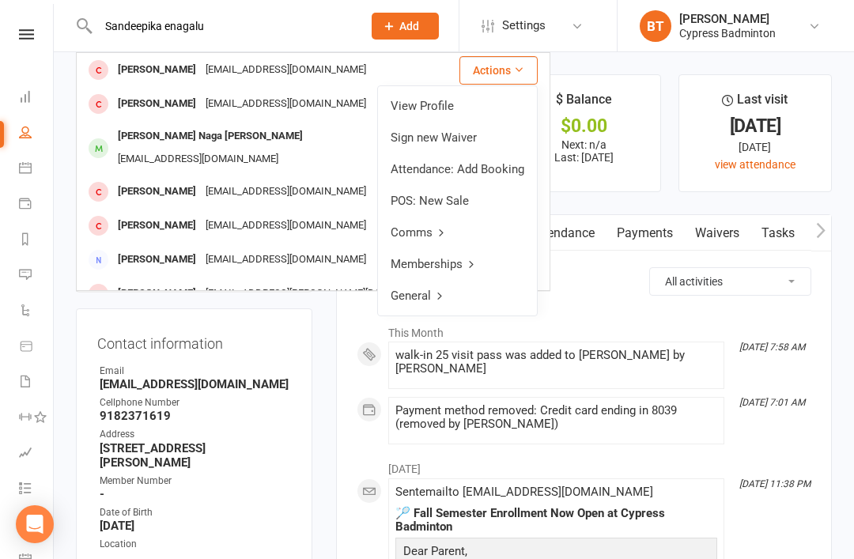
click at [441, 103] on link "View Profile" at bounding box center [457, 106] width 159 height 32
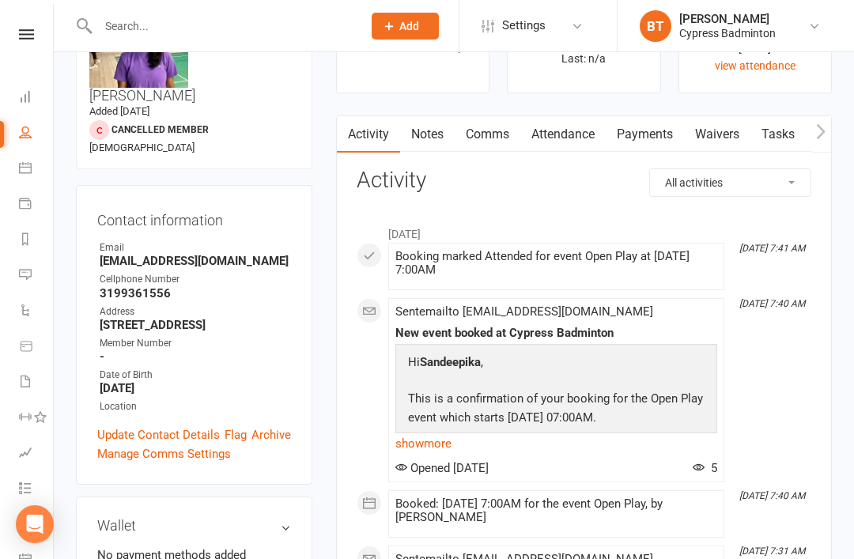
scroll to position [96, 0]
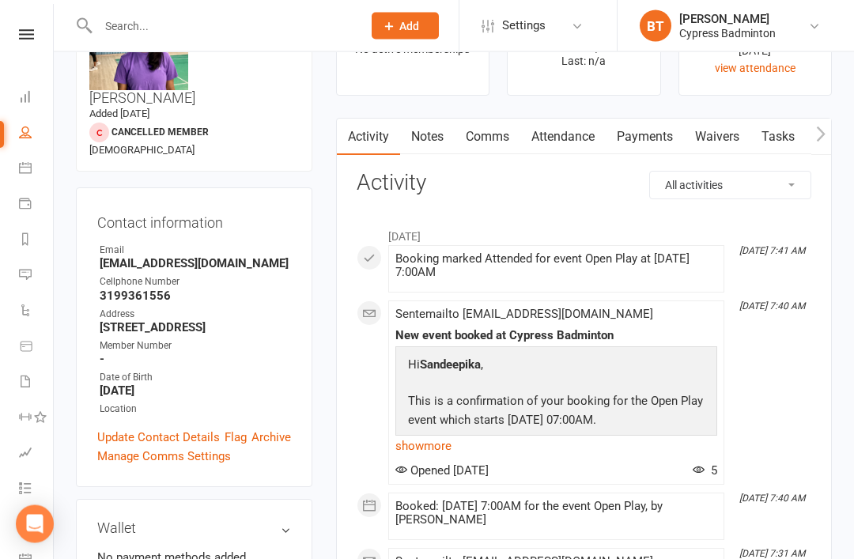
click at [642, 135] on link "Payments" at bounding box center [645, 137] width 78 height 36
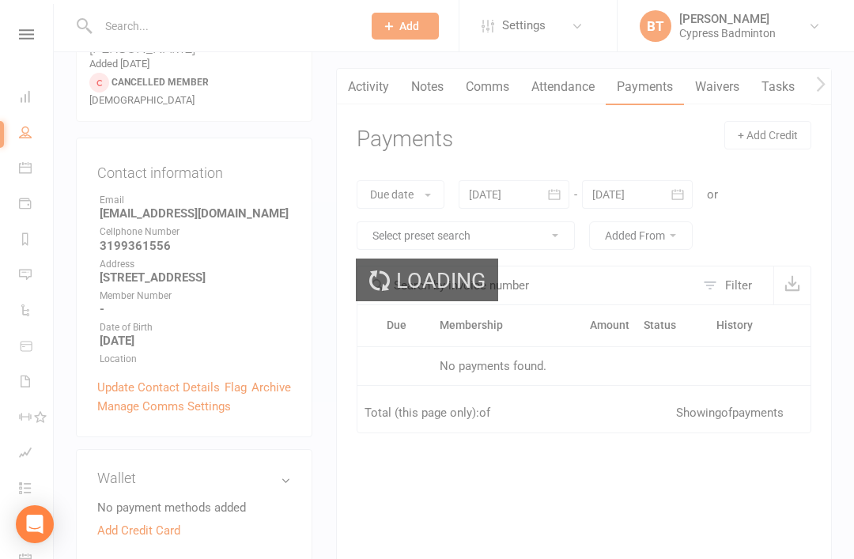
scroll to position [147, 0]
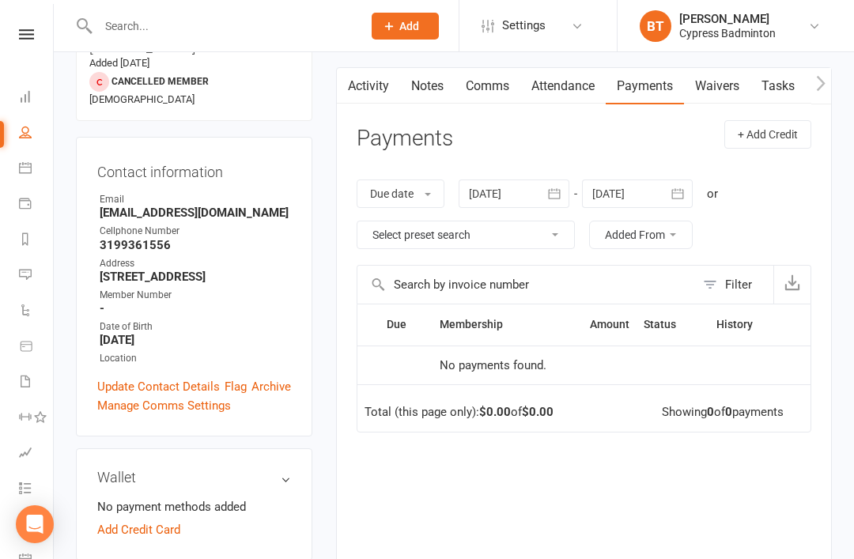
click at [561, 193] on icon "button" at bounding box center [555, 194] width 16 height 16
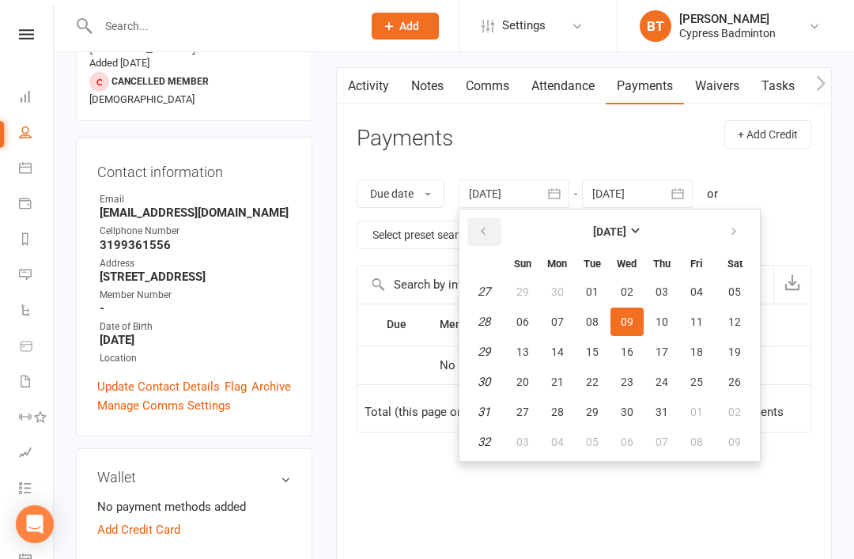
click at [489, 225] on icon "button" at bounding box center [483, 231] width 11 height 13
click at [489, 226] on icon "button" at bounding box center [483, 231] width 11 height 13
click at [484, 241] on button "button" at bounding box center [485, 232] width 34 height 28
click at [749, 398] on button "03" at bounding box center [735, 412] width 40 height 28
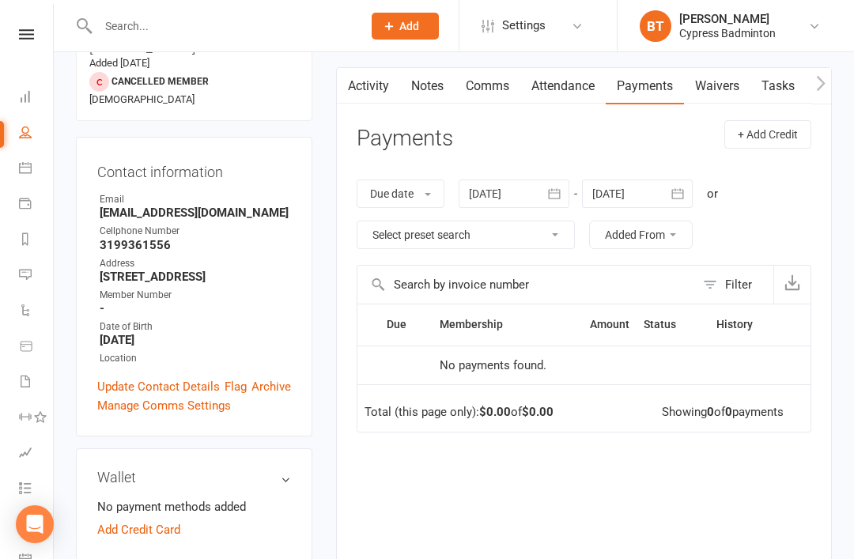
click at [534, 191] on div at bounding box center [514, 194] width 111 height 28
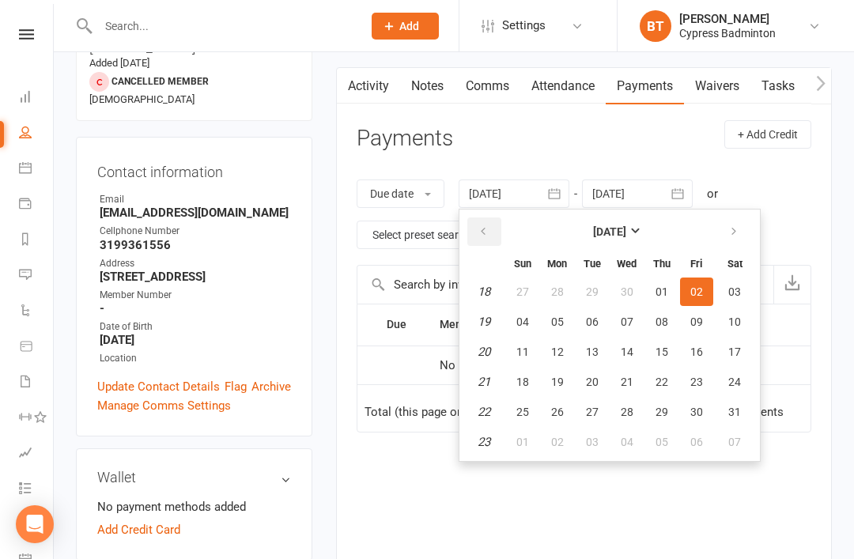
click at [487, 226] on icon "button" at bounding box center [483, 231] width 11 height 13
click at [745, 378] on button "26" at bounding box center [735, 382] width 40 height 28
type input "26 Apr 2025"
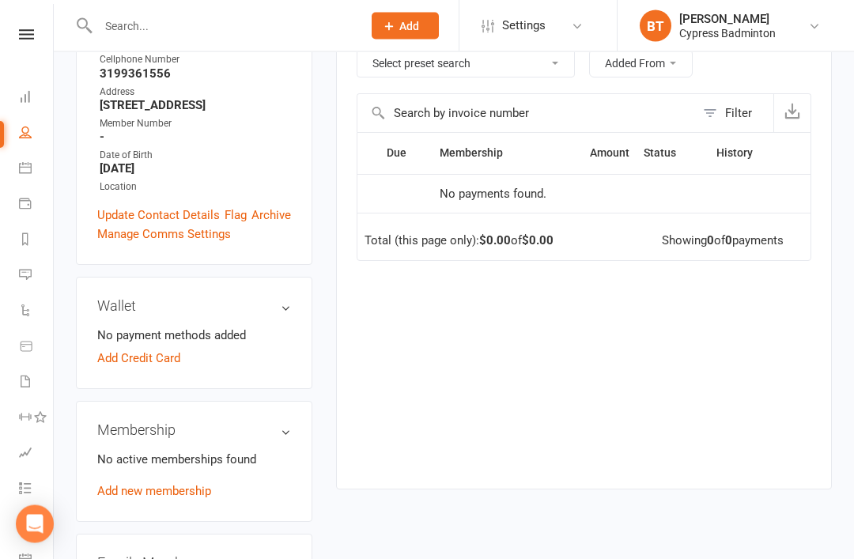
scroll to position [319, 0]
click at [195, 484] on link "Add new membership" at bounding box center [154, 491] width 114 height 14
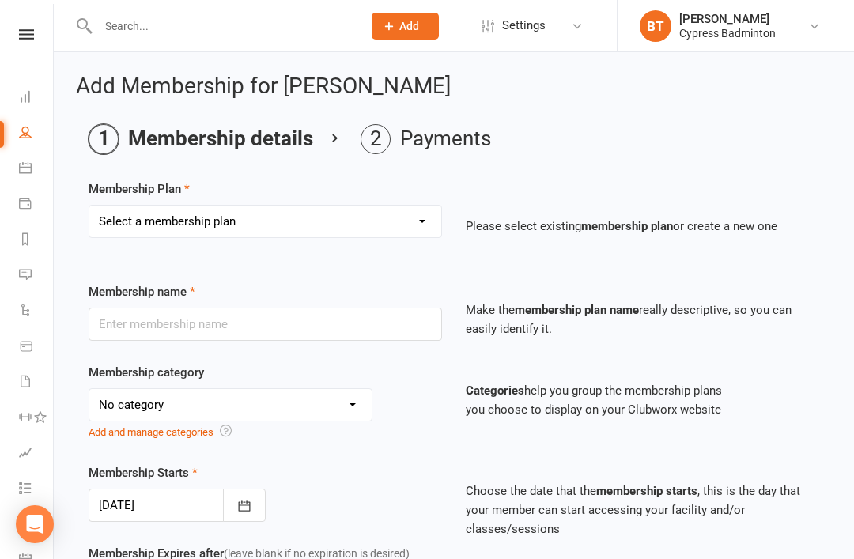
click at [27, 35] on icon at bounding box center [26, 34] width 15 height 10
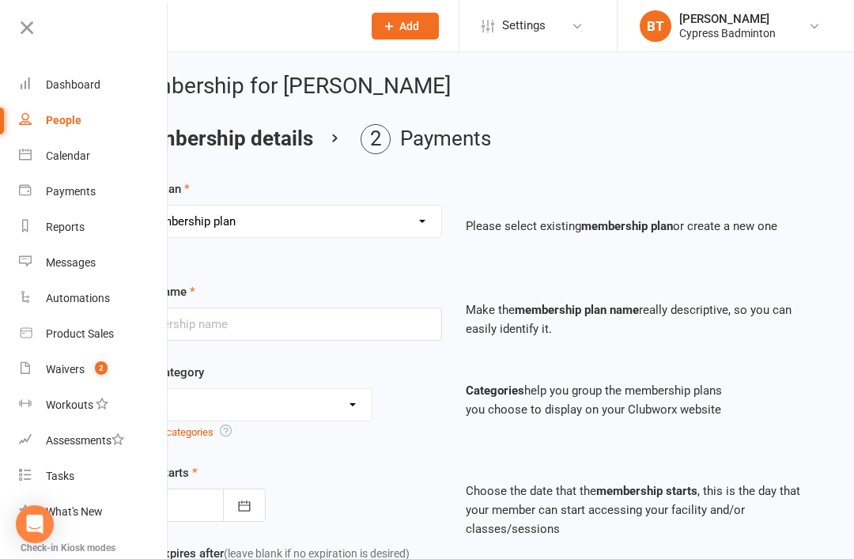
click at [78, 367] on div "Waivers" at bounding box center [65, 369] width 39 height 13
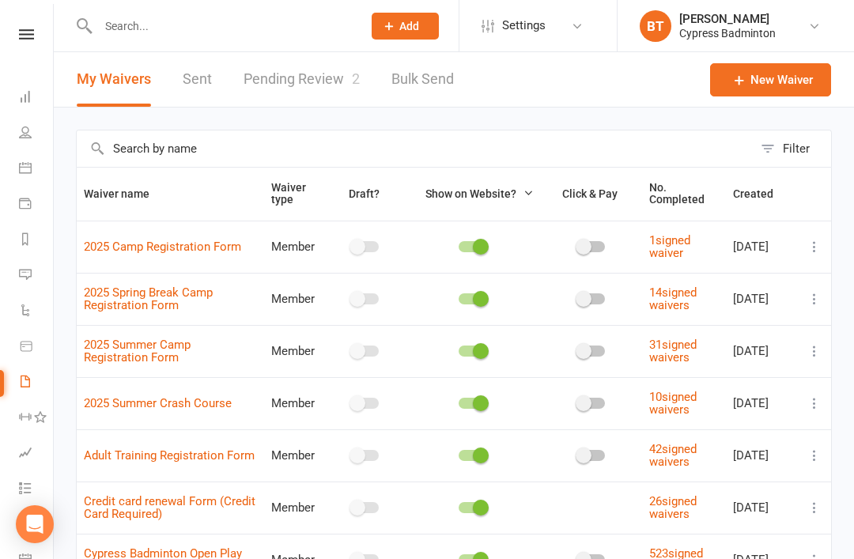
click at [328, 81] on link "Pending Review 2" at bounding box center [302, 79] width 116 height 55
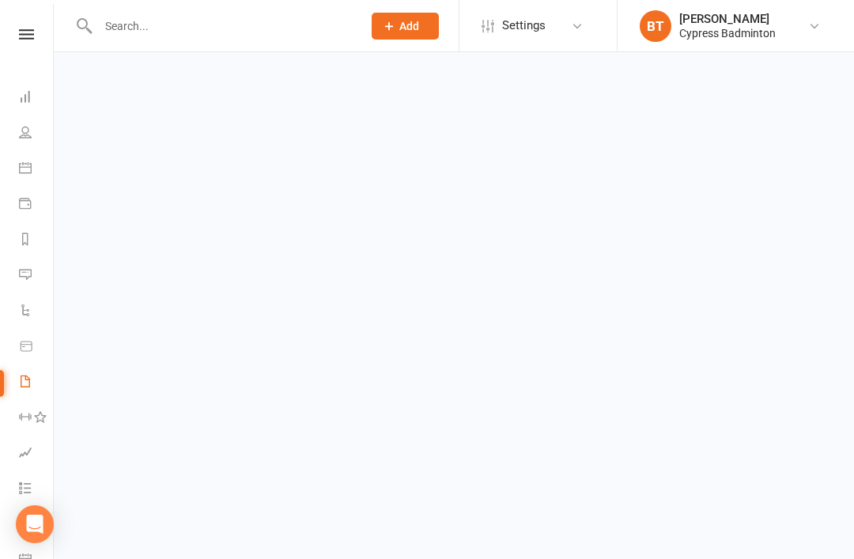
select select "50"
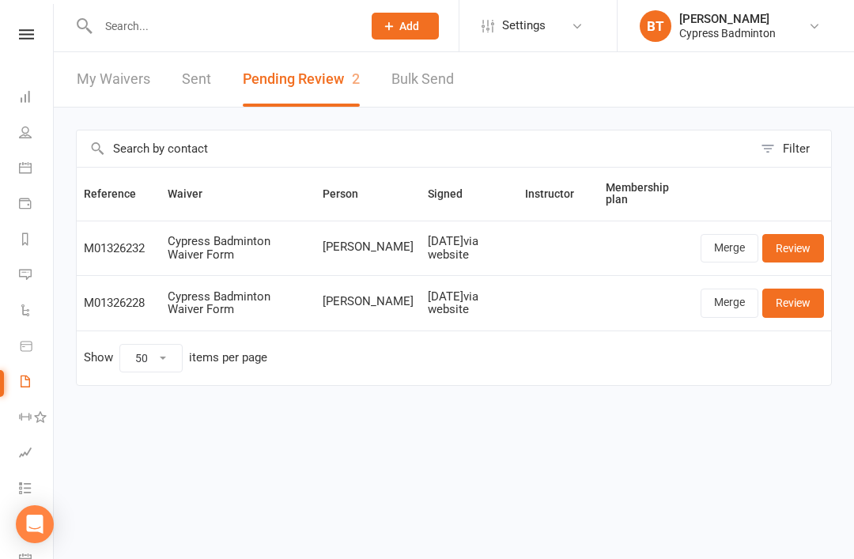
click at [801, 298] on link "Review" at bounding box center [794, 303] width 62 height 28
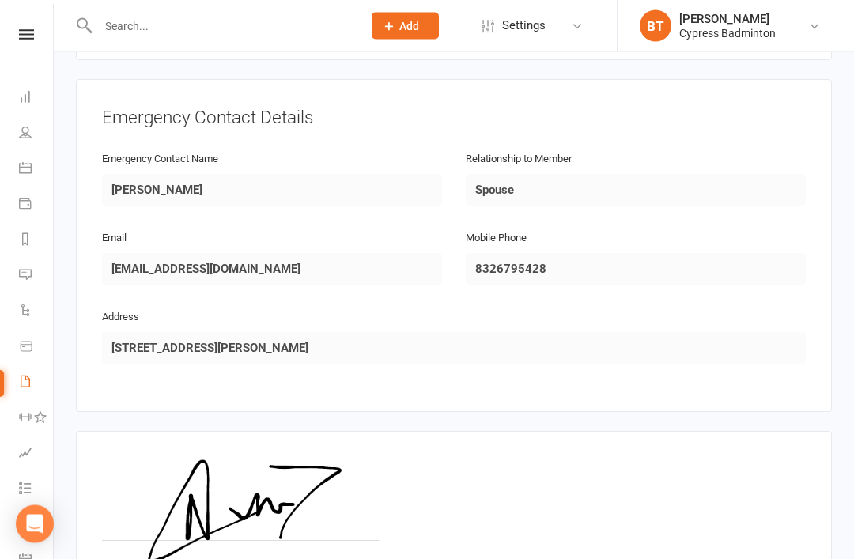
scroll to position [809, 0]
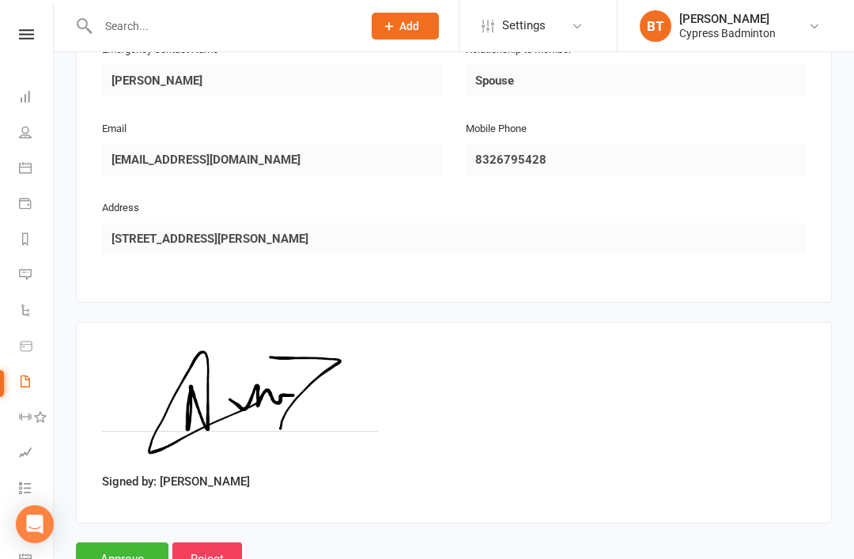
click at [117, 543] on input "Approve" at bounding box center [122, 559] width 93 height 33
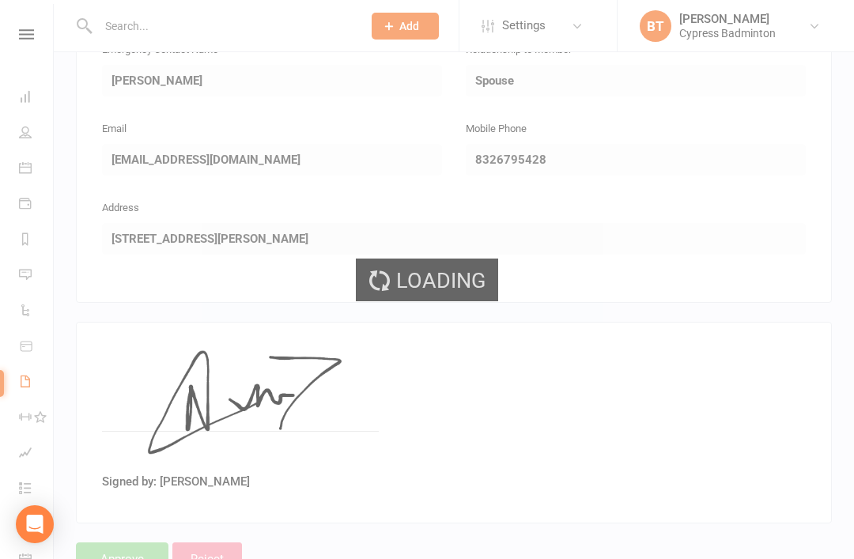
select select "50"
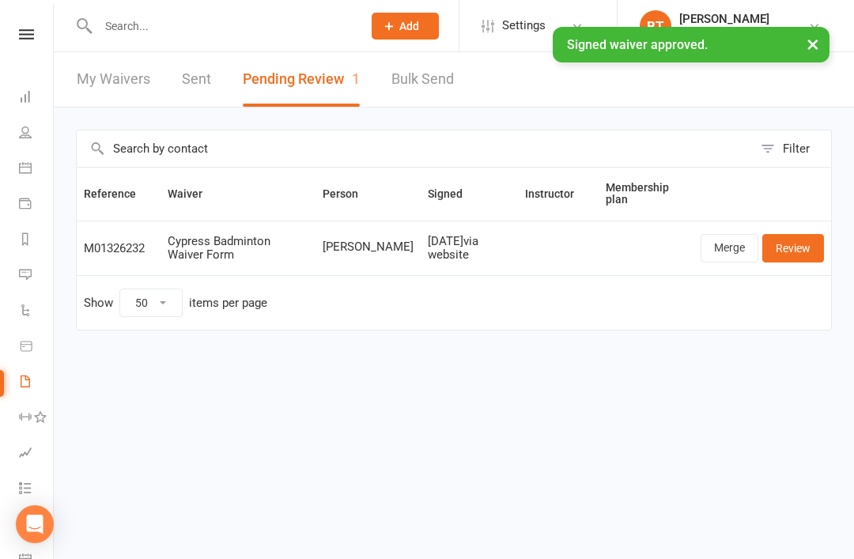
click at [792, 245] on link "Review" at bounding box center [794, 248] width 62 height 28
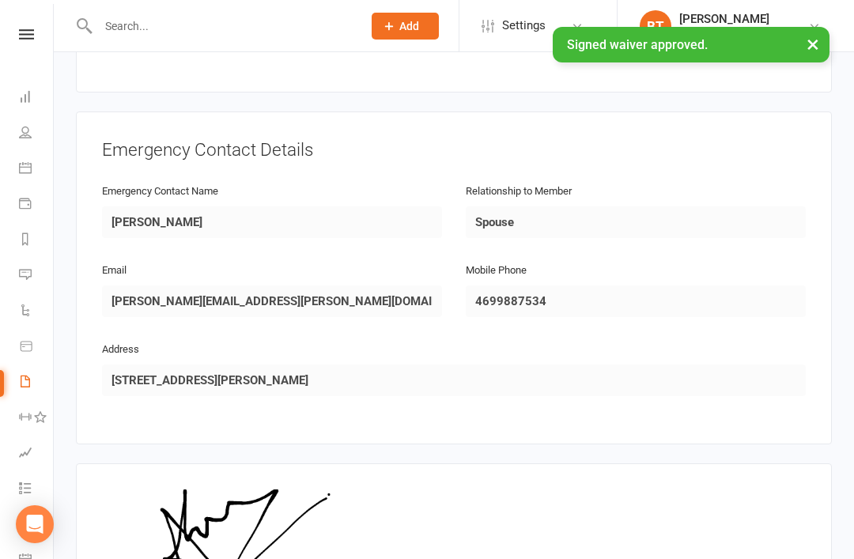
scroll to position [809, 0]
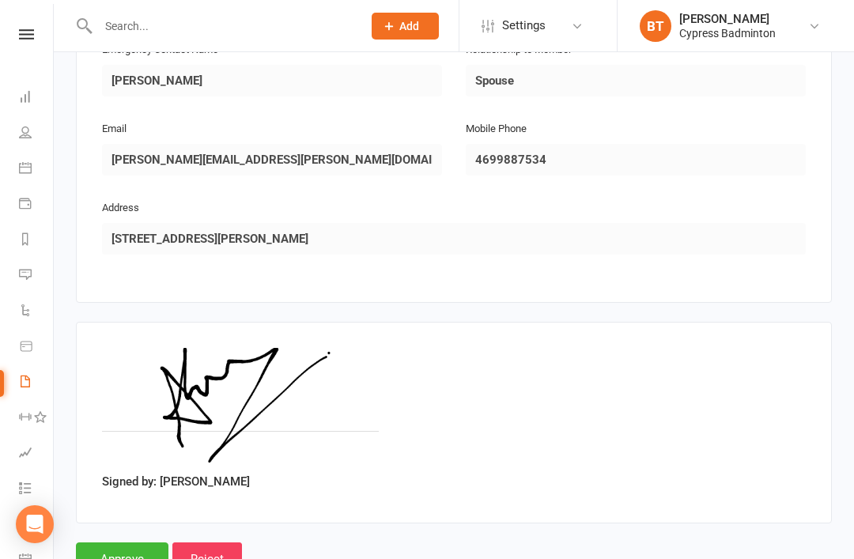
click at [127, 543] on input "Approve" at bounding box center [122, 559] width 93 height 33
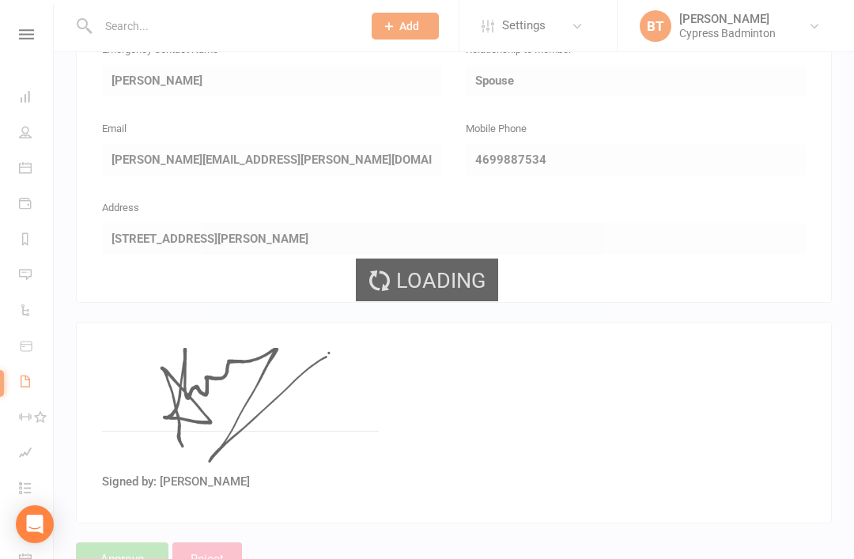
select select "50"
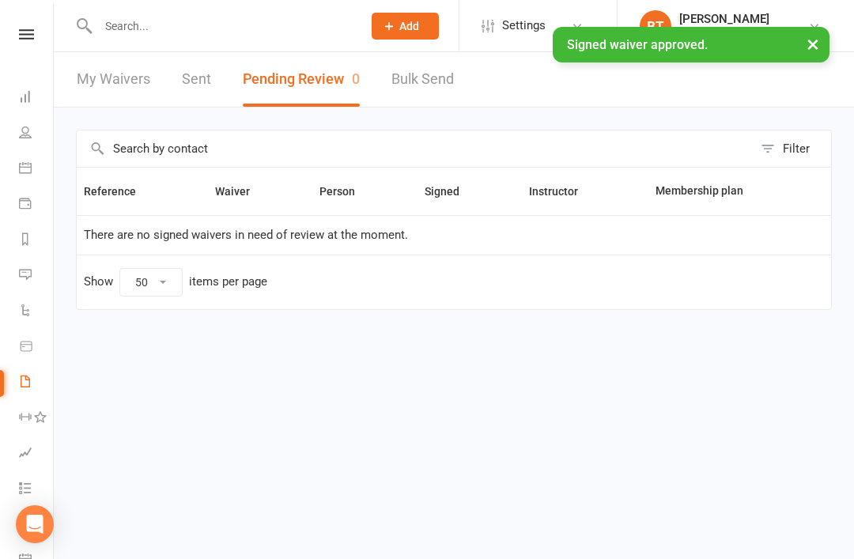
click at [29, 36] on icon at bounding box center [26, 34] width 15 height 10
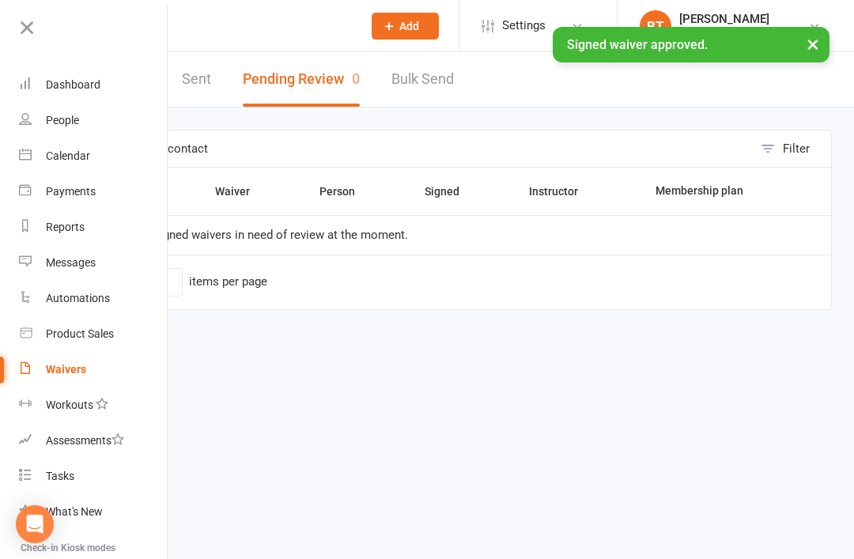
click at [84, 331] on div "Product Sales" at bounding box center [80, 334] width 68 height 13
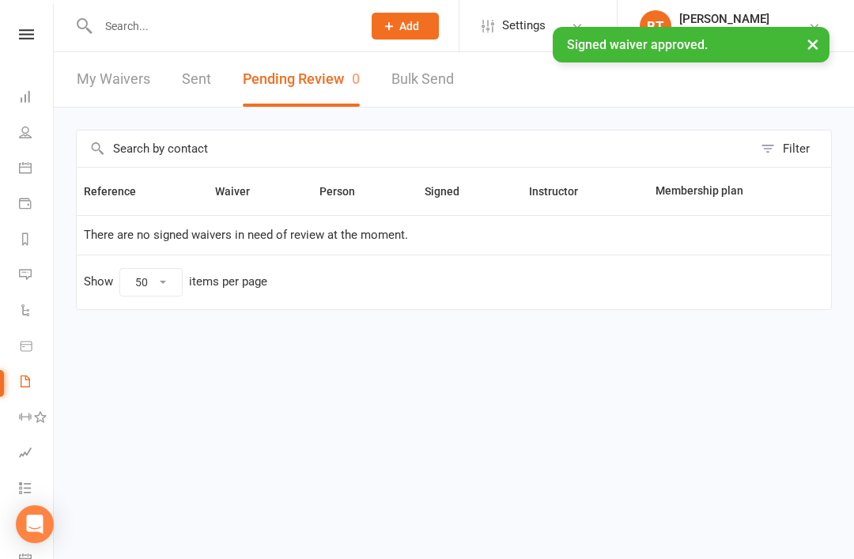
select select "100"
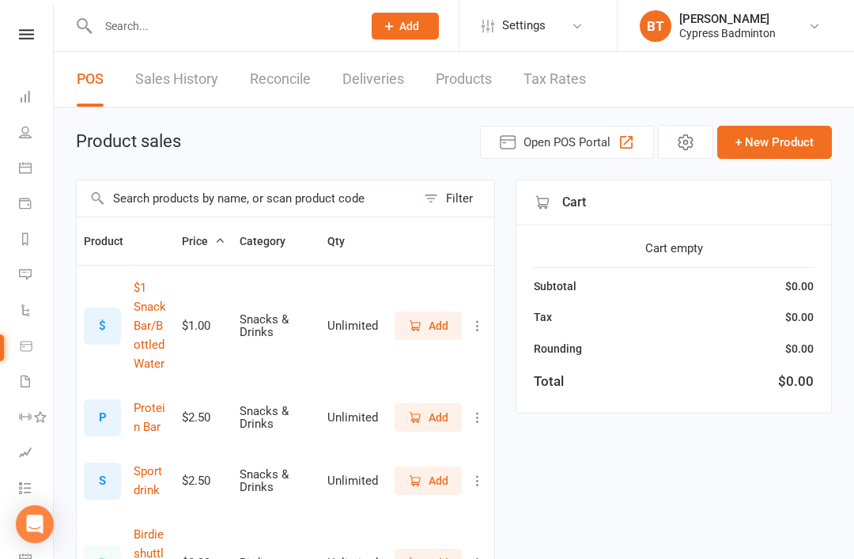
click at [25, 25] on nav "Clubworx Dashboard People Calendar Payments Reports Messages Automations Produc…" at bounding box center [27, 283] width 54 height 559
click at [21, 32] on icon at bounding box center [26, 34] width 15 height 10
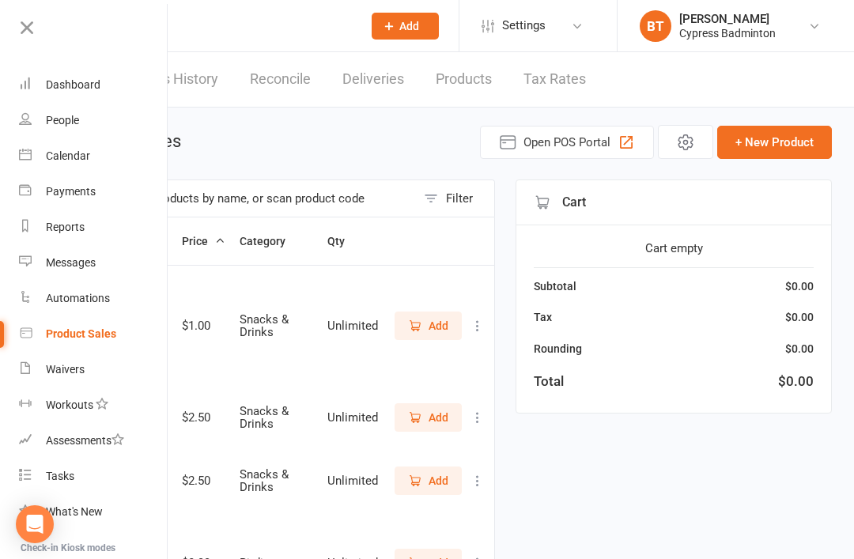
click at [78, 372] on div "Waivers" at bounding box center [65, 369] width 39 height 13
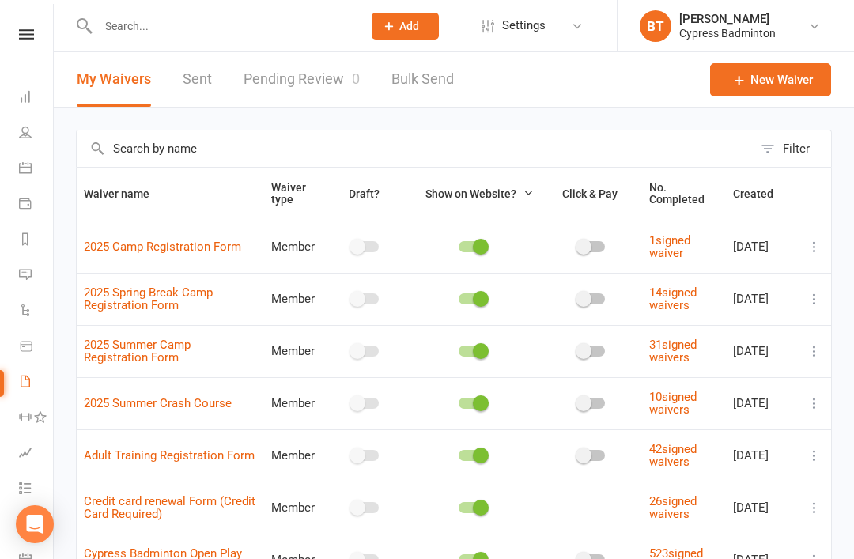
click at [26, 25] on nav "Clubworx Dashboard People Calendar Payments Reports Messages Automations Produc…" at bounding box center [27, 283] width 54 height 559
click at [30, 36] on icon at bounding box center [26, 34] width 15 height 10
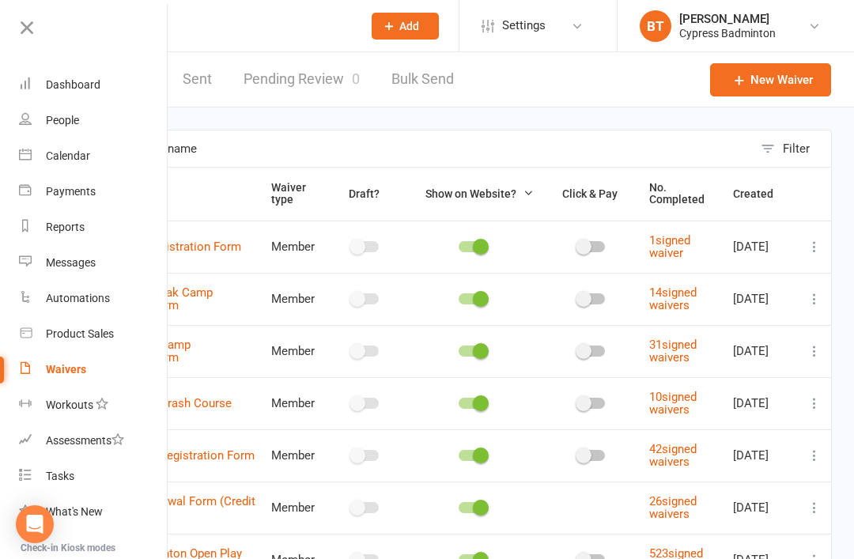
click at [66, 367] on div "Waivers" at bounding box center [66, 369] width 40 height 13
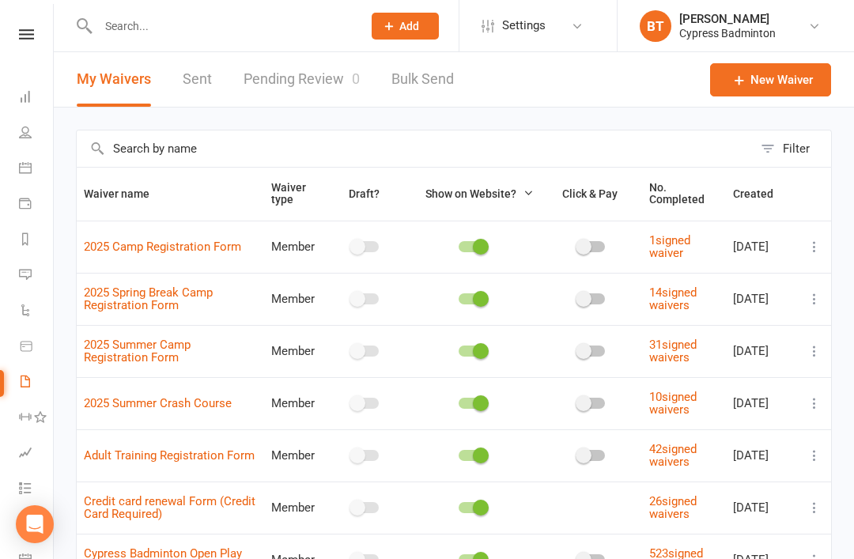
click at [305, 70] on link "Pending Review 0" at bounding box center [302, 79] width 116 height 55
select select "50"
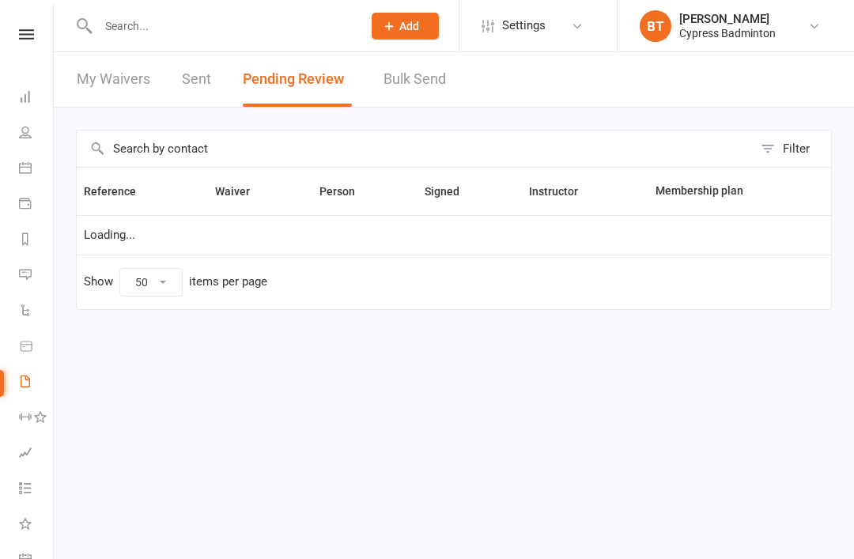
select select "50"
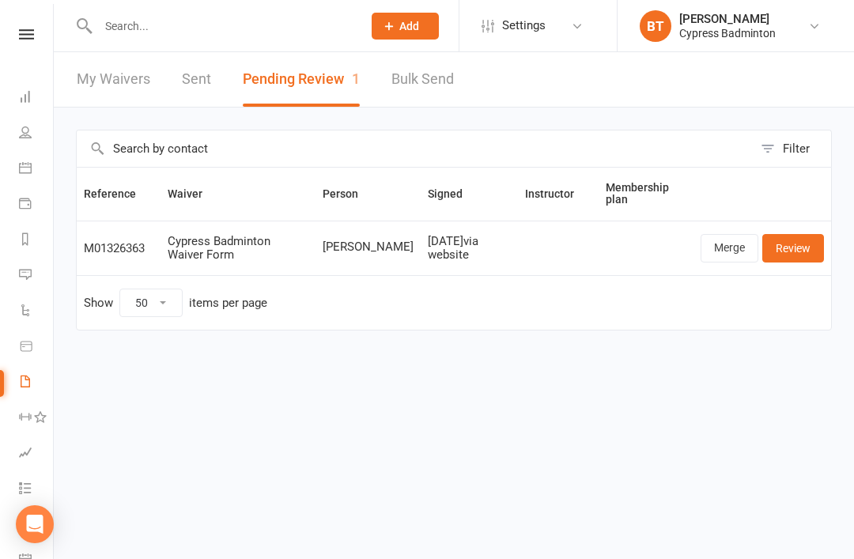
click at [793, 244] on link "Review" at bounding box center [794, 248] width 62 height 28
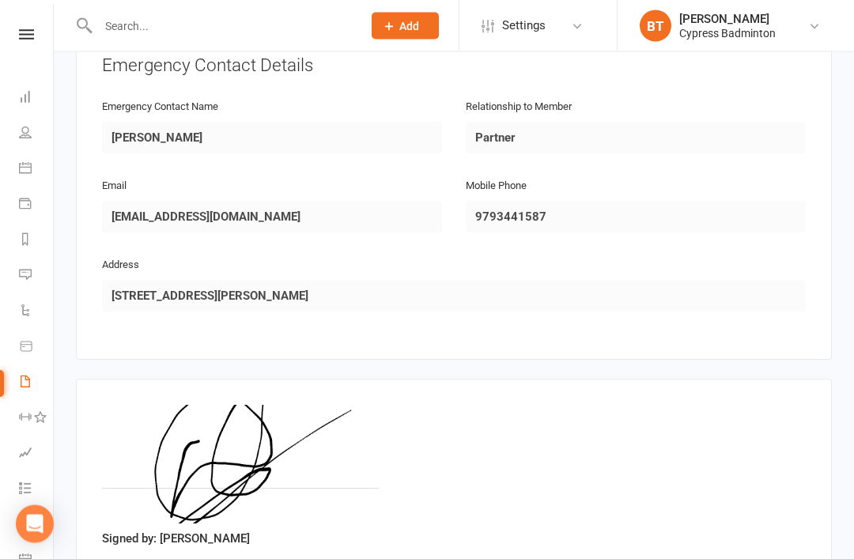
scroll to position [809, 0]
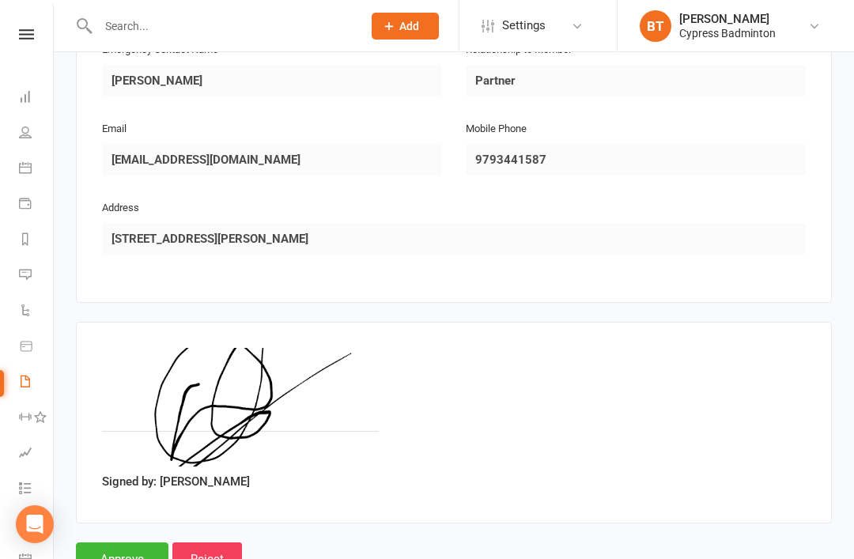
click at [131, 543] on input "Approve" at bounding box center [122, 559] width 93 height 33
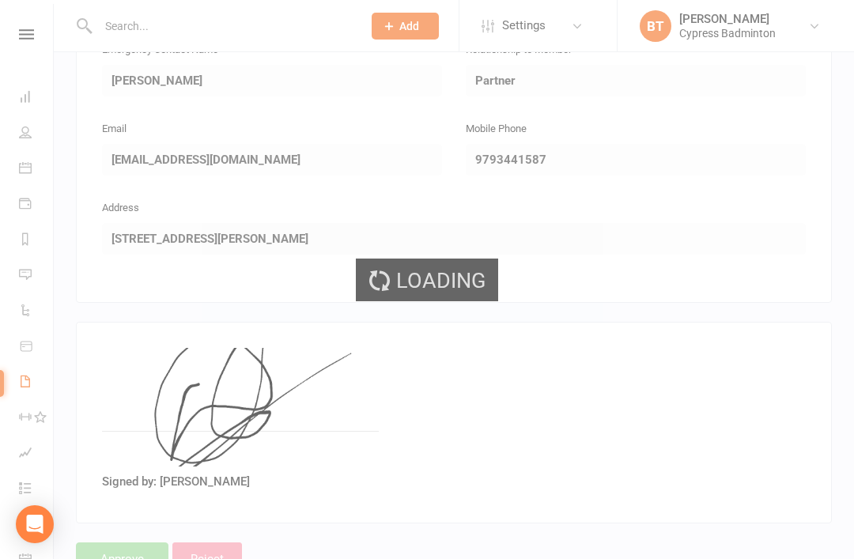
select select "50"
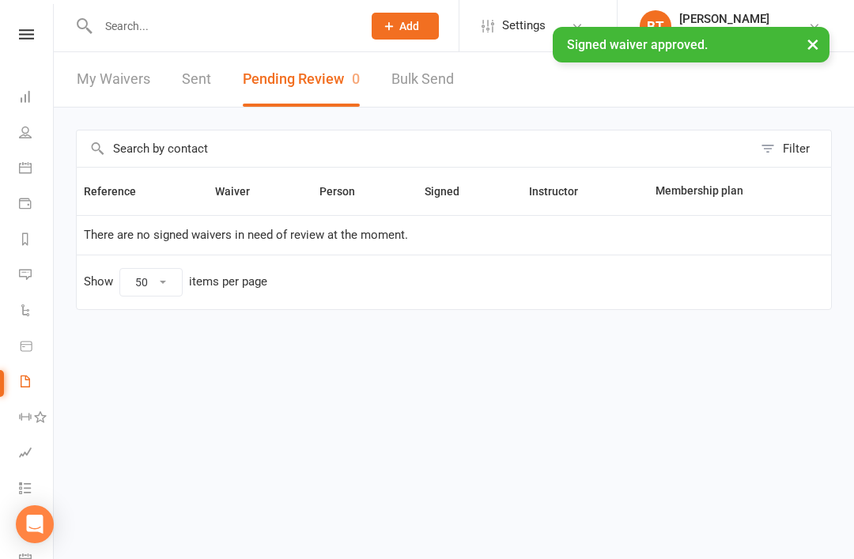
click at [203, 81] on link "Sent" at bounding box center [196, 79] width 29 height 55
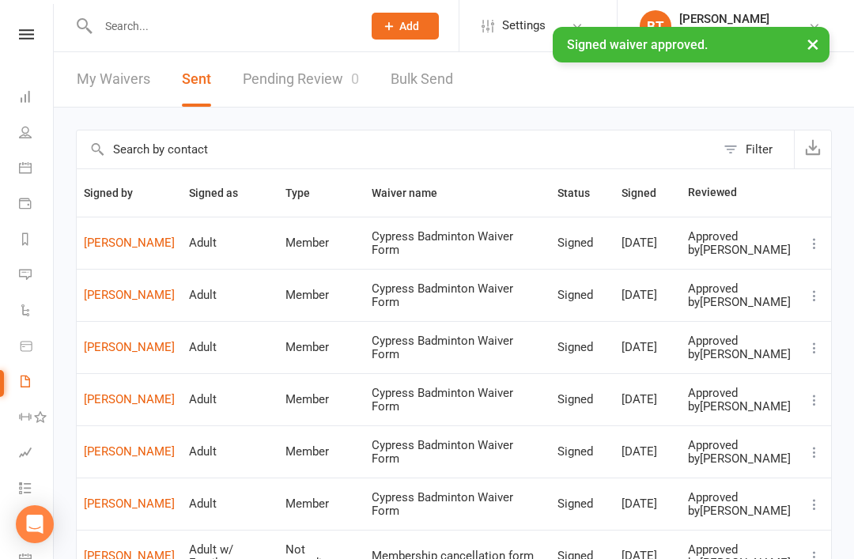
click at [142, 250] on link "[PERSON_NAME]" at bounding box center [129, 243] width 91 height 13
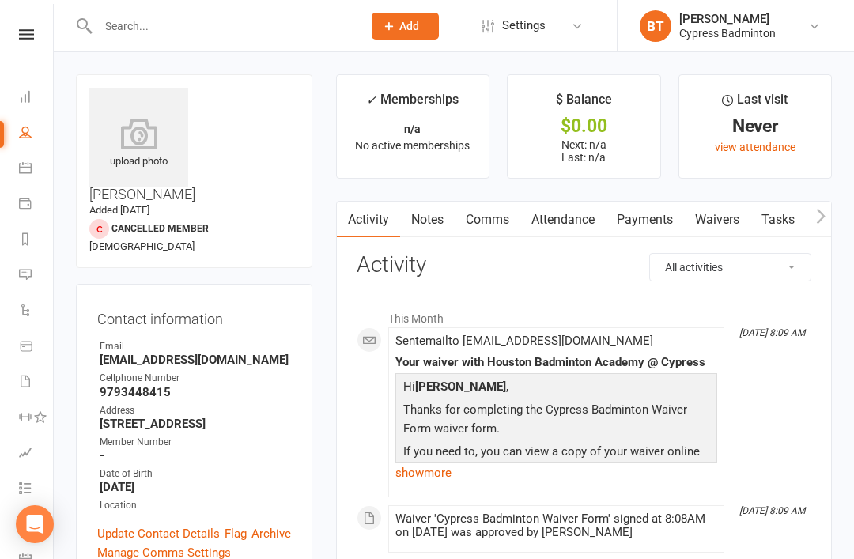
click at [135, 140] on icon at bounding box center [138, 134] width 99 height 32
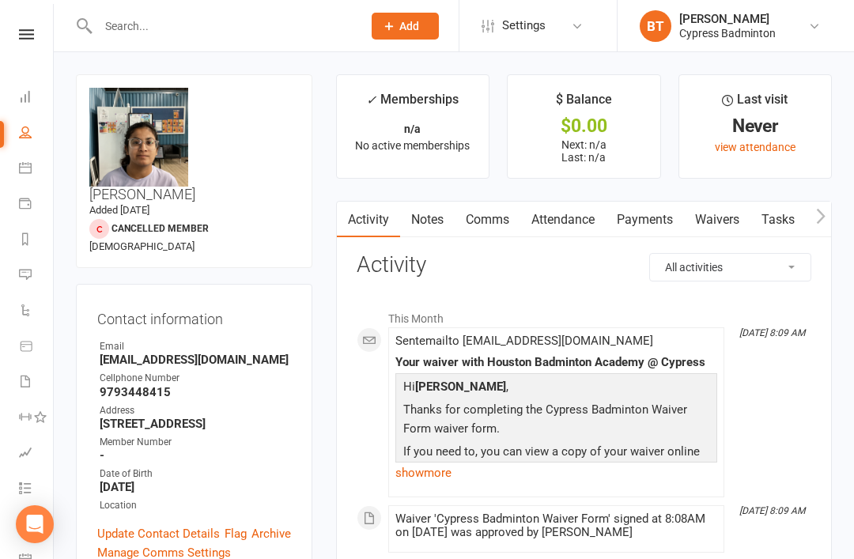
click at [27, 38] on icon at bounding box center [26, 34] width 15 height 10
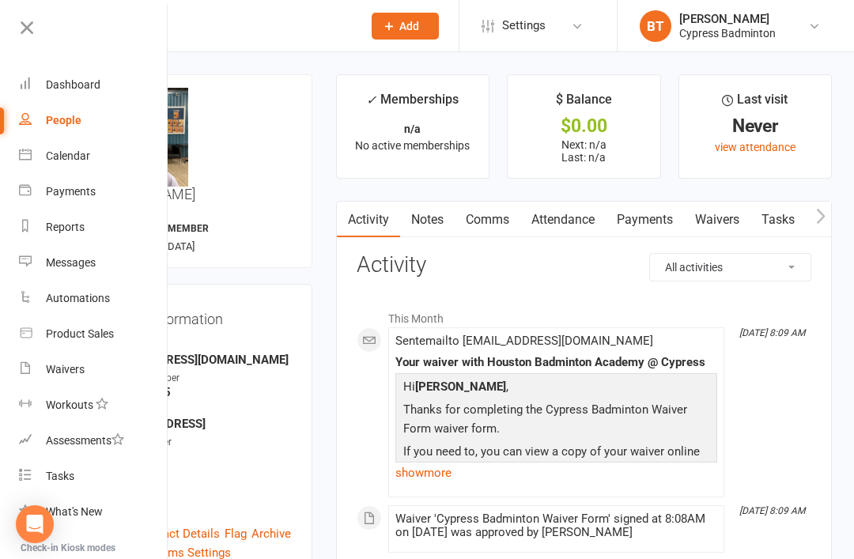
click at [71, 365] on div "Waivers" at bounding box center [65, 369] width 39 height 13
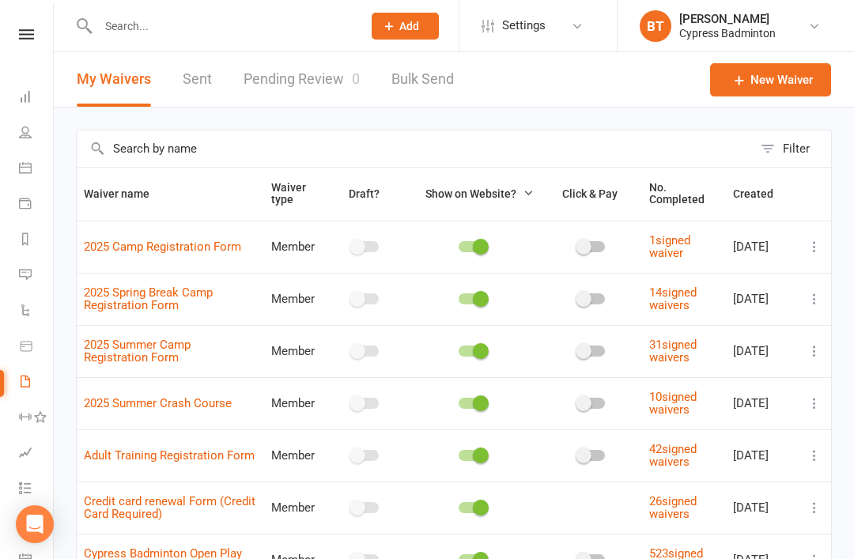
click at [301, 84] on link "Pending Review 0" at bounding box center [302, 79] width 116 height 55
select select "50"
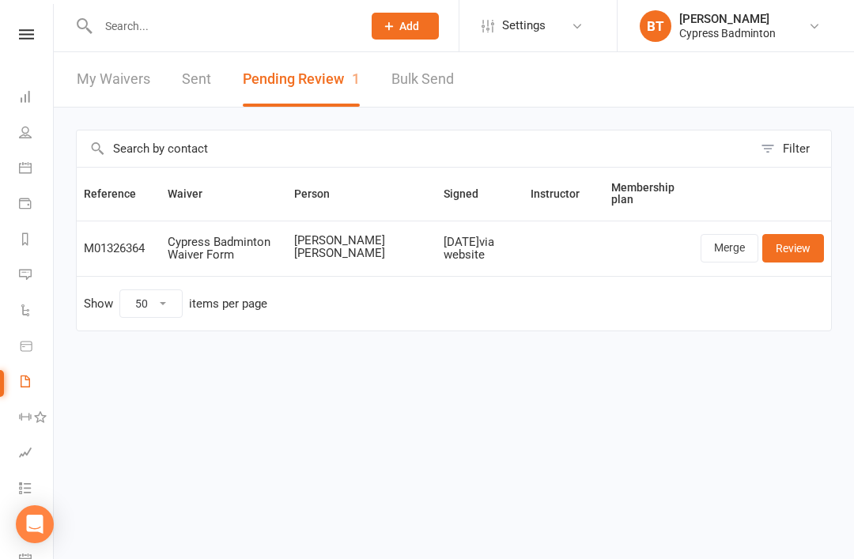
click at [793, 242] on link "Review" at bounding box center [794, 248] width 62 height 28
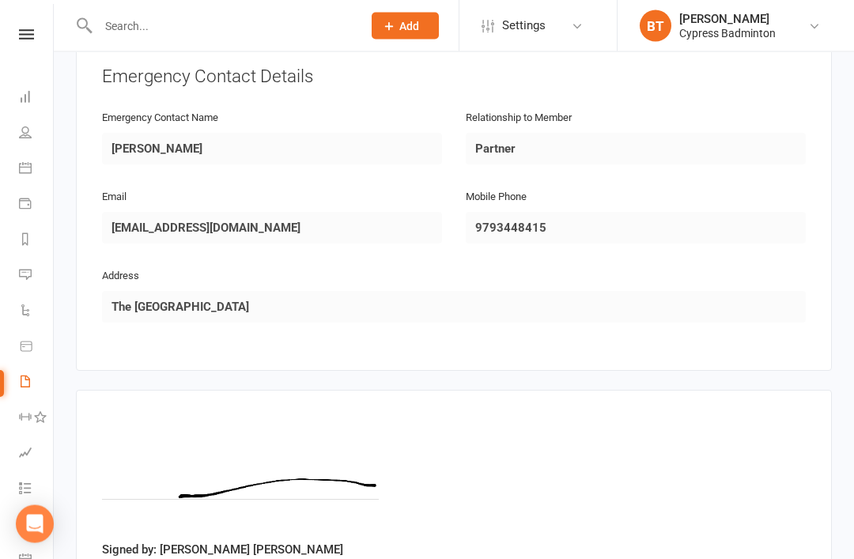
scroll to position [809, 0]
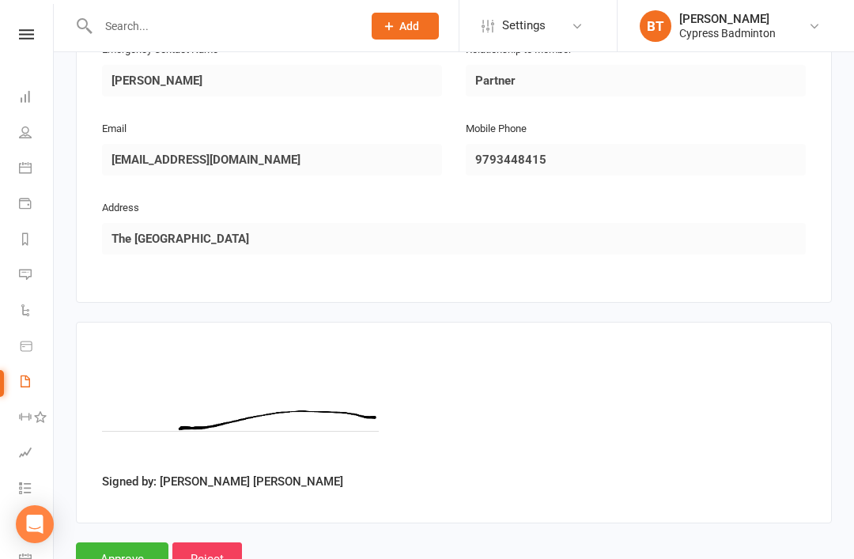
click at [125, 543] on input "Approve" at bounding box center [122, 559] width 93 height 33
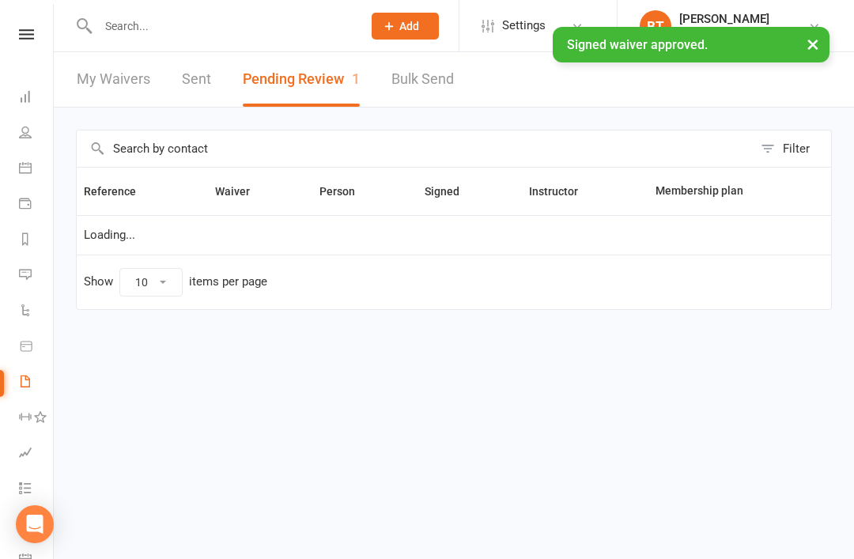
select select "50"
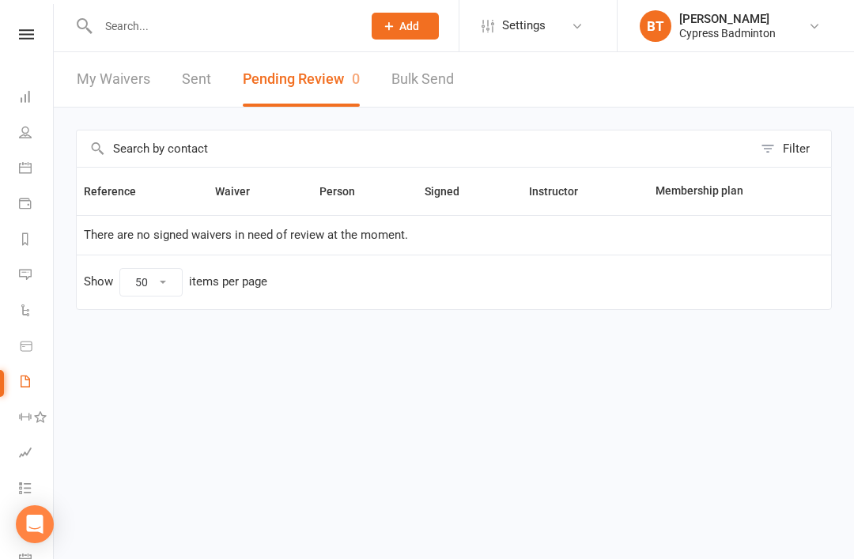
click at [199, 85] on link "Sent" at bounding box center [196, 79] width 29 height 55
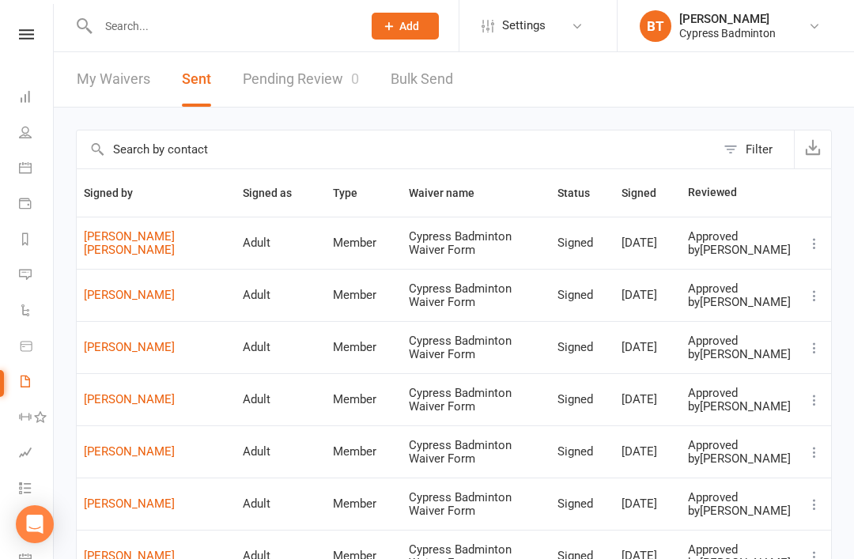
click at [157, 245] on link "Mithil Rajashekhar Rao Belle" at bounding box center [156, 243] width 145 height 26
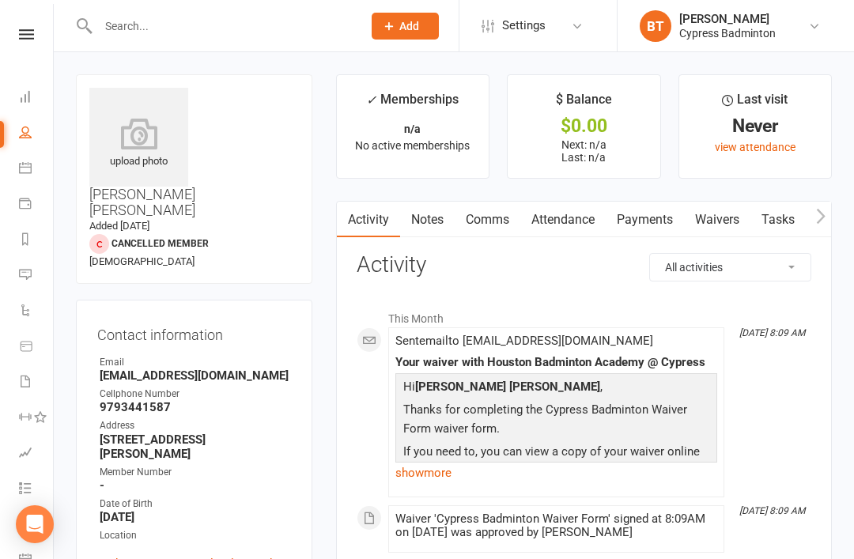
click at [156, 134] on icon at bounding box center [138, 134] width 99 height 32
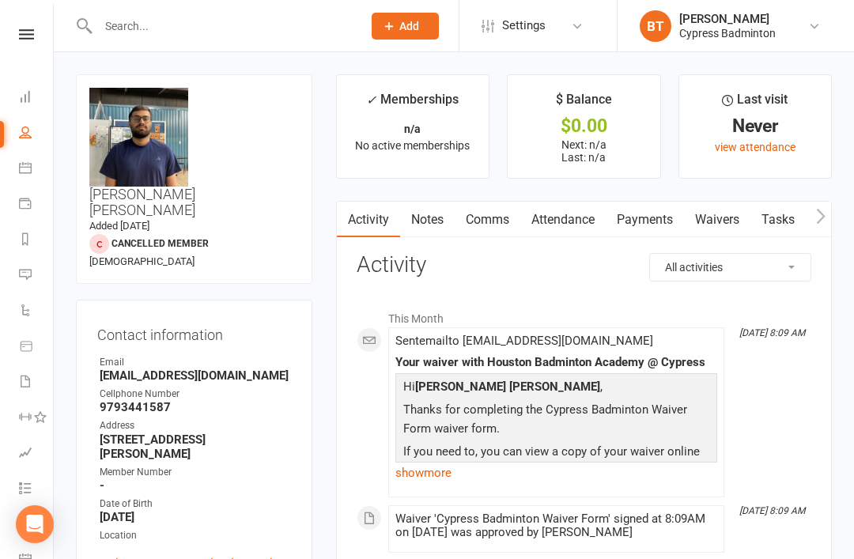
click at [28, 23] on nav "Clubworx Dashboard People Calendar Payments Reports Messages Automations Produc…" at bounding box center [27, 283] width 54 height 559
click at [28, 29] on icon at bounding box center [26, 34] width 15 height 10
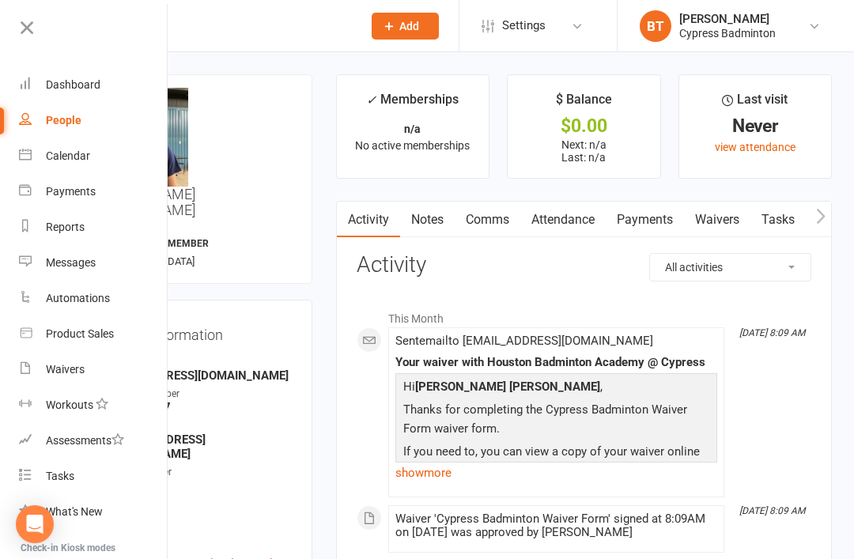
click at [108, 336] on div "Product Sales" at bounding box center [80, 334] width 68 height 13
select select "100"
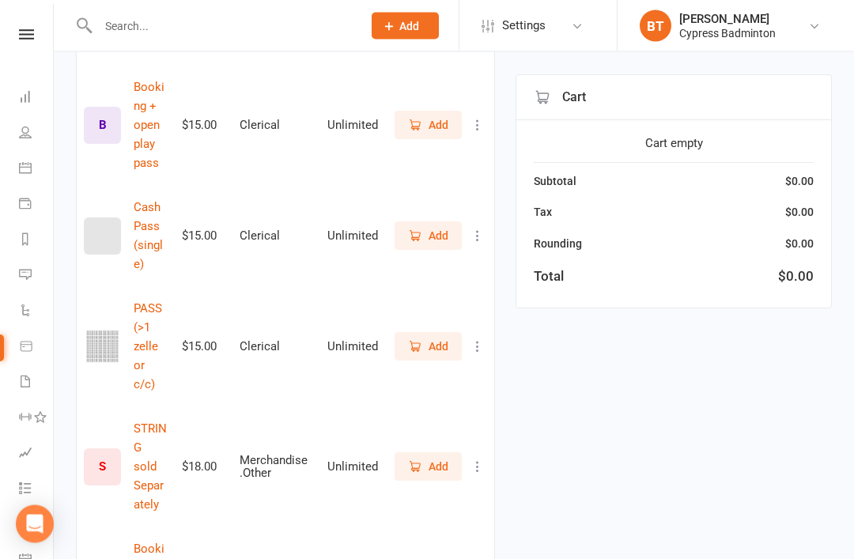
scroll to position [917, 0]
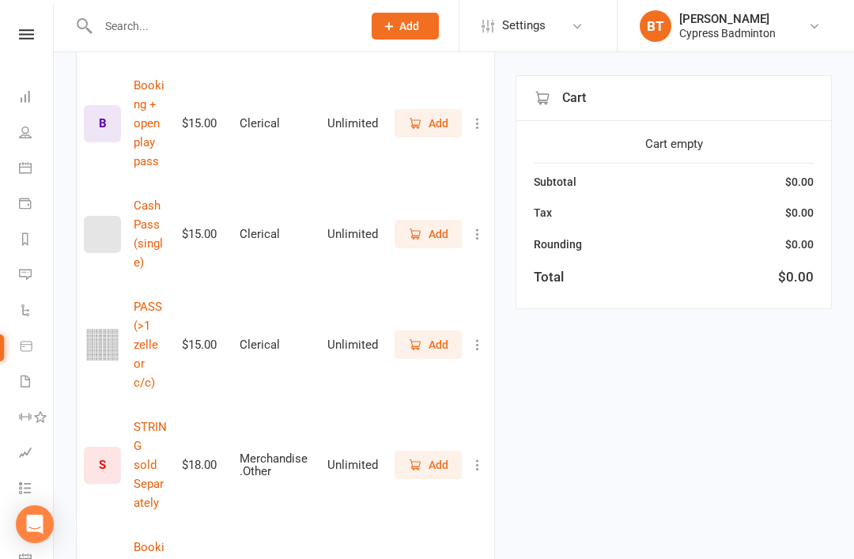
click at [430, 336] on span "Add" at bounding box center [439, 344] width 20 height 17
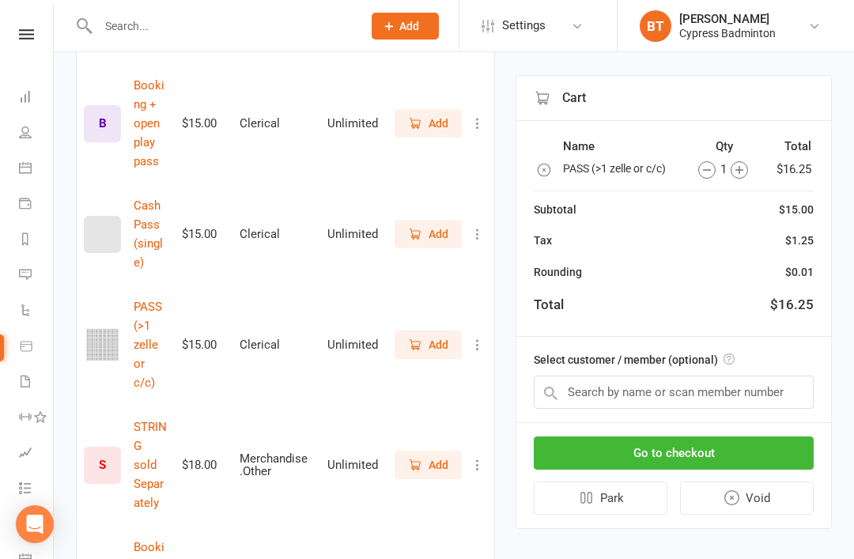
click at [741, 155] on th "Qty" at bounding box center [724, 146] width 81 height 21
click at [741, 167] on icon "button" at bounding box center [739, 169] width 17 height 17
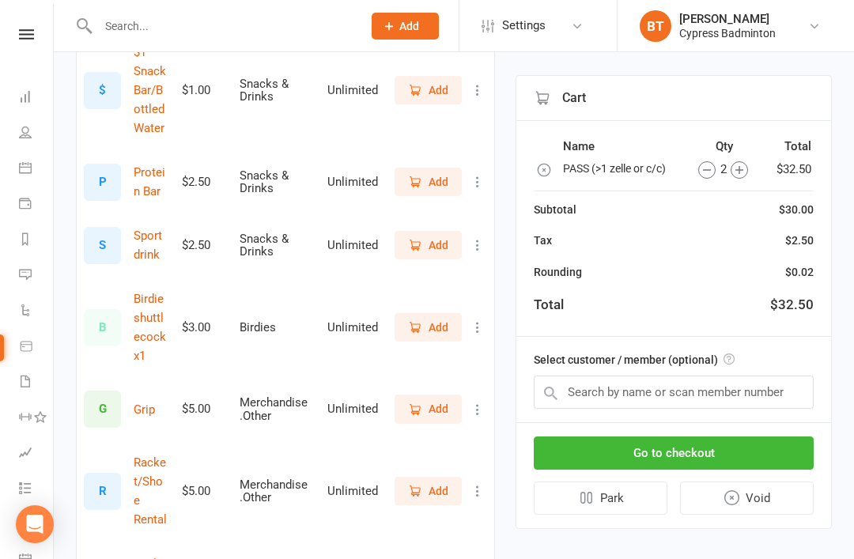
scroll to position [240, 0]
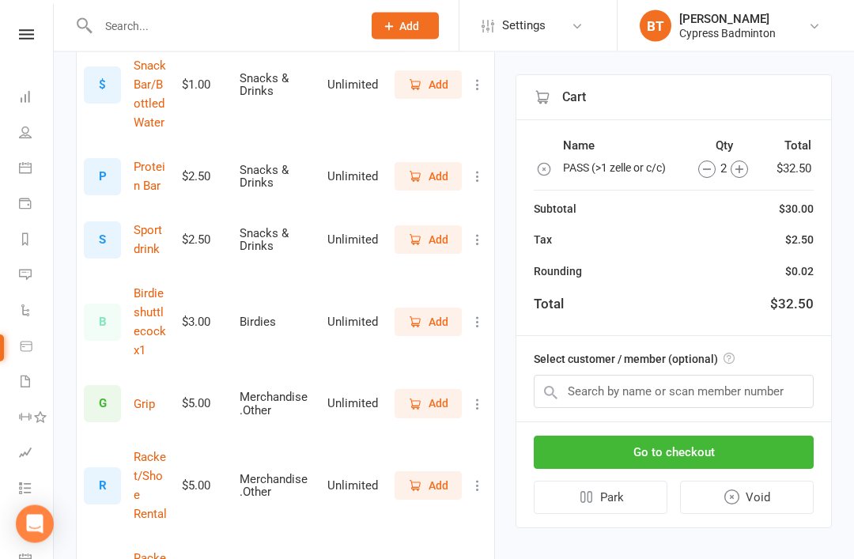
click at [434, 319] on span "Add" at bounding box center [439, 322] width 20 height 17
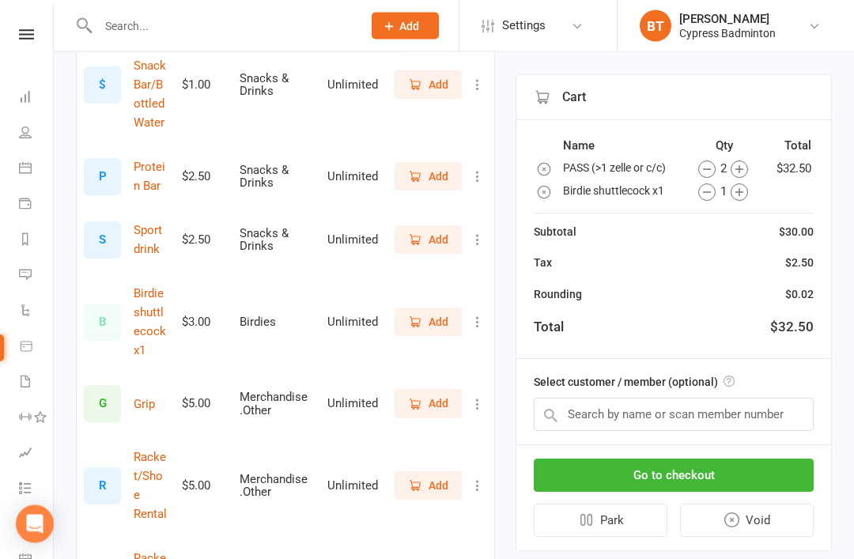
scroll to position [241, 0]
click at [431, 477] on span "Add" at bounding box center [439, 485] width 20 height 17
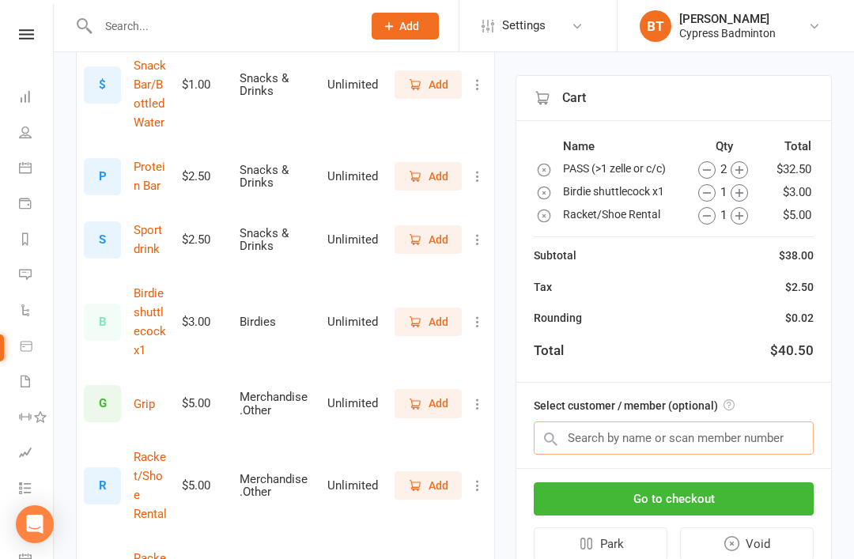
click at [575, 433] on input "text" at bounding box center [674, 438] width 280 height 33
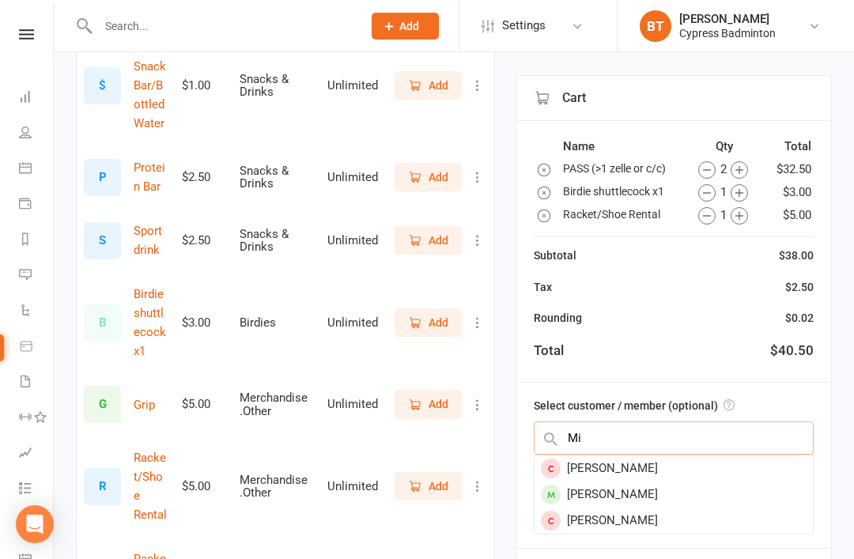
type input "M"
type input "Mithil"
click at [690, 473] on div "Mithil Rajashekhar Rao Belle" at bounding box center [674, 469] width 278 height 26
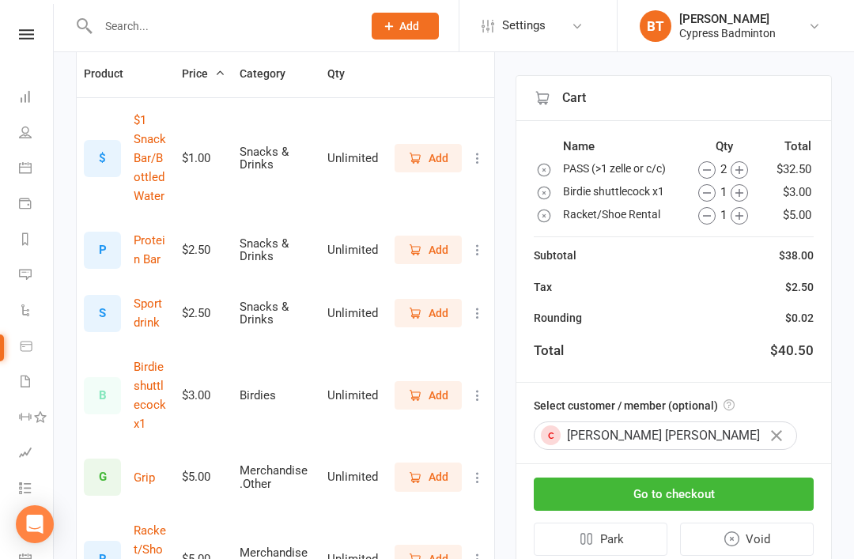
scroll to position [0, 0]
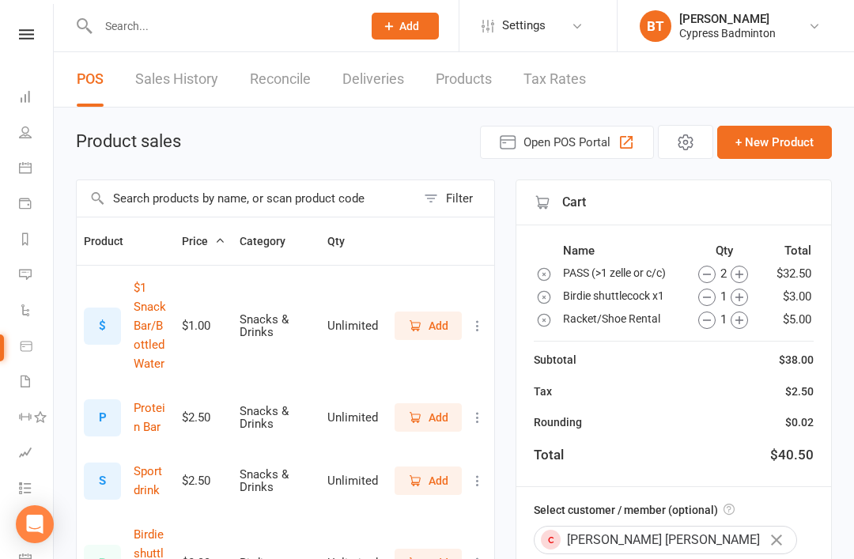
click at [713, 314] on icon "button" at bounding box center [707, 320] width 17 height 17
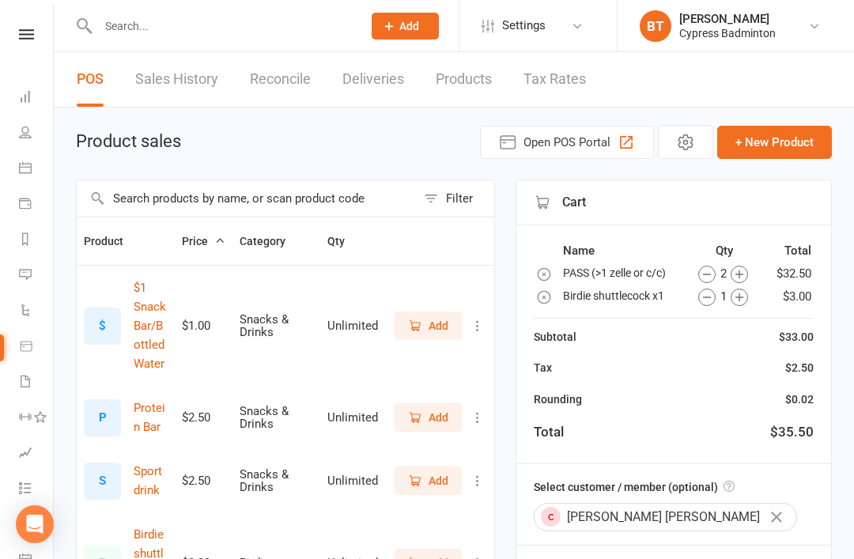
click at [713, 287] on button "button" at bounding box center [707, 296] width 17 height 19
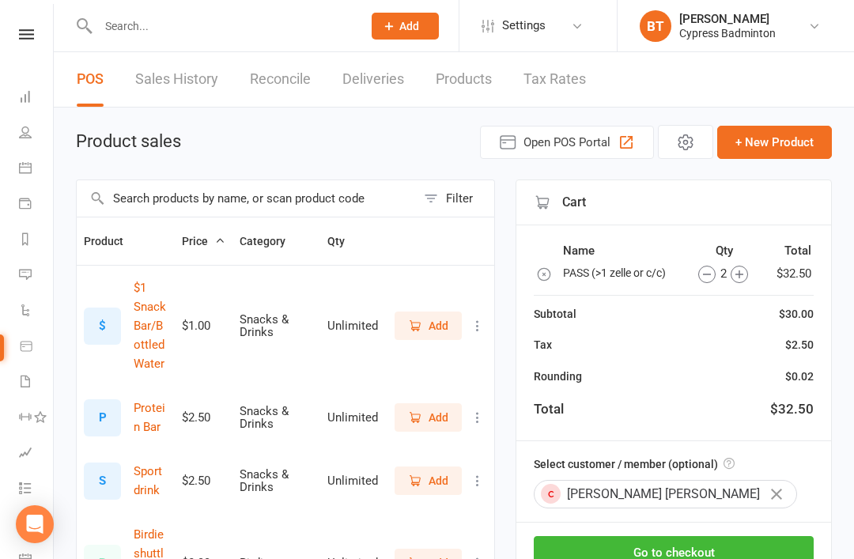
click at [714, 271] on icon "button" at bounding box center [707, 274] width 17 height 17
click at [708, 278] on icon "button" at bounding box center [707, 274] width 17 height 17
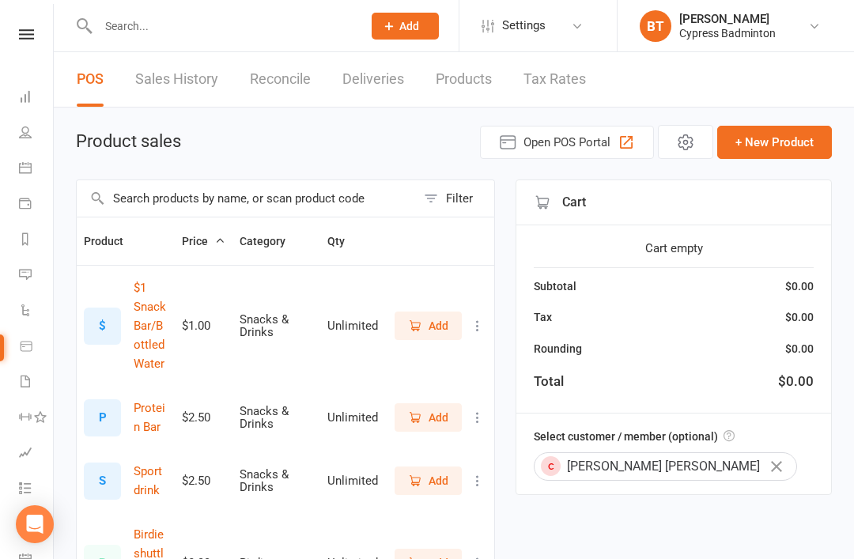
click at [24, 30] on icon at bounding box center [26, 34] width 15 height 10
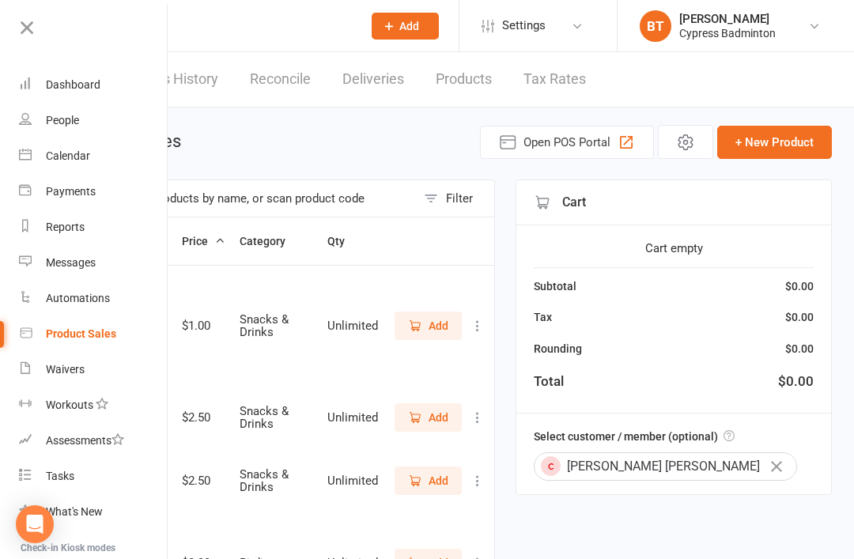
click at [89, 155] on div "Calendar" at bounding box center [68, 156] width 44 height 13
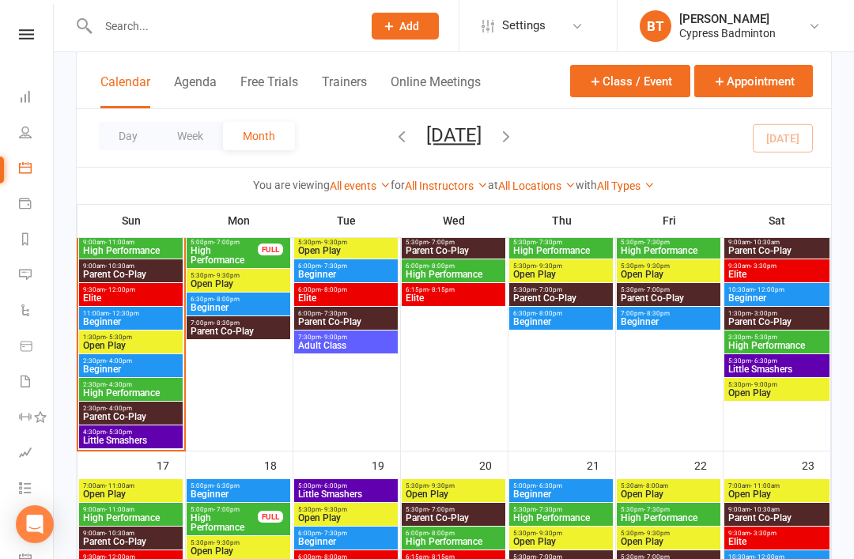
scroll to position [647, 0]
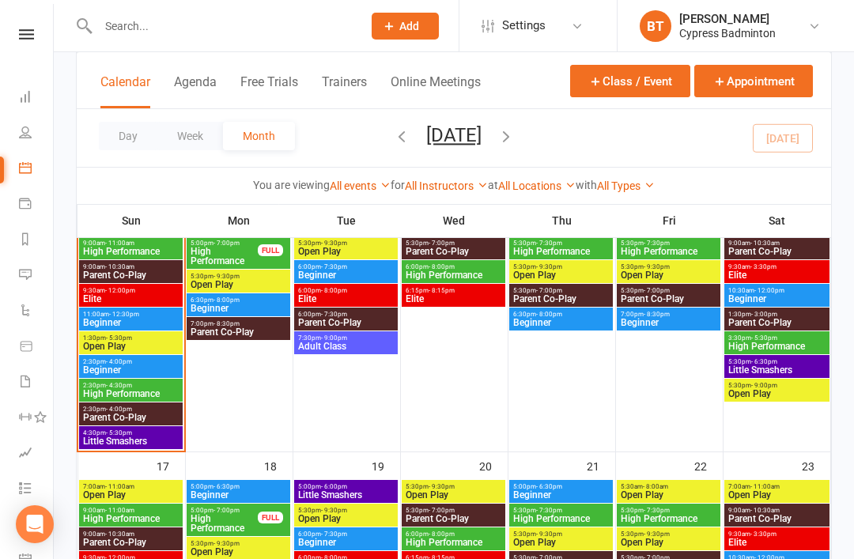
click at [159, 346] on span "Open Play" at bounding box center [130, 346] width 97 height 9
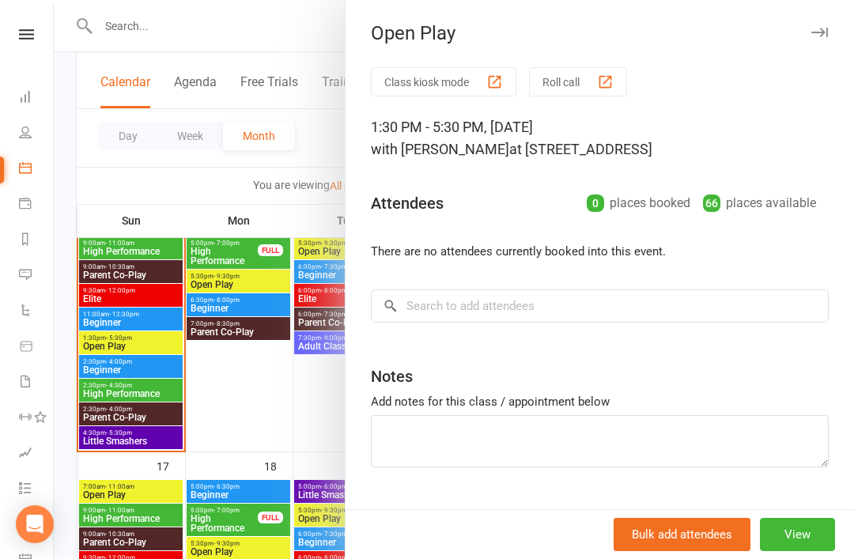
click at [153, 338] on div at bounding box center [454, 279] width 801 height 559
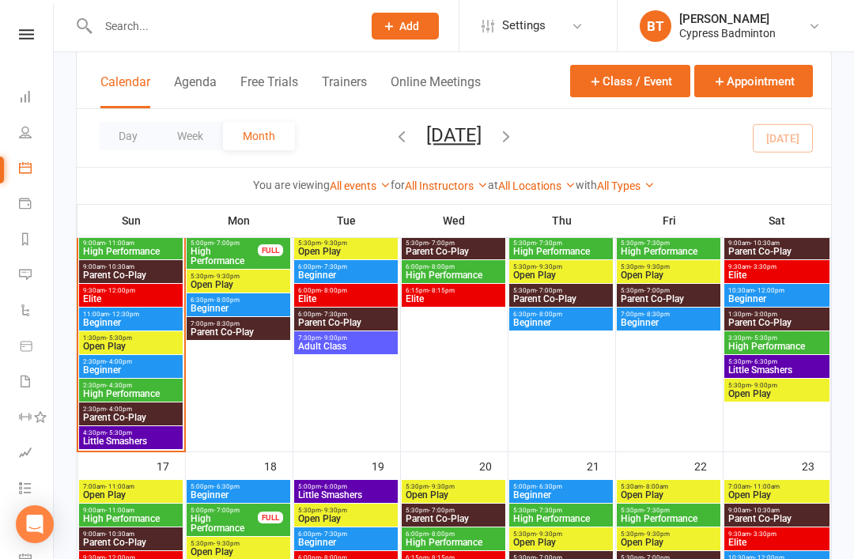
click at [122, 347] on span "Open Play" at bounding box center [130, 346] width 97 height 9
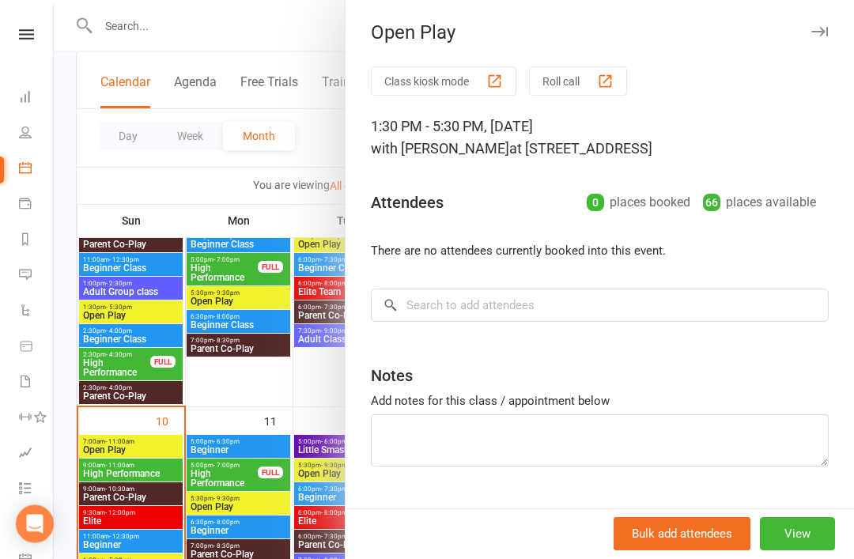
click at [143, 444] on div at bounding box center [454, 279] width 801 height 559
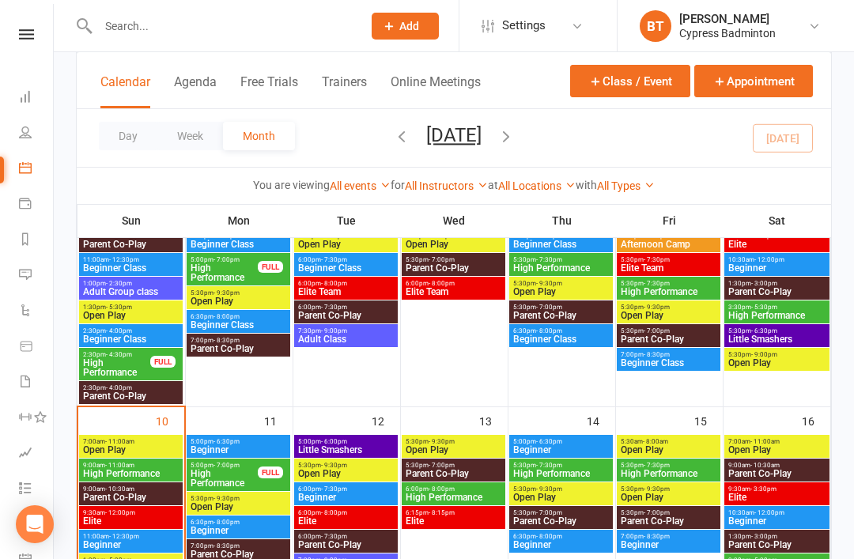
click at [103, 446] on span "Open Play" at bounding box center [130, 449] width 97 height 9
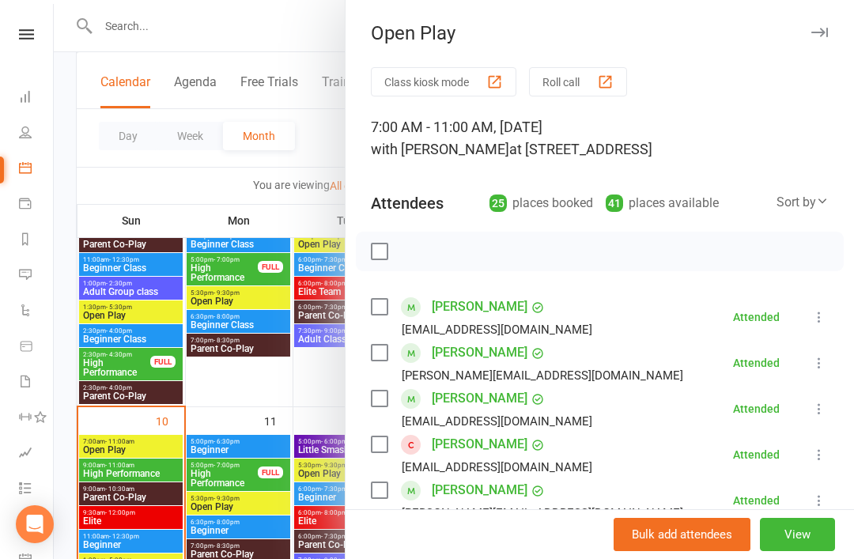
click at [436, 242] on div at bounding box center [600, 252] width 488 height 40
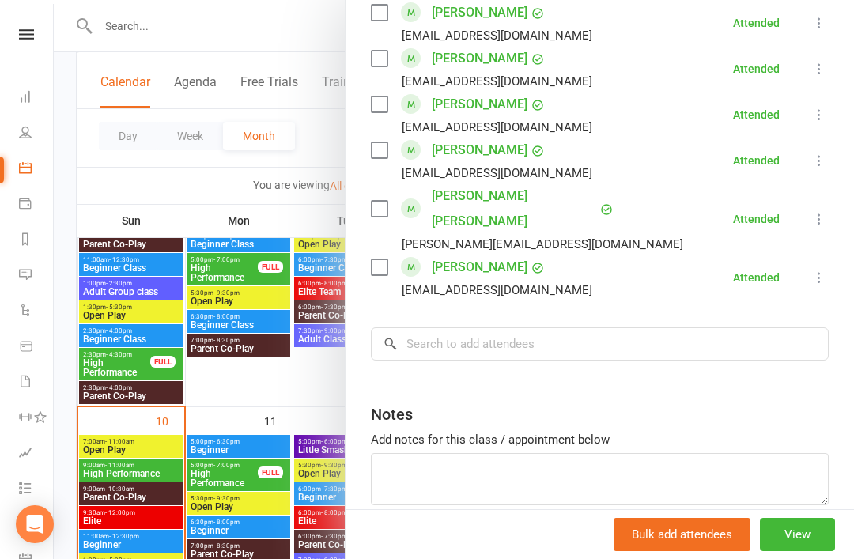
scroll to position [1166, 0]
click at [464, 328] on input "search" at bounding box center [600, 344] width 458 height 33
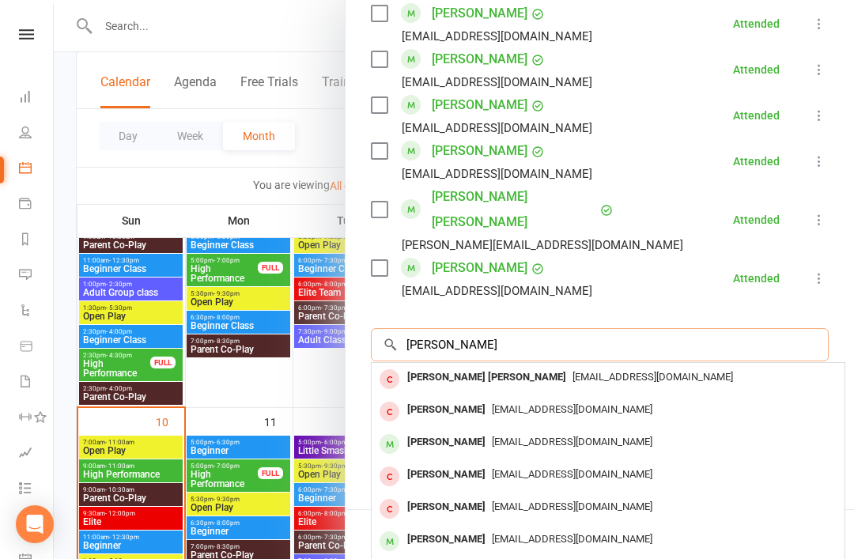
type input "Mithil"
click at [640, 366] on div "mrao1972@gmail.com" at bounding box center [608, 377] width 460 height 23
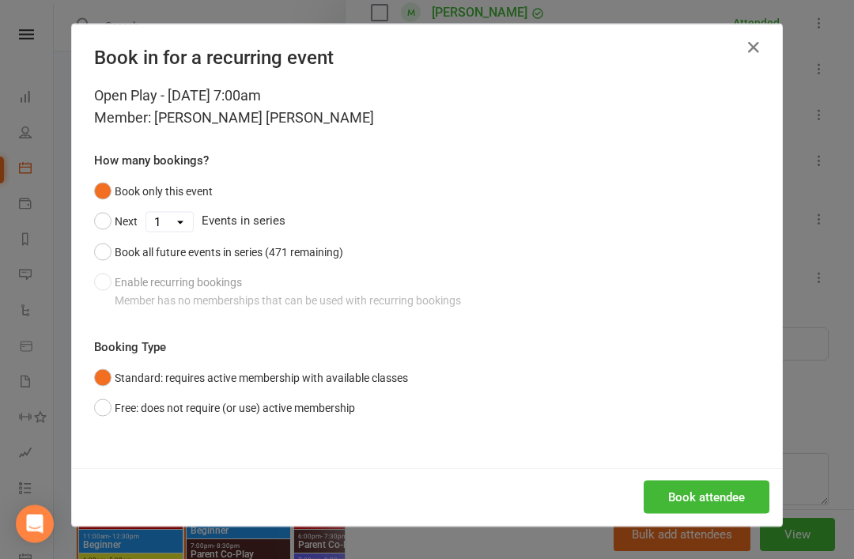
click at [101, 409] on button "Free: does not require (or use) active membership" at bounding box center [224, 408] width 261 height 30
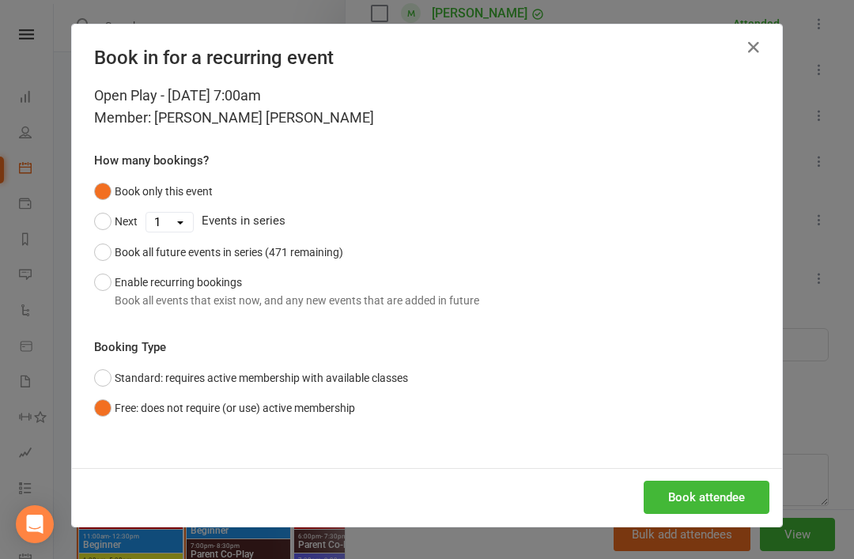
click at [721, 493] on button "Book attendee" at bounding box center [707, 497] width 126 height 33
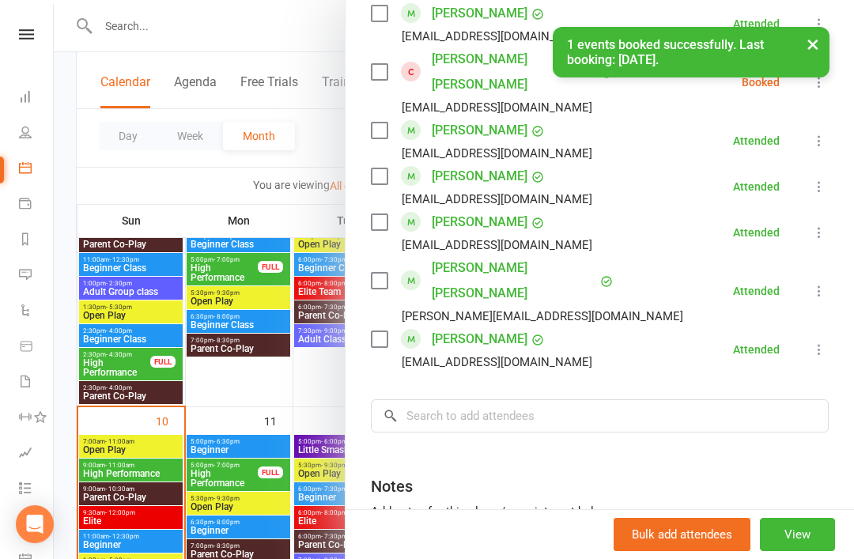
click at [25, 27] on div "× 1 events booked successfully. Last booking: Aug 10, 2025." at bounding box center [417, 27] width 834 height 0
click at [30, 27] on div "× 1 events booked successfully. Last booking: Aug 10, 2025." at bounding box center [417, 27] width 834 height 0
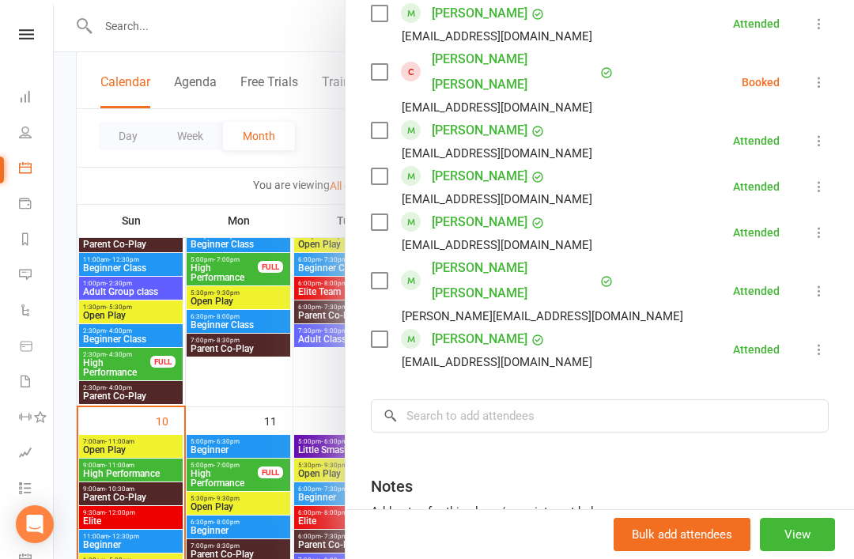
click at [32, 38] on icon at bounding box center [26, 34] width 15 height 10
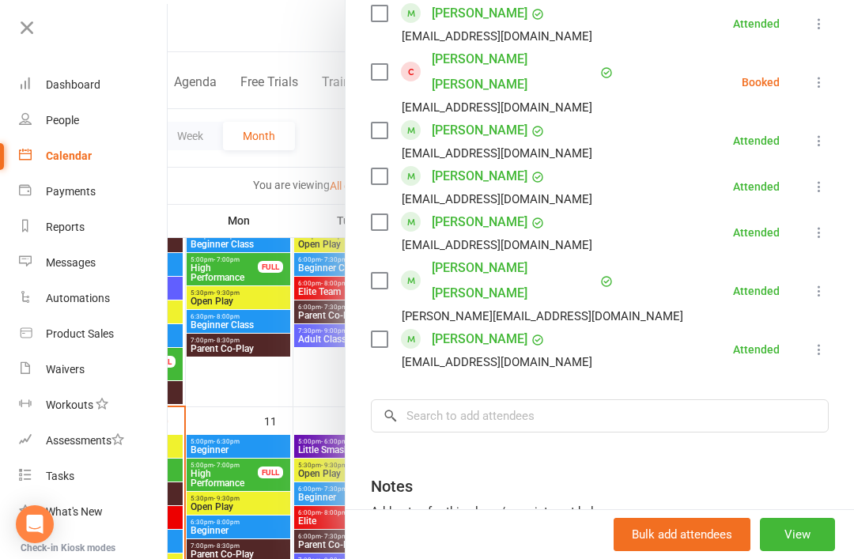
click at [79, 362] on link "Waivers" at bounding box center [94, 370] width 150 height 36
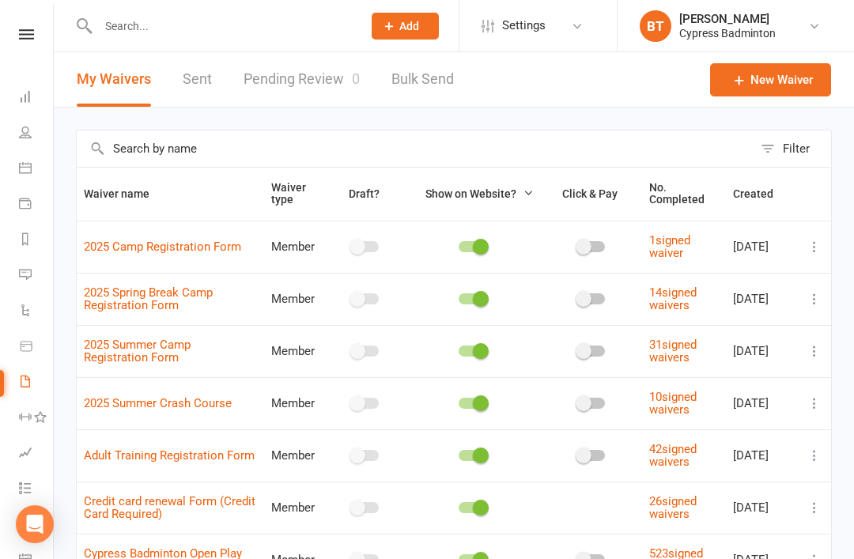
click at [206, 74] on link "Sent" at bounding box center [197, 79] width 29 height 55
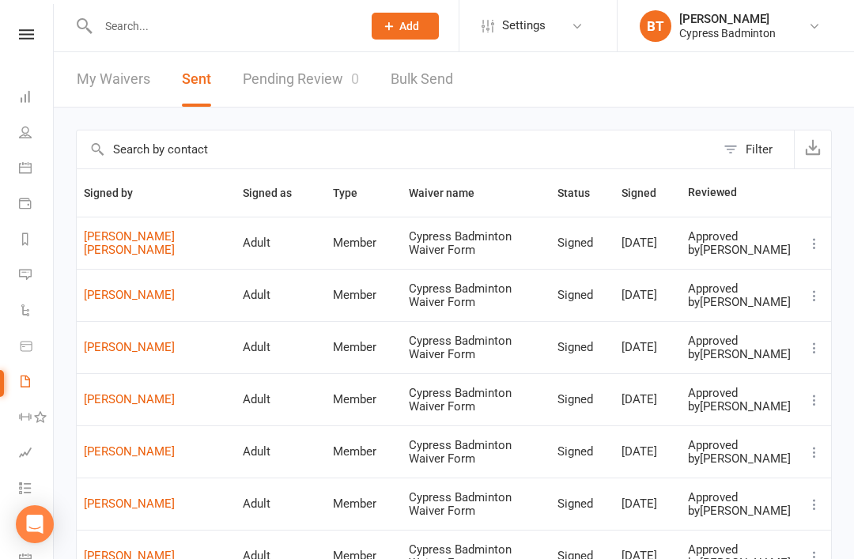
click at [24, 39] on icon at bounding box center [26, 34] width 15 height 10
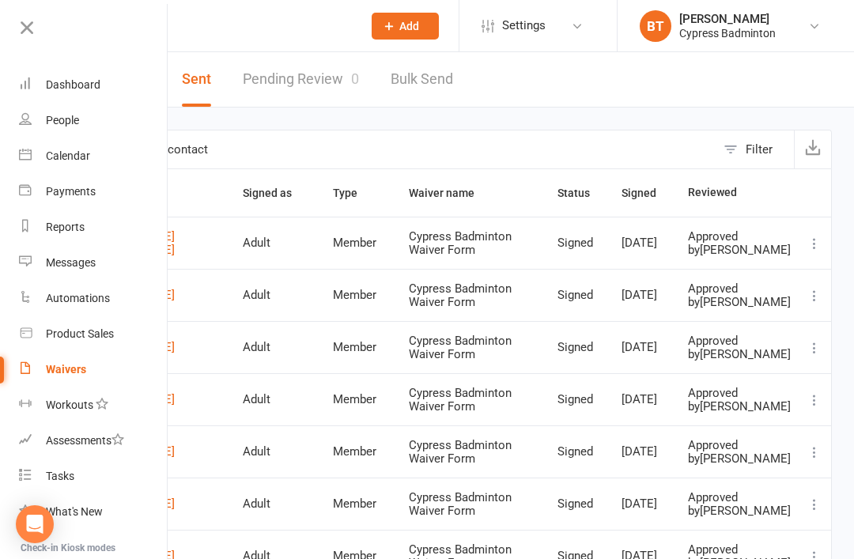
click at [88, 161] on div "Calendar" at bounding box center [68, 156] width 44 height 13
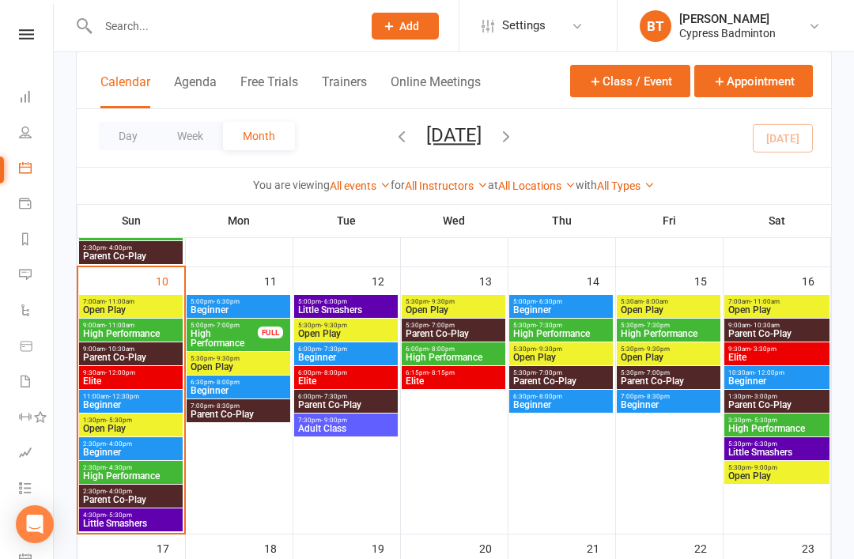
scroll to position [563, 0]
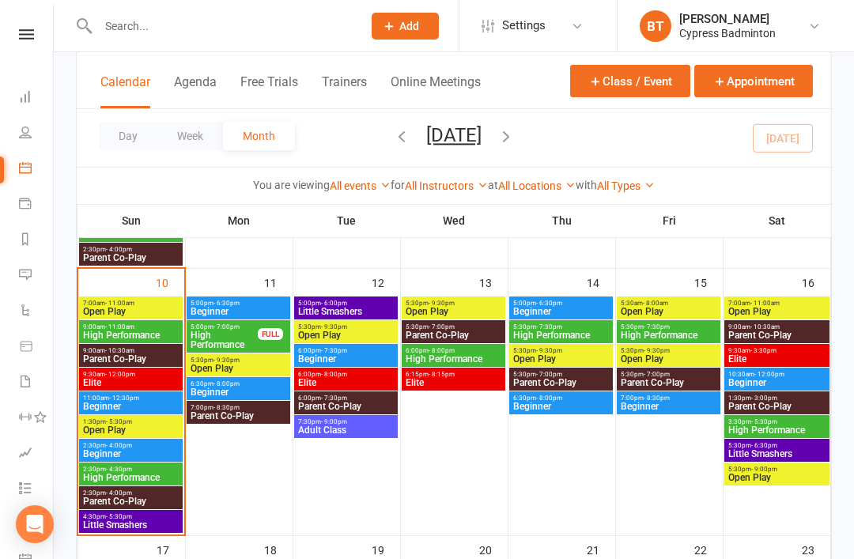
click at [127, 307] on span "Open Play" at bounding box center [130, 311] width 97 height 9
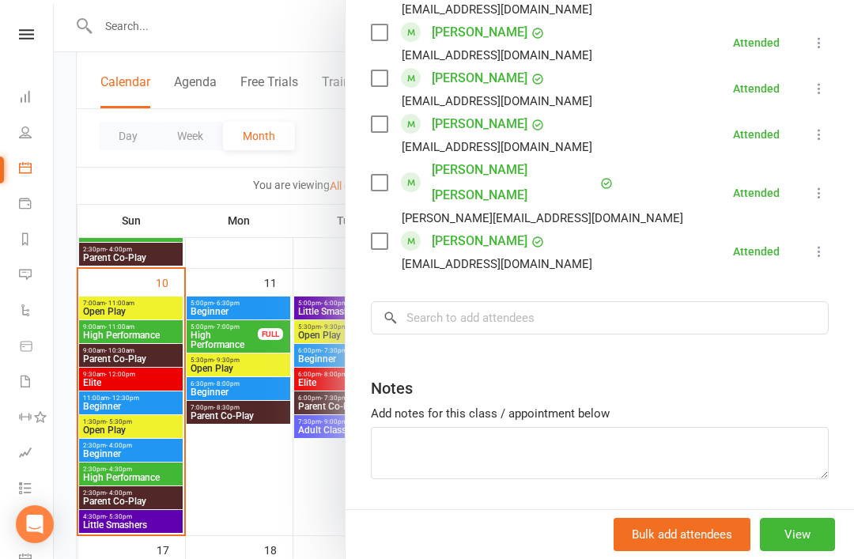
scroll to position [1263, 0]
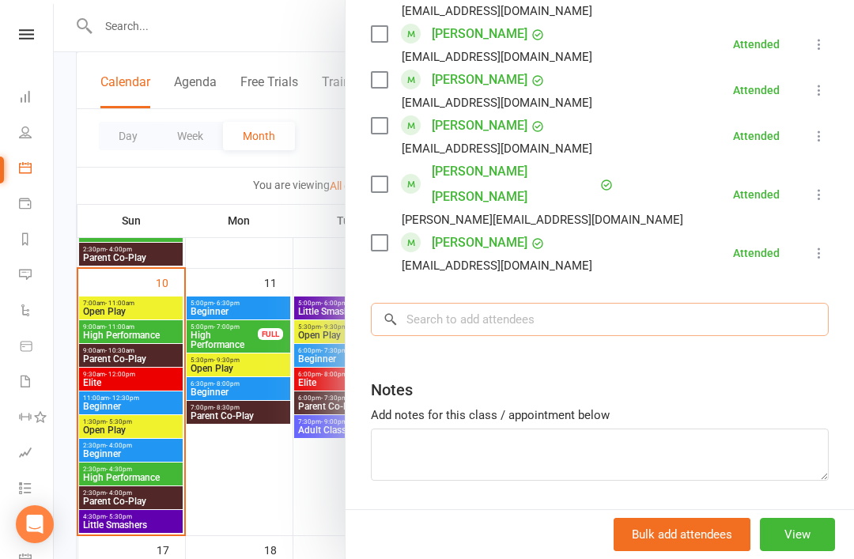
click at [456, 303] on input "search" at bounding box center [600, 319] width 458 height 33
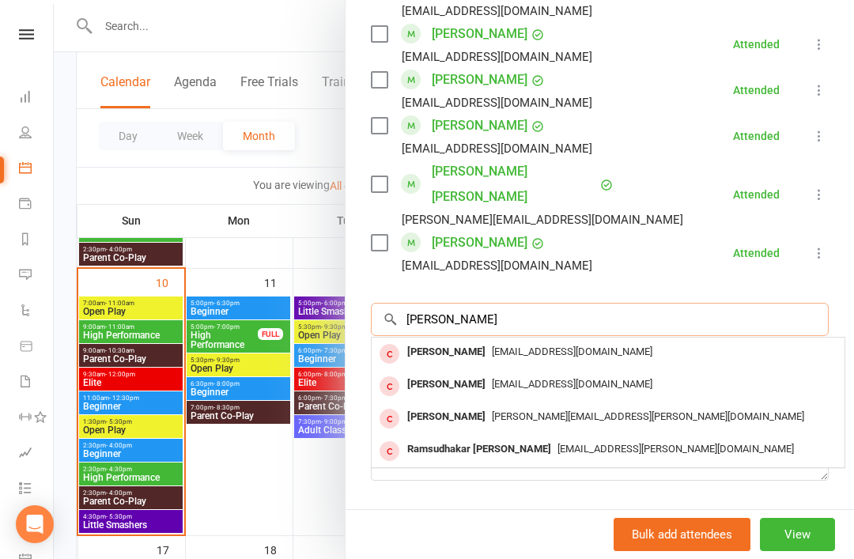
type input "Vasudha"
click at [564, 346] on span "dvasudha1234@gmail.com" at bounding box center [572, 352] width 161 height 12
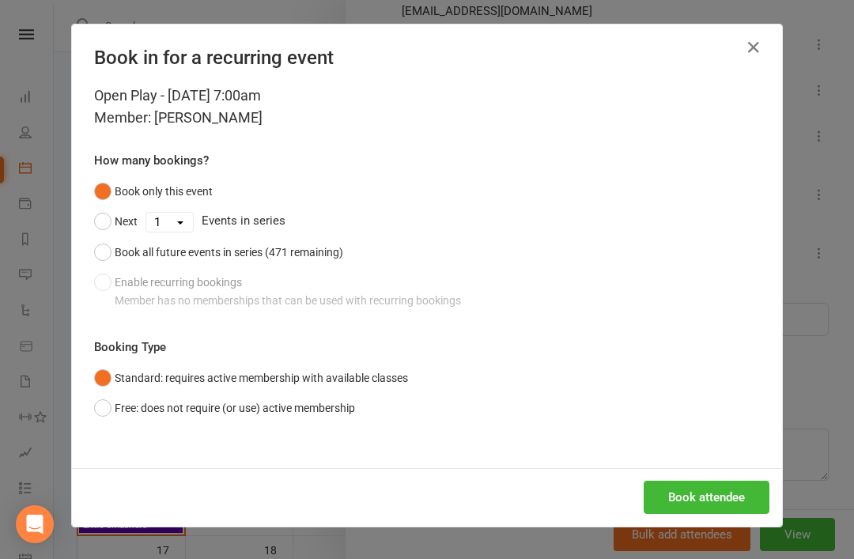
click at [107, 406] on button "Free: does not require (or use) active membership" at bounding box center [224, 408] width 261 height 30
click at [729, 499] on button "Book attendee" at bounding box center [707, 497] width 126 height 33
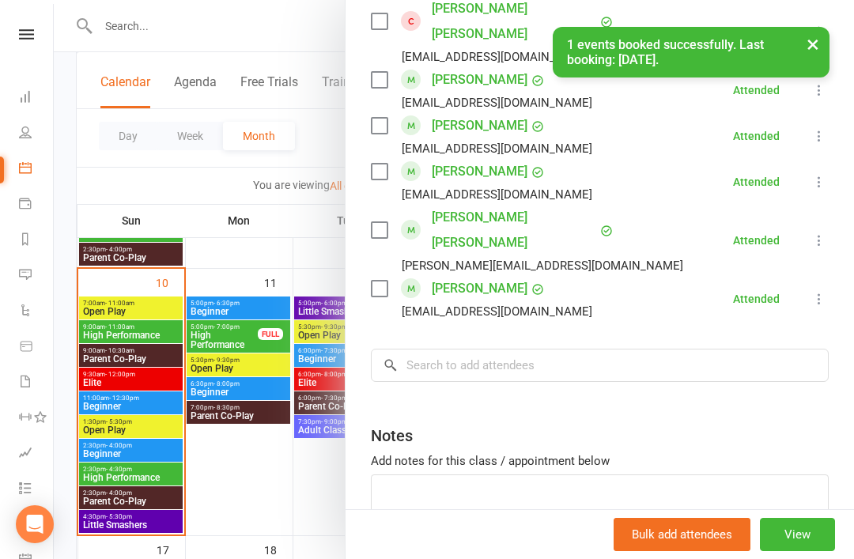
click at [29, 27] on div "× 1 events booked successfully. Last booking: Aug 10, 2025." at bounding box center [417, 27] width 834 height 0
click at [30, 27] on div "× 1 events booked successfully. Last booking: Aug 10, 2025." at bounding box center [417, 27] width 834 height 0
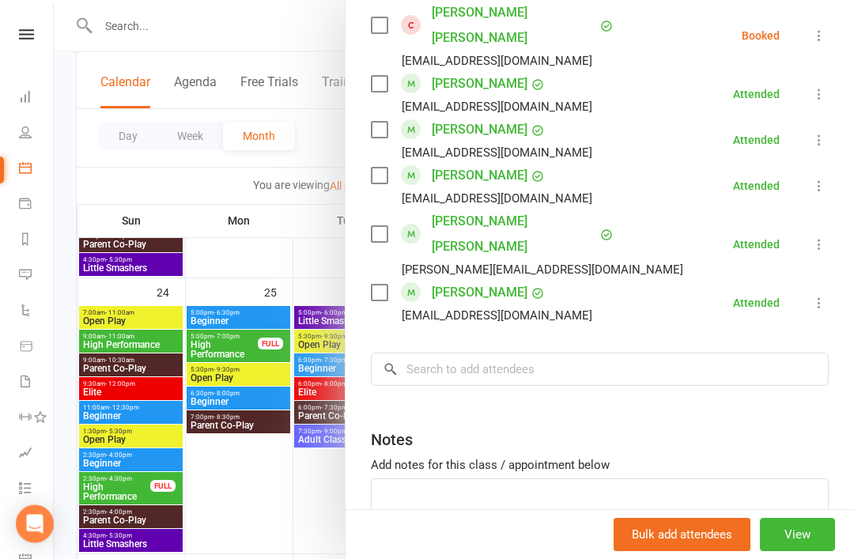
scroll to position [1097, 0]
click at [12, 38] on link at bounding box center [26, 34] width 56 height 10
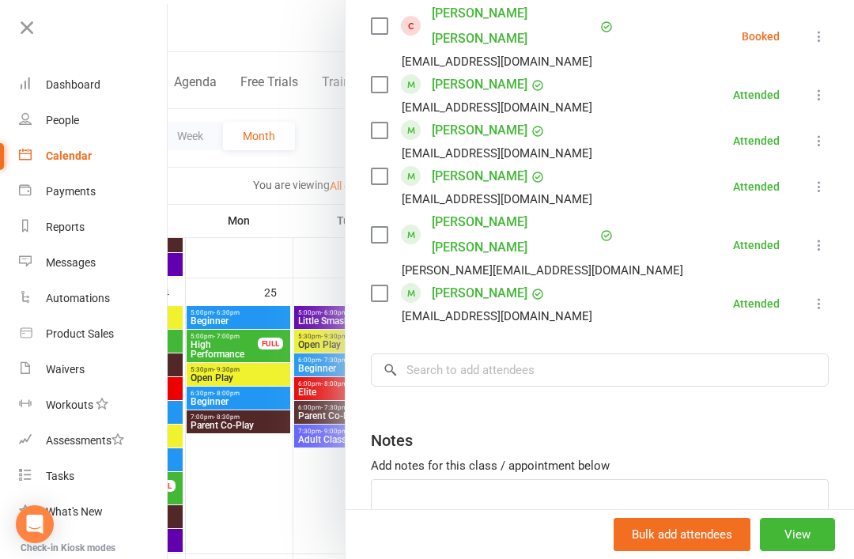
click at [28, 45] on link at bounding box center [92, 34] width 153 height 36
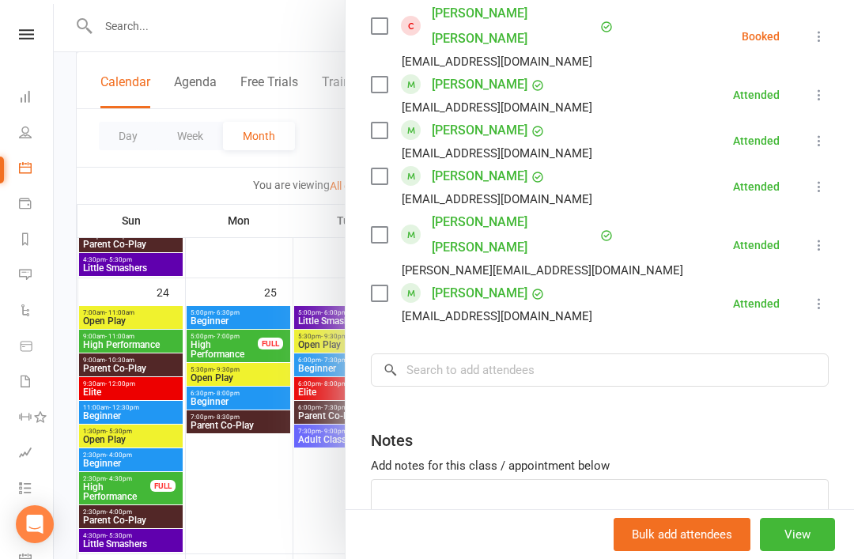
click at [269, 518] on div at bounding box center [454, 279] width 801 height 559
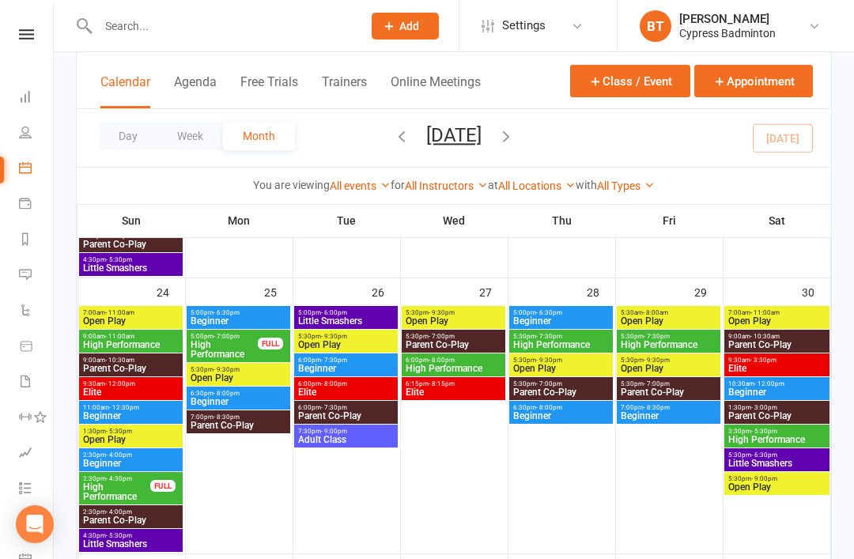
click at [11, 13] on nav "Clubworx Dashboard People Calendar Payments Reports Messages Automations Produc…" at bounding box center [27, 283] width 54 height 559
click at [25, 26] on nav "Clubworx Dashboard People Calendar Payments Reports Messages Automations Produc…" at bounding box center [27, 283] width 54 height 559
click at [35, 29] on link at bounding box center [26, 34] width 56 height 10
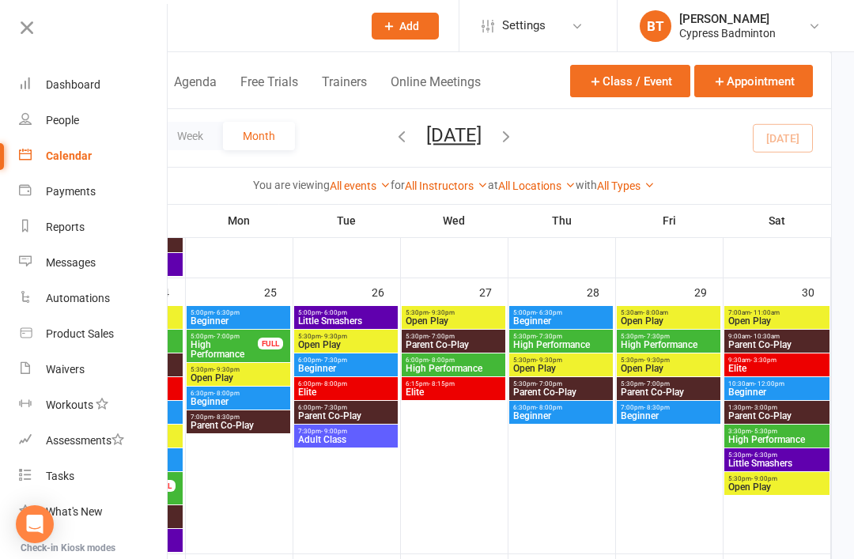
click at [104, 334] on div "Product Sales" at bounding box center [80, 334] width 68 height 13
select select "100"
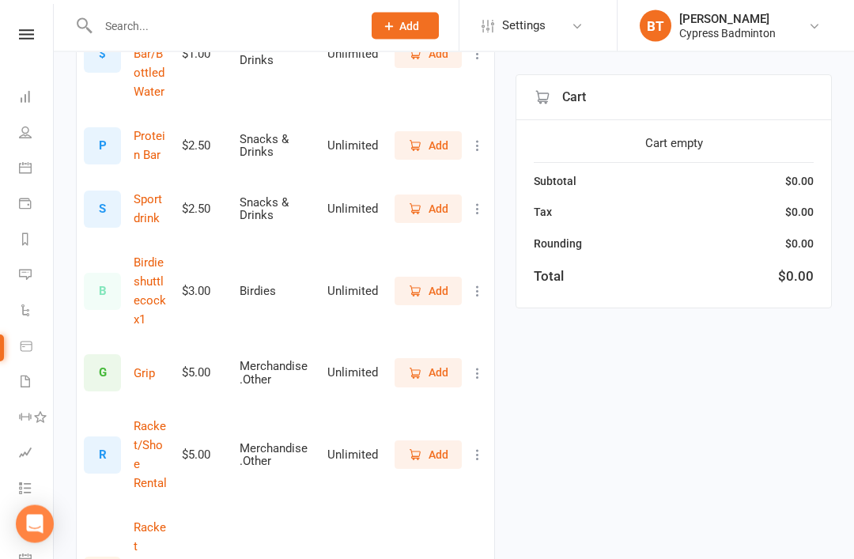
click at [445, 288] on span "Add" at bounding box center [439, 291] width 20 height 17
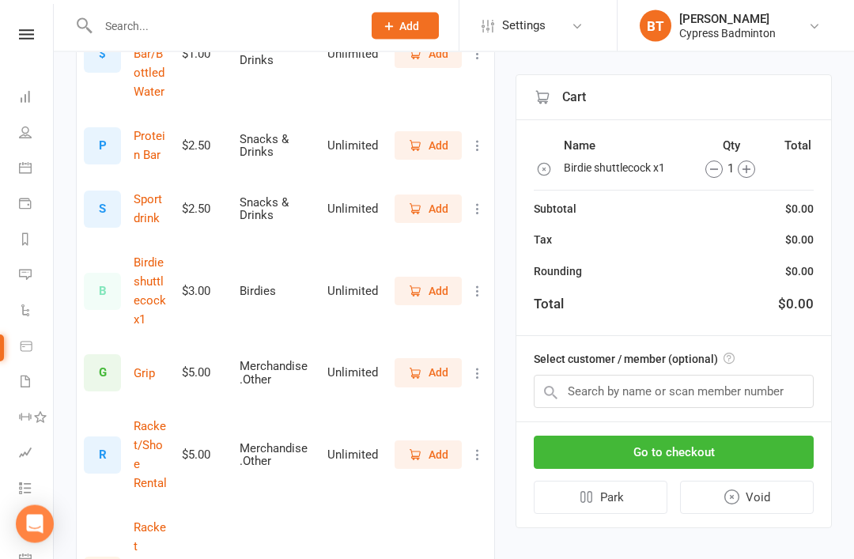
scroll to position [272, 0]
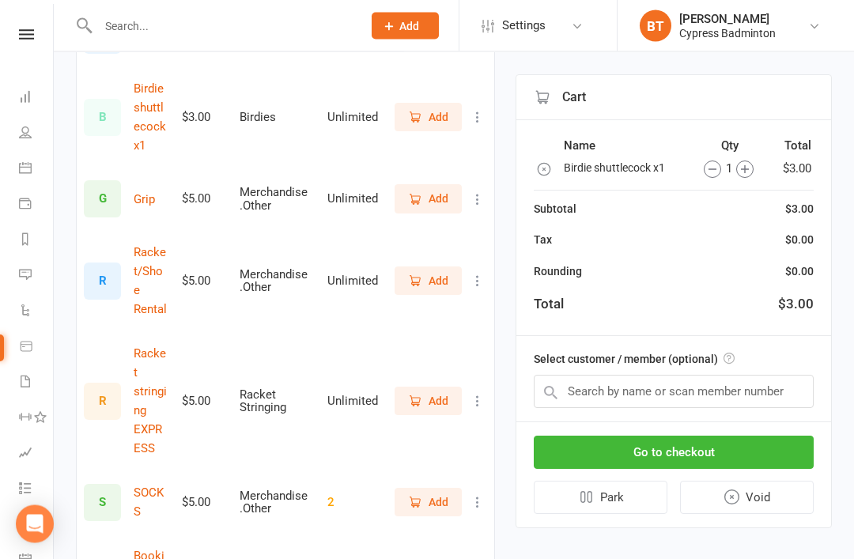
scroll to position [446, 0]
click at [442, 273] on span "Add" at bounding box center [439, 280] width 20 height 17
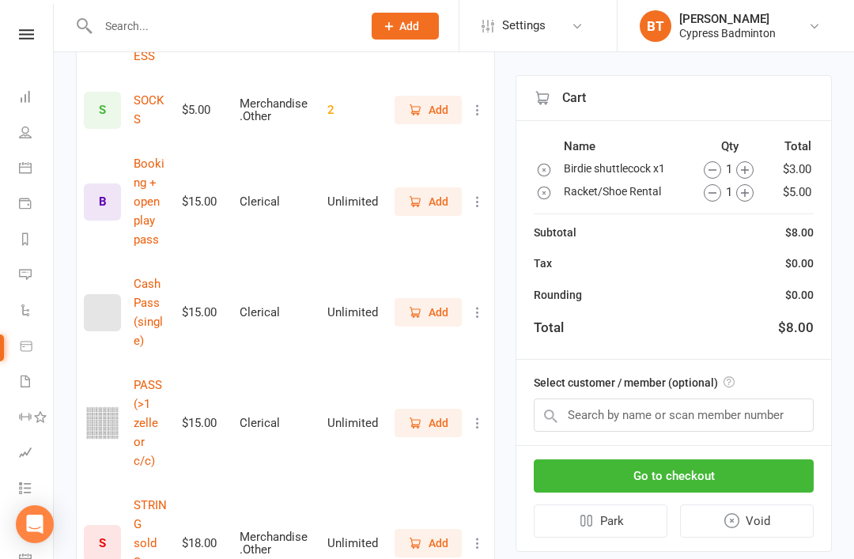
scroll to position [838, 0]
click at [425, 415] on span "Add" at bounding box center [428, 423] width 40 height 17
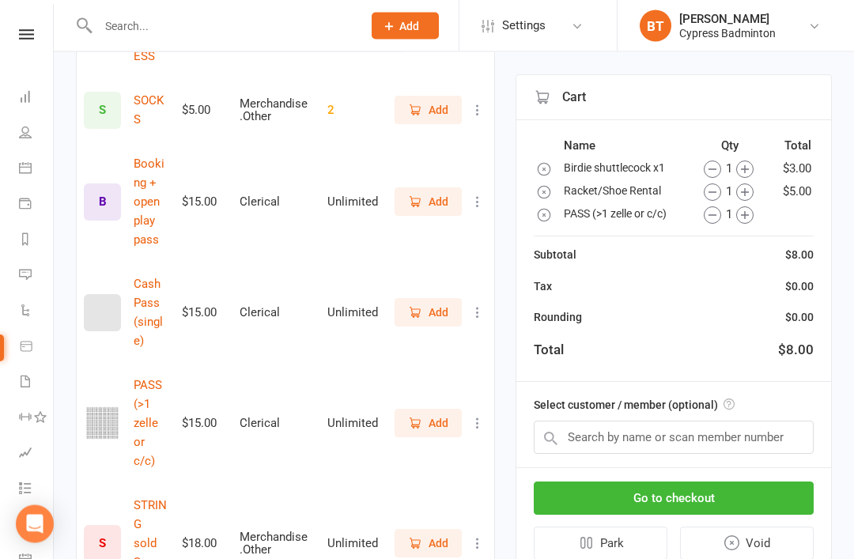
scroll to position [839, 0]
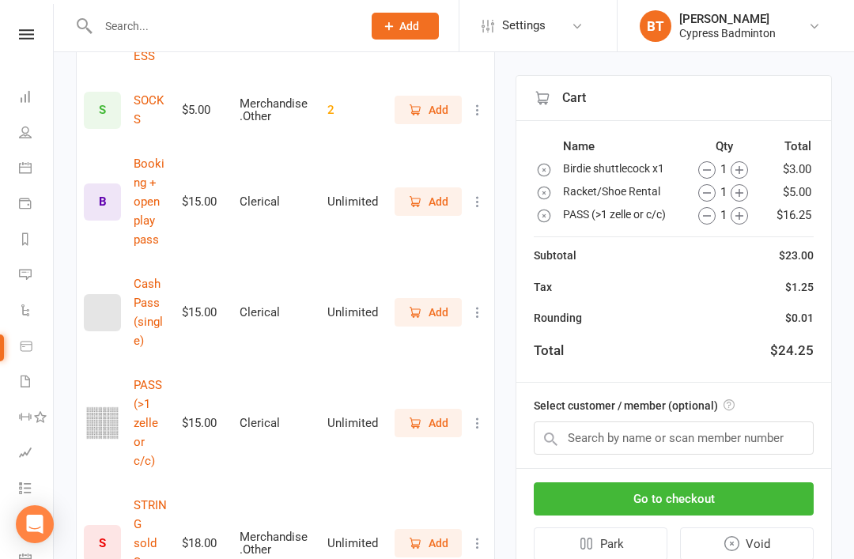
click at [432, 415] on span "Add" at bounding box center [439, 423] width 20 height 17
click at [585, 441] on input "text" at bounding box center [674, 438] width 280 height 33
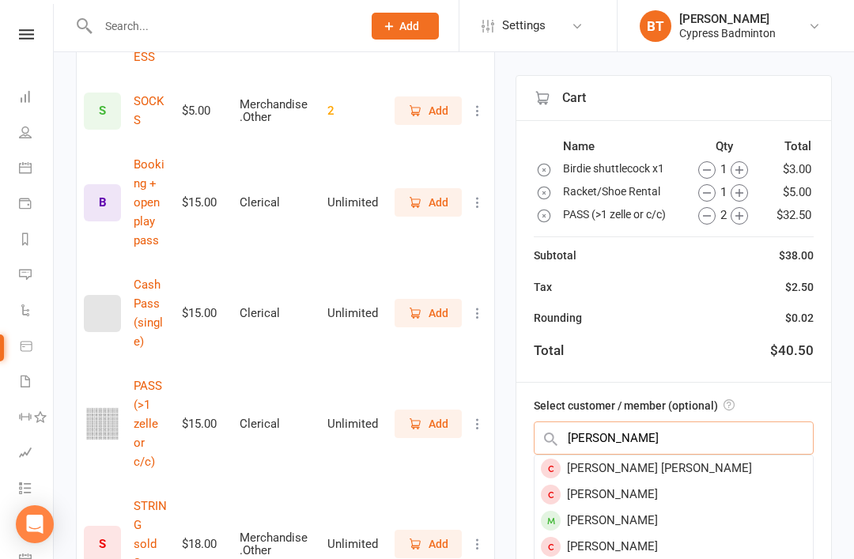
type input "Mithil"
click at [697, 464] on div "Mithil Rajashekhar Rao Belle" at bounding box center [674, 469] width 278 height 26
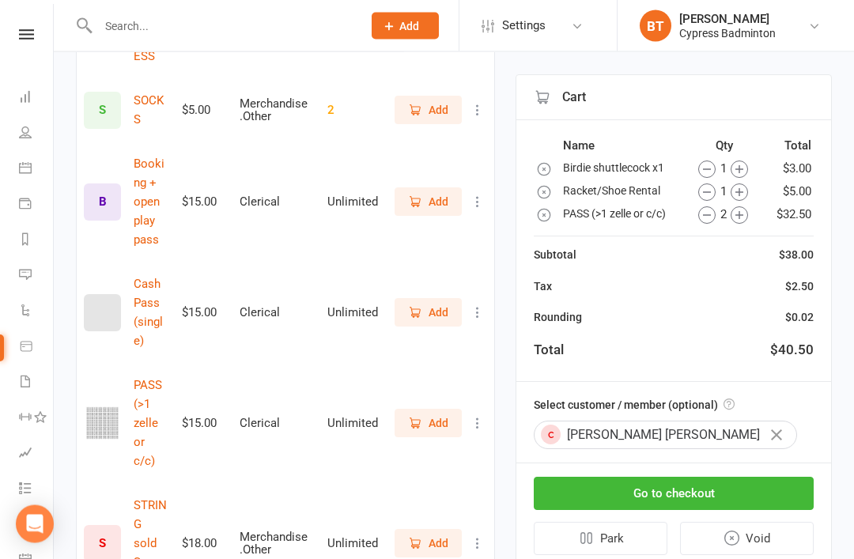
click at [665, 486] on button "Go to checkout" at bounding box center [674, 494] width 280 height 33
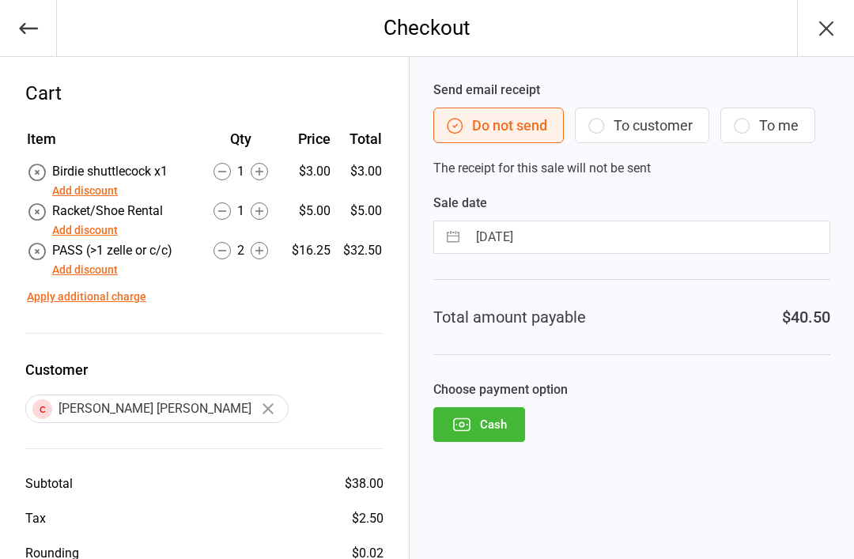
click at [505, 416] on button "Cash" at bounding box center [480, 424] width 92 height 35
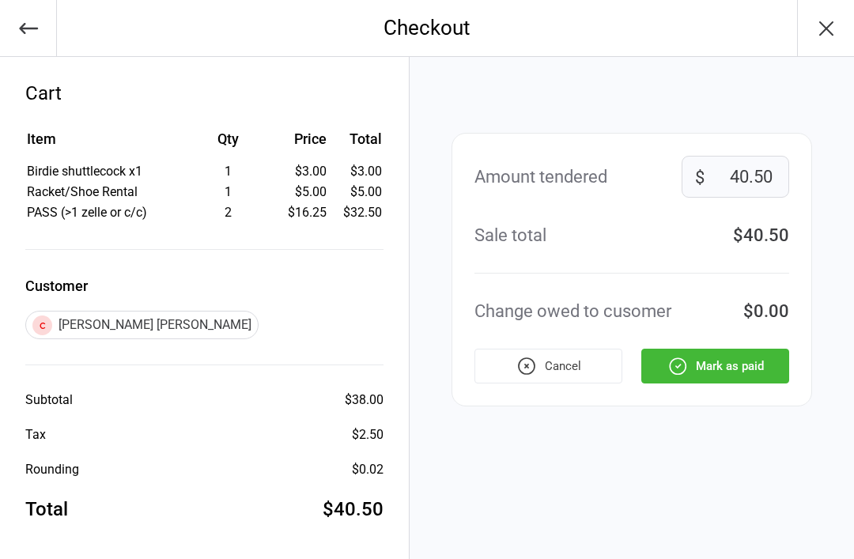
click at [736, 362] on button "Mark as paid" at bounding box center [716, 366] width 148 height 35
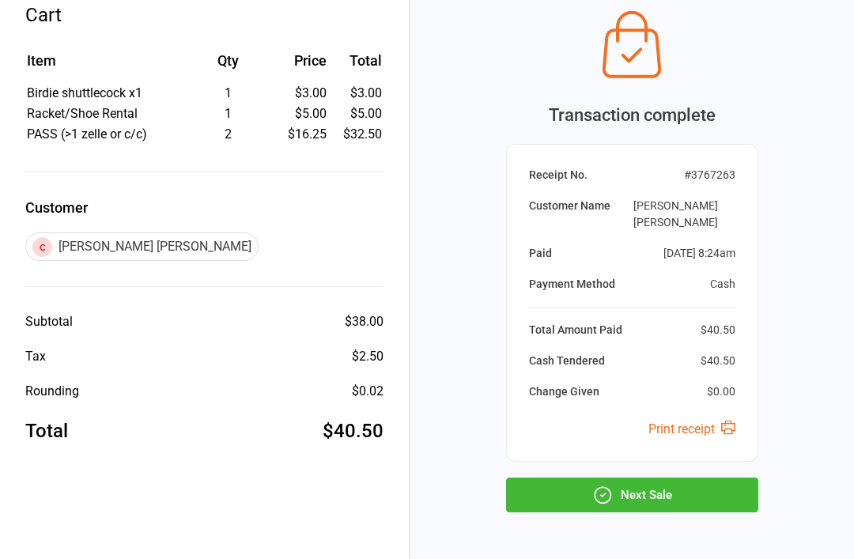
scroll to position [84, 0]
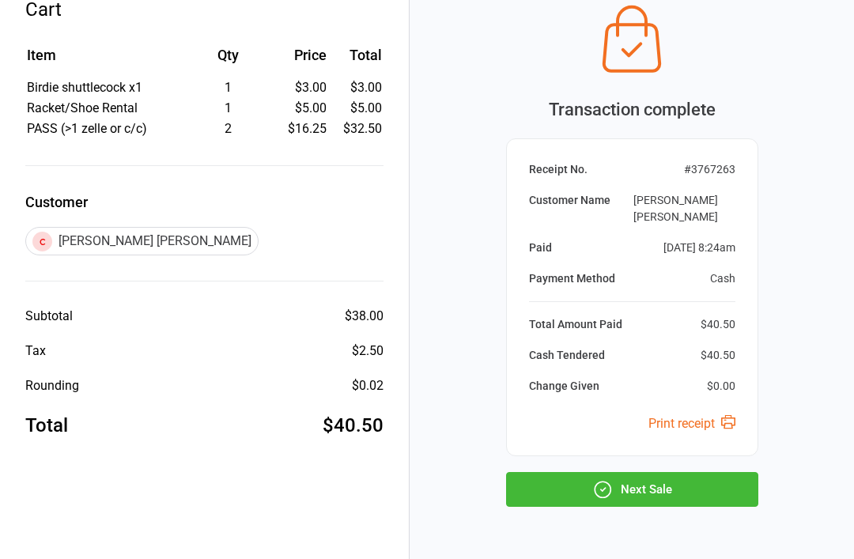
click at [669, 490] on button "Next Sale" at bounding box center [632, 489] width 252 height 35
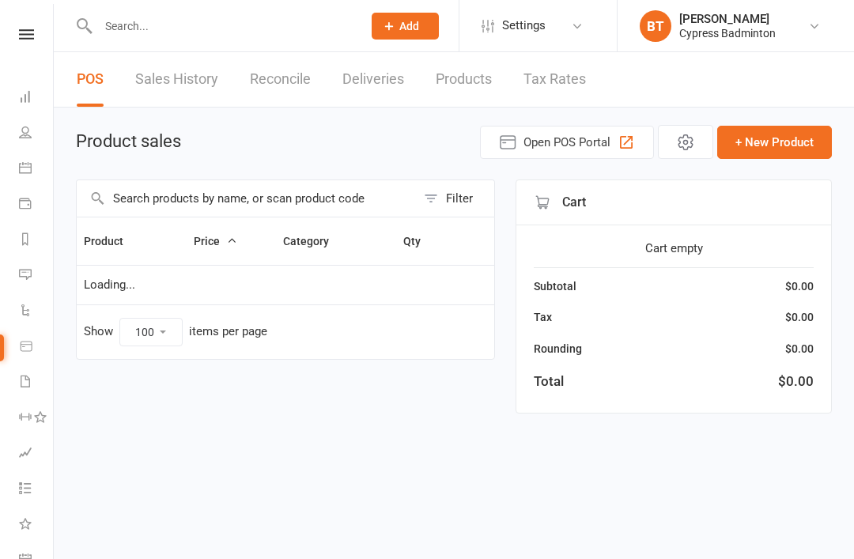
select select "100"
